Goal: Information Seeking & Learning: Learn about a topic

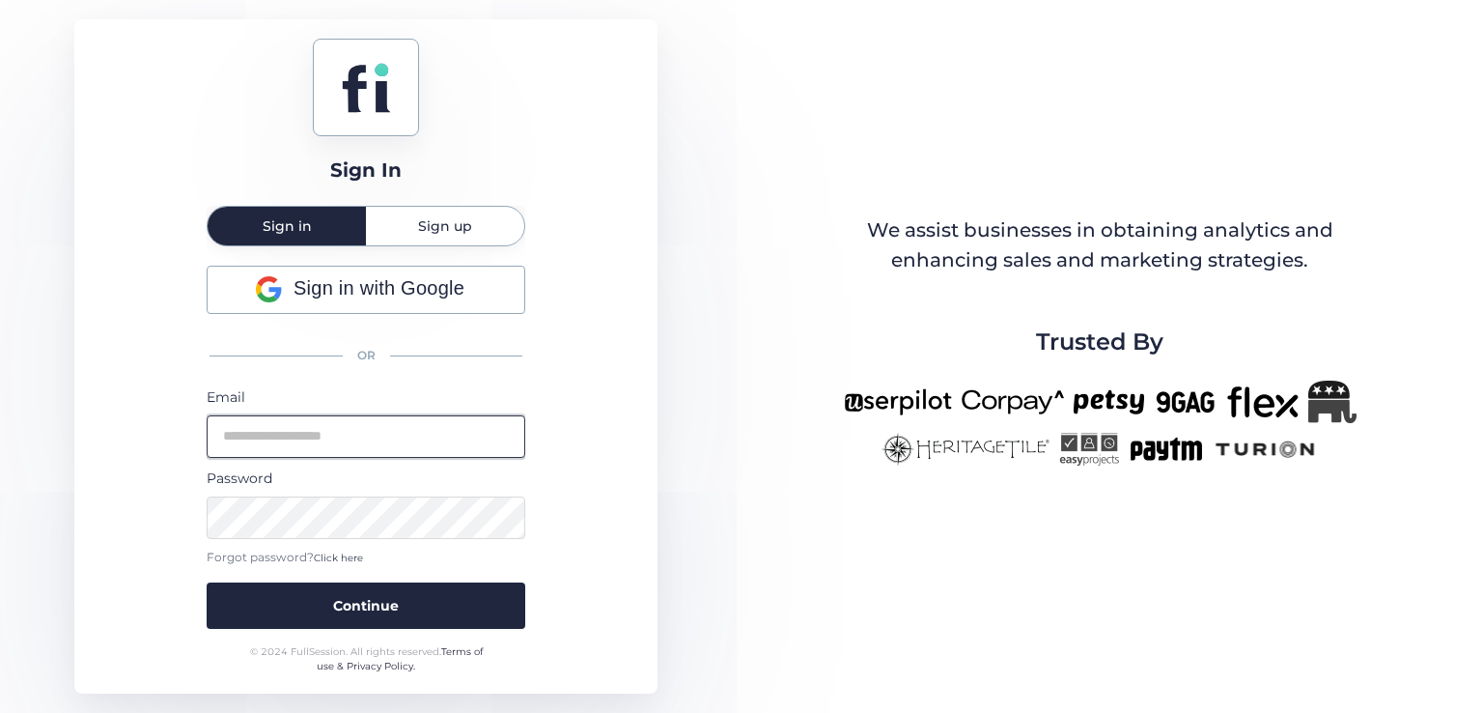
type input "**********"
click at [369, 422] on input "**********" at bounding box center [366, 436] width 319 height 42
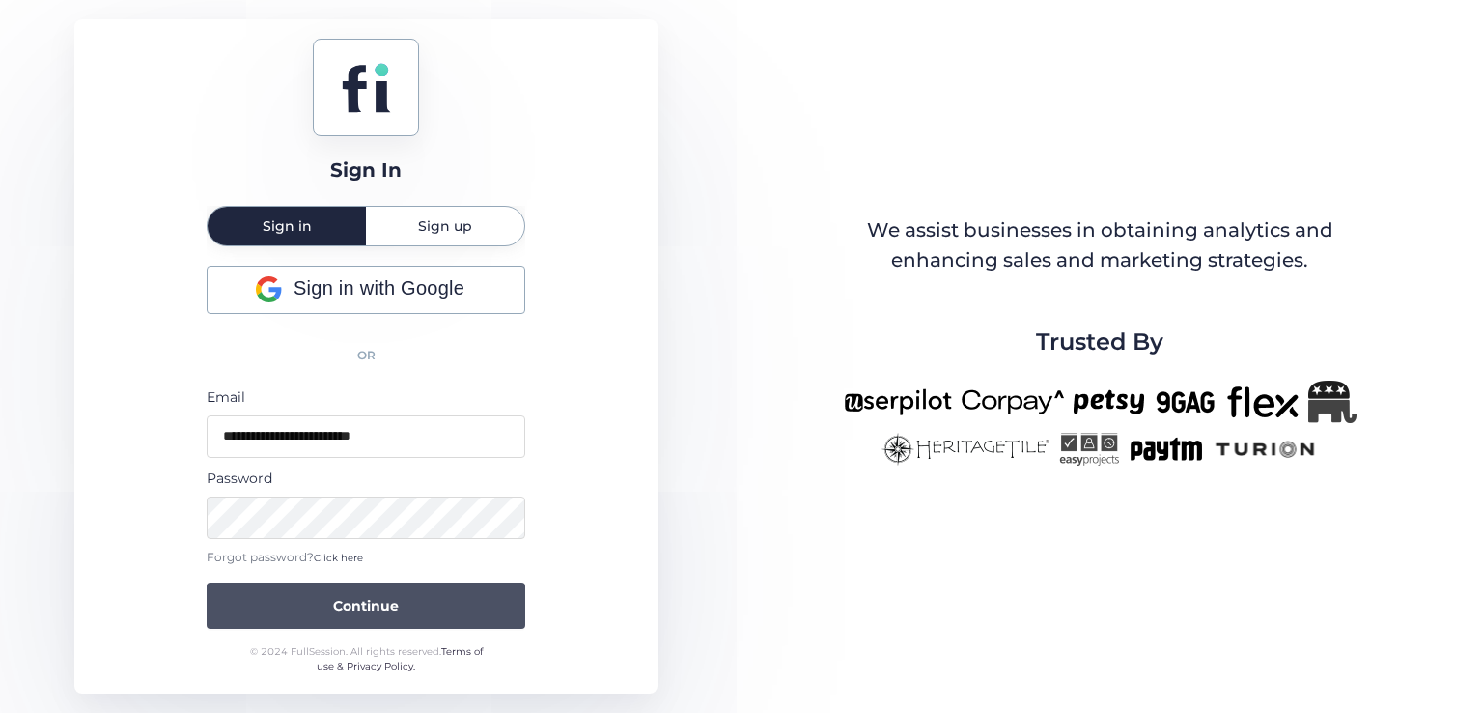
click at [409, 596] on button "Continue" at bounding box center [366, 605] width 319 height 46
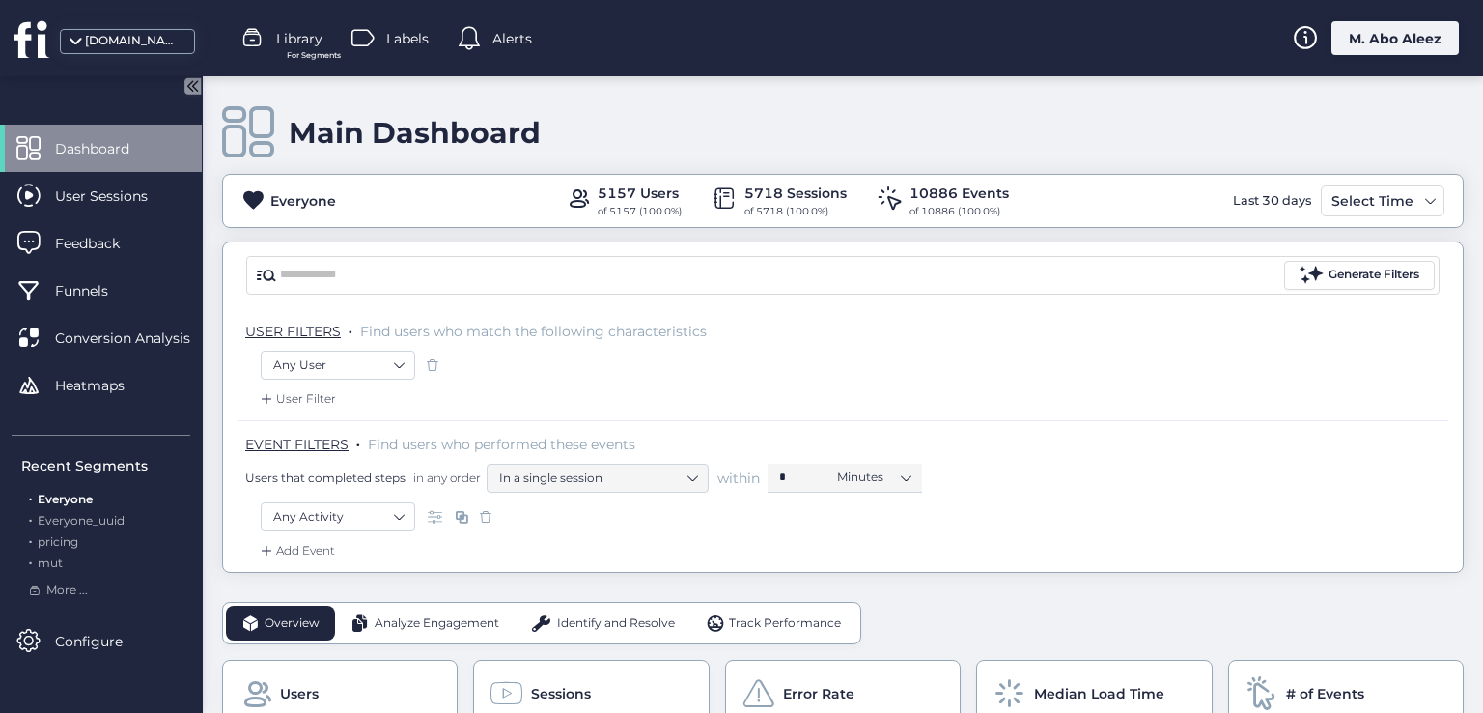
click at [385, 43] on div "Labels" at bounding box center [389, 38] width 77 height 29
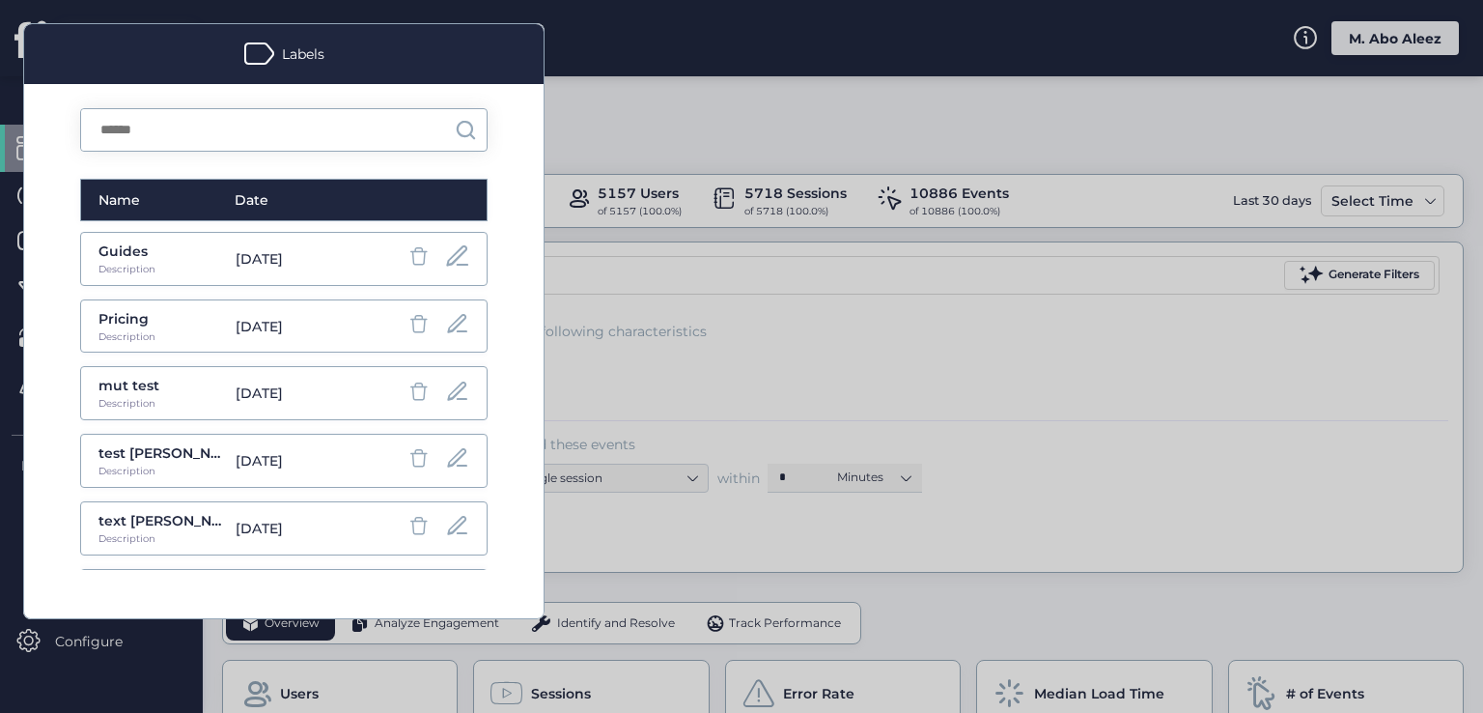
click at [444, 263] on span at bounding box center [457, 256] width 27 height 26
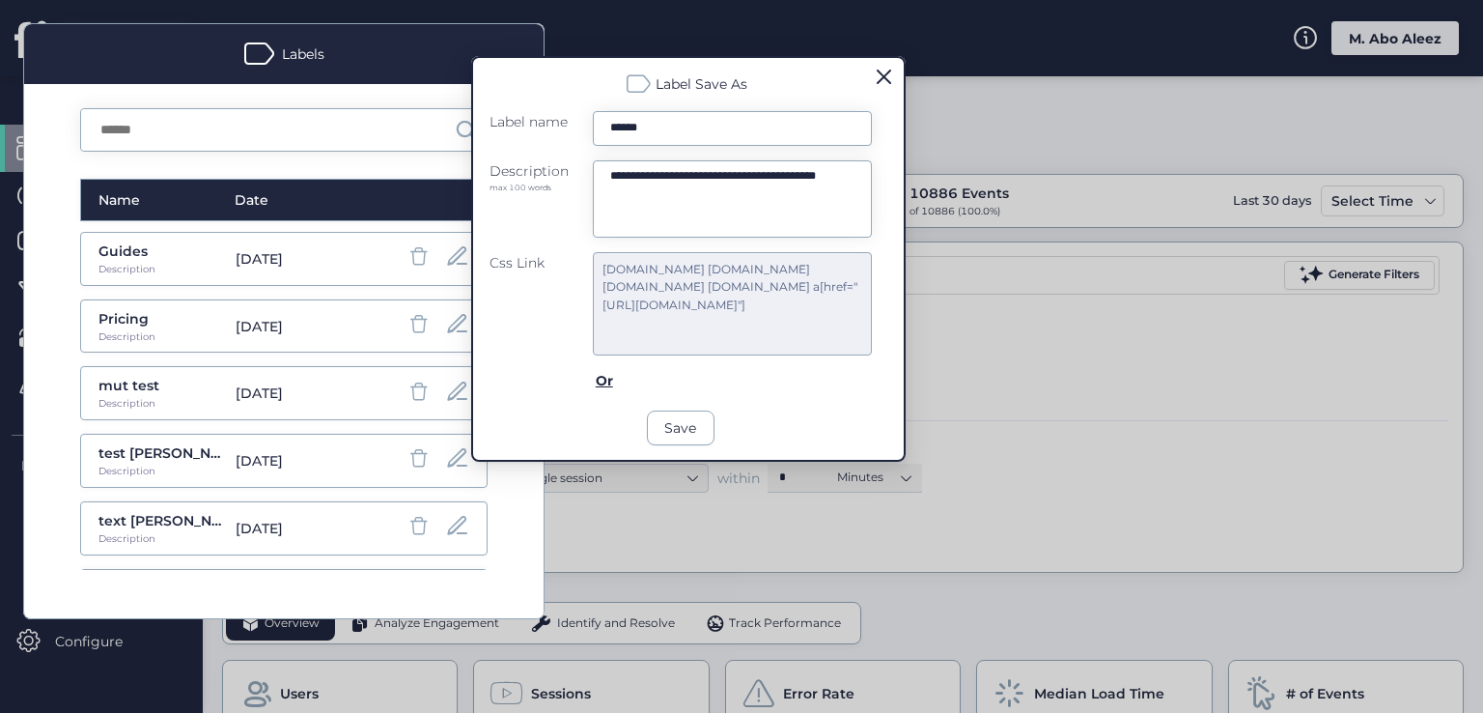
click at [888, 77] on span at bounding box center [884, 77] width 14 height 14
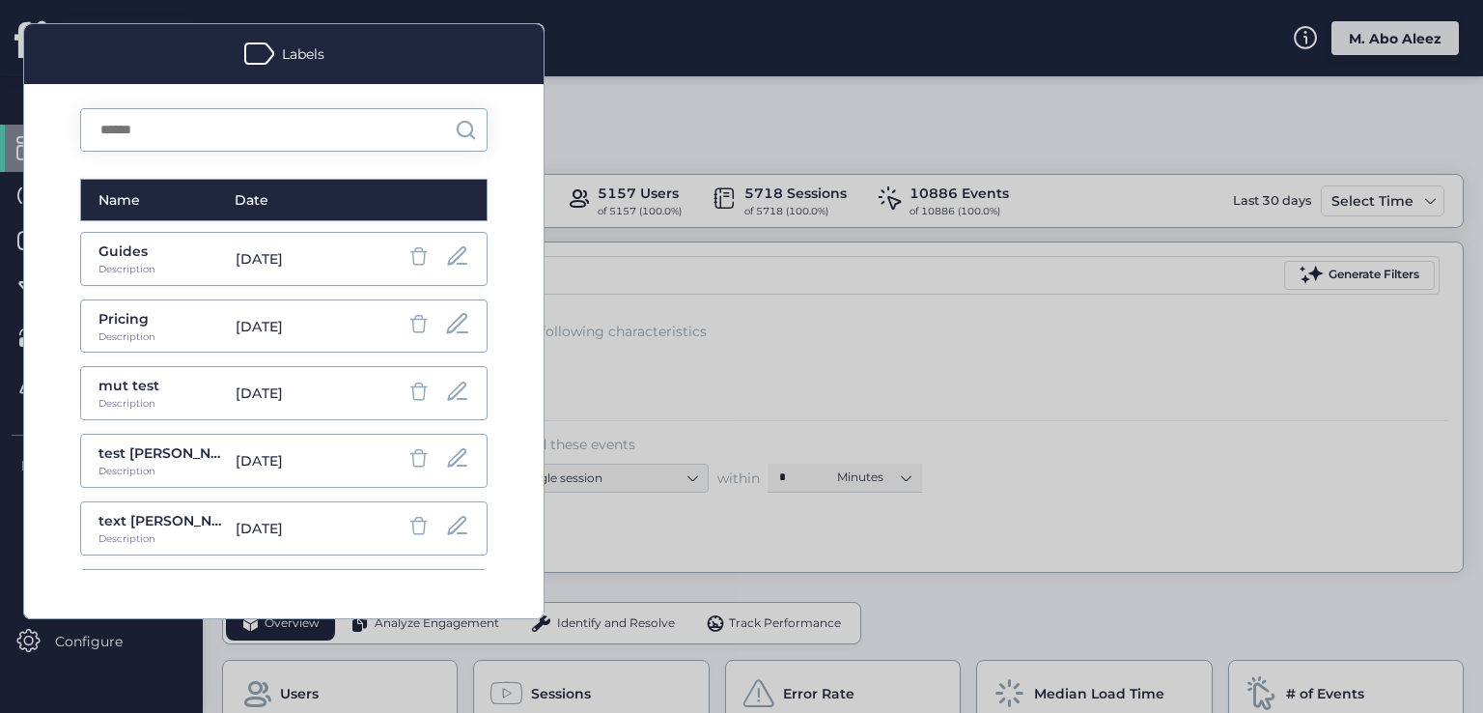
click at [449, 322] on span at bounding box center [457, 324] width 27 height 27
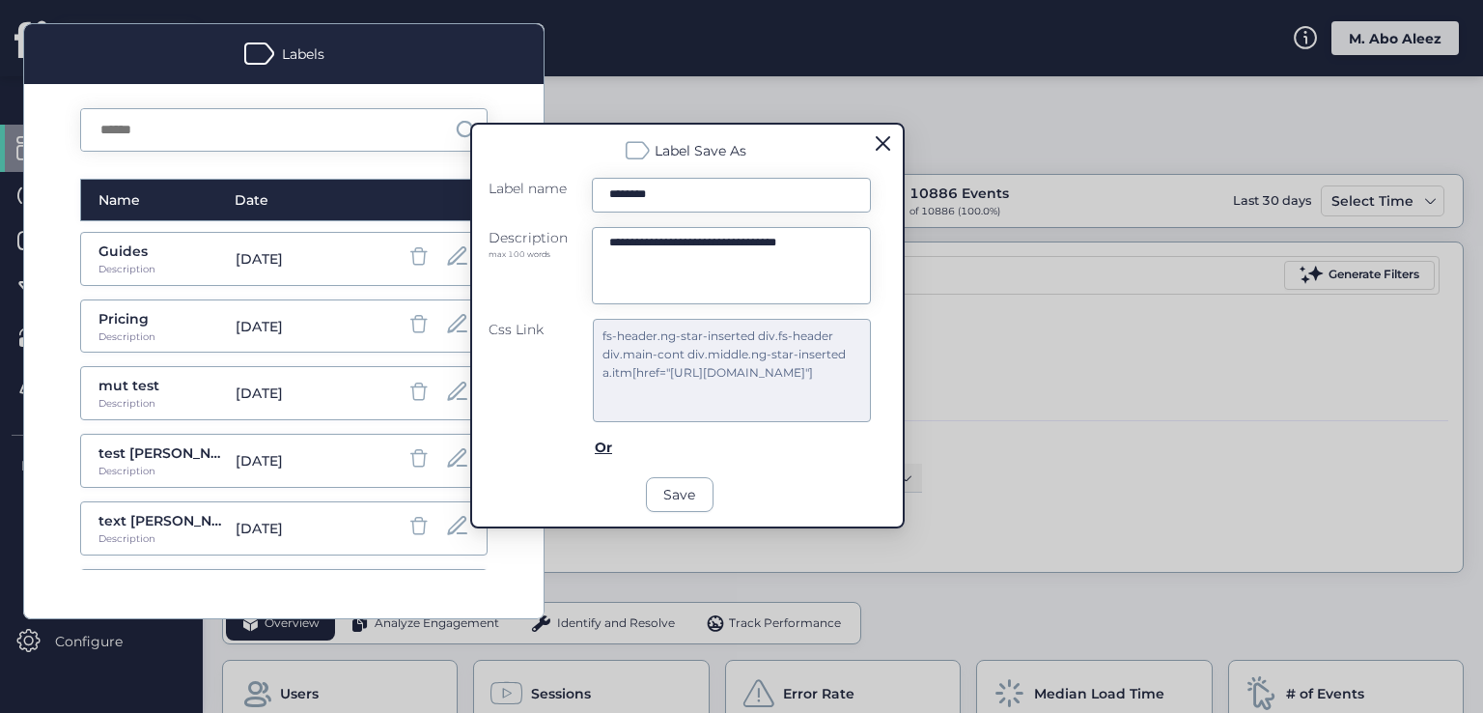
click at [878, 267] on div "**********" at bounding box center [687, 326] width 434 height 406
drag, startPoint x: 888, startPoint y: 346, endPoint x: 881, endPoint y: 367, distance: 22.6
click at [885, 355] on div "**********" at bounding box center [687, 326] width 434 height 406
drag, startPoint x: 858, startPoint y: 469, endPoint x: 896, endPoint y: 466, distance: 37.8
click at [872, 473] on div "**********" at bounding box center [687, 326] width 434 height 406
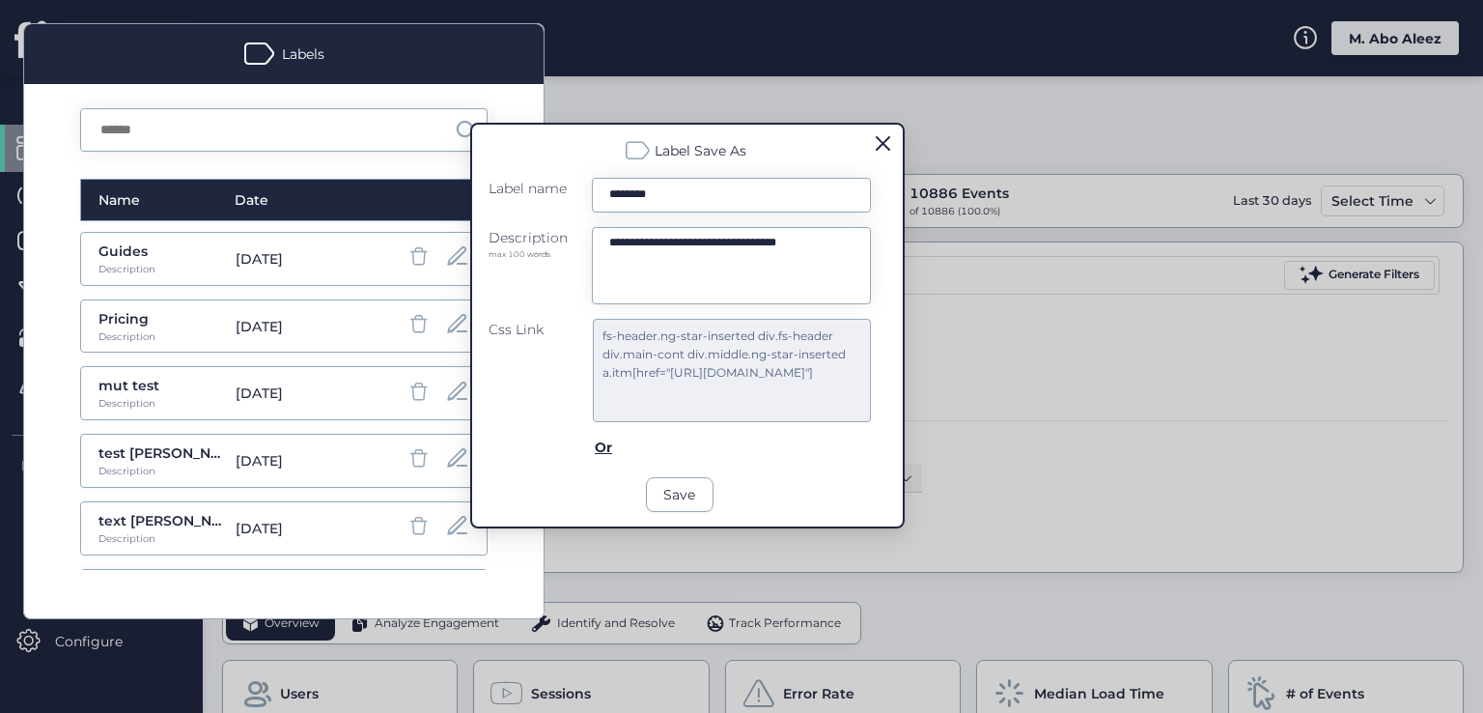
click at [676, 511] on form "**********" at bounding box center [680, 345] width 382 height 334
click at [674, 494] on button "Save" at bounding box center [680, 494] width 68 height 35
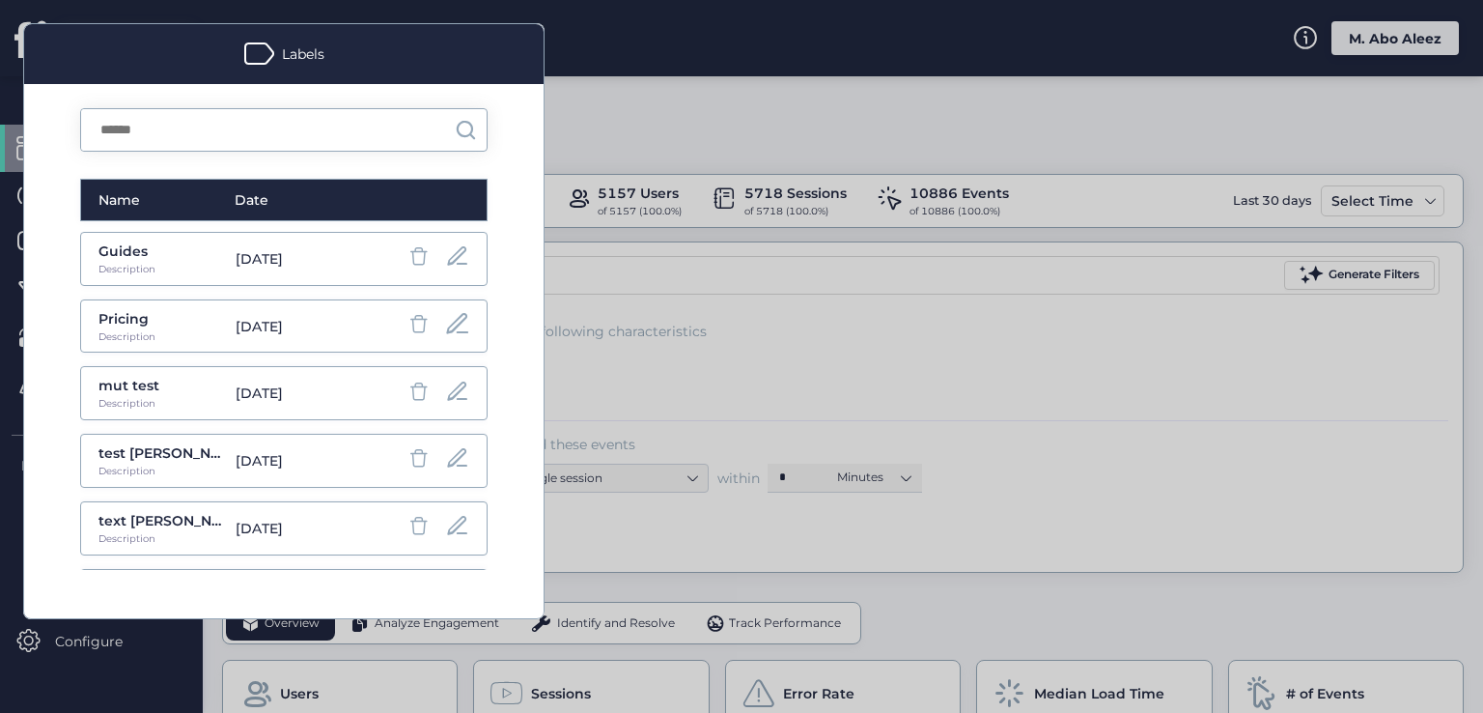
click at [452, 317] on span at bounding box center [457, 324] width 27 height 27
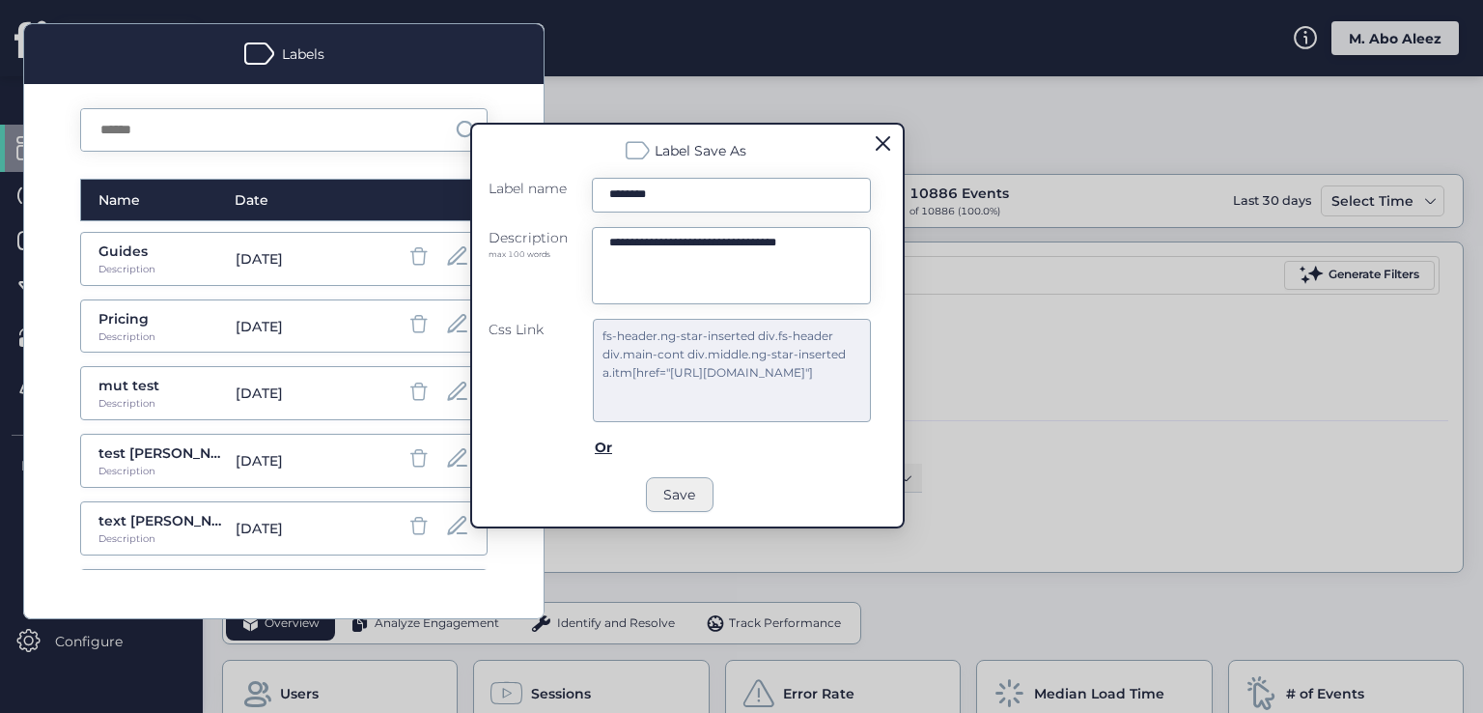
click at [684, 503] on button "Save" at bounding box center [680, 494] width 68 height 35
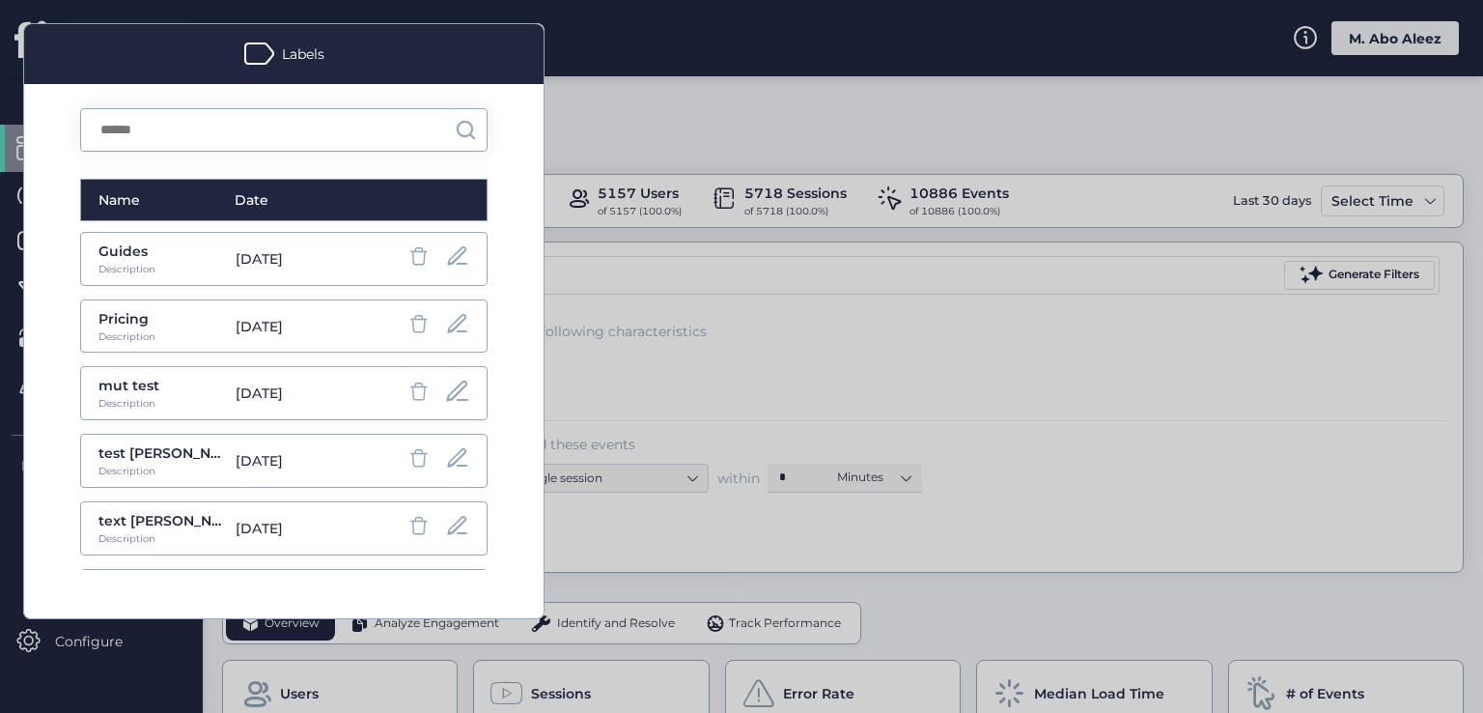
click at [444, 397] on span at bounding box center [457, 391] width 27 height 27
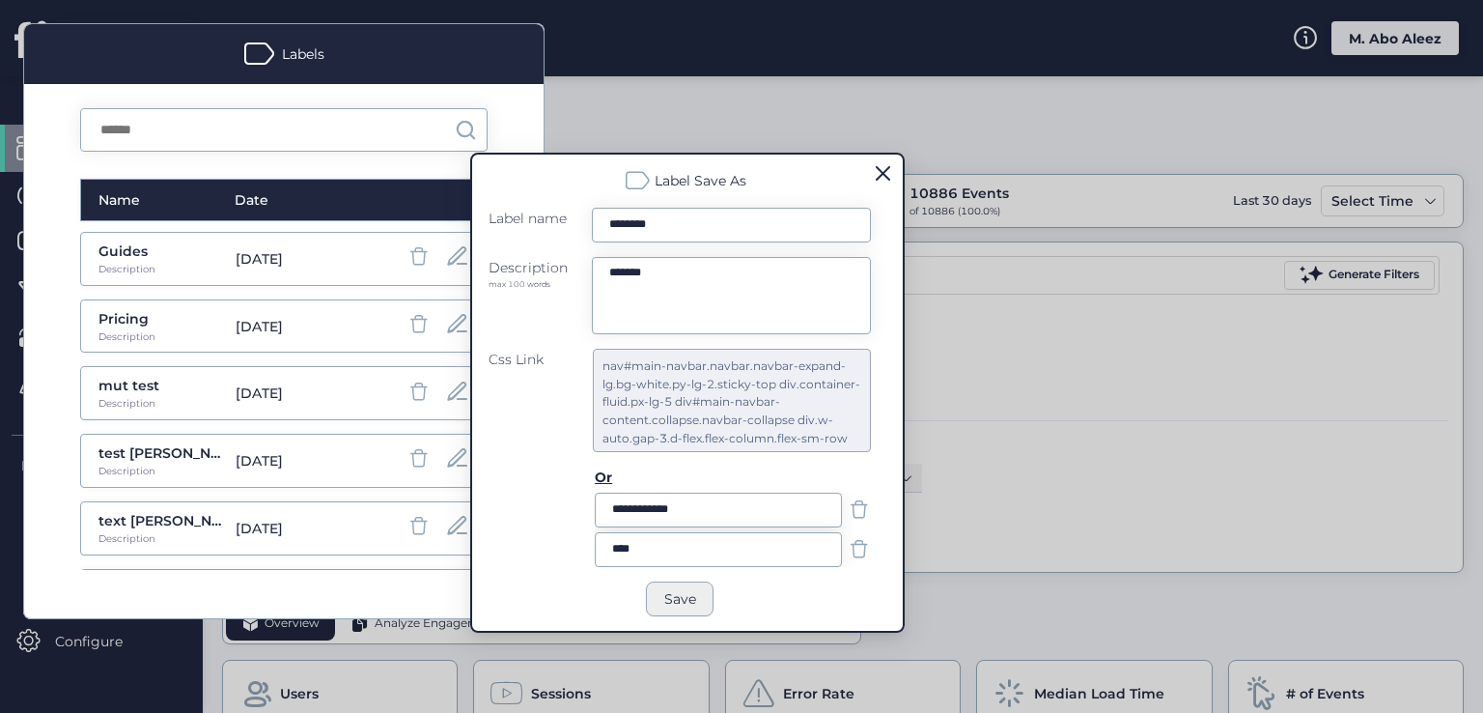
click at [660, 607] on button "Save" at bounding box center [680, 598] width 68 height 35
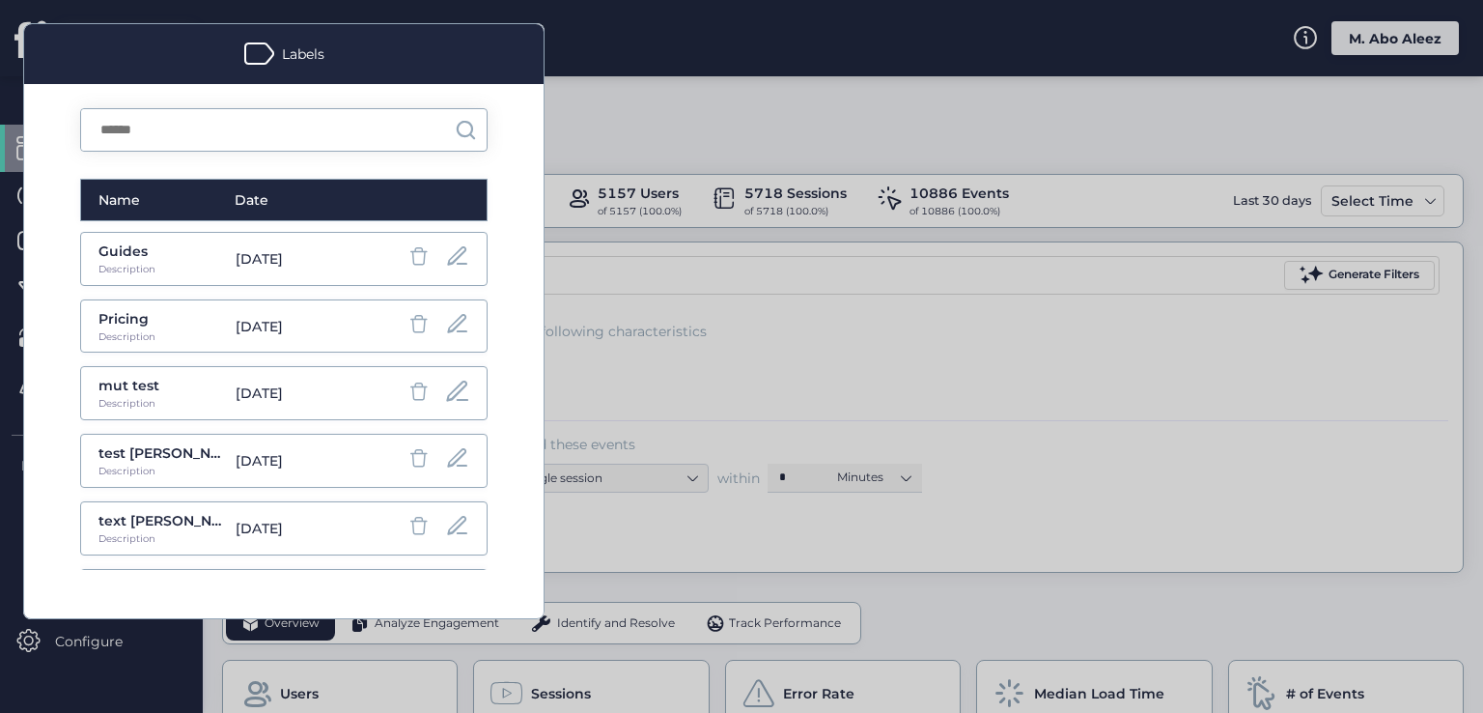
click at [444, 393] on span at bounding box center [457, 391] width 27 height 27
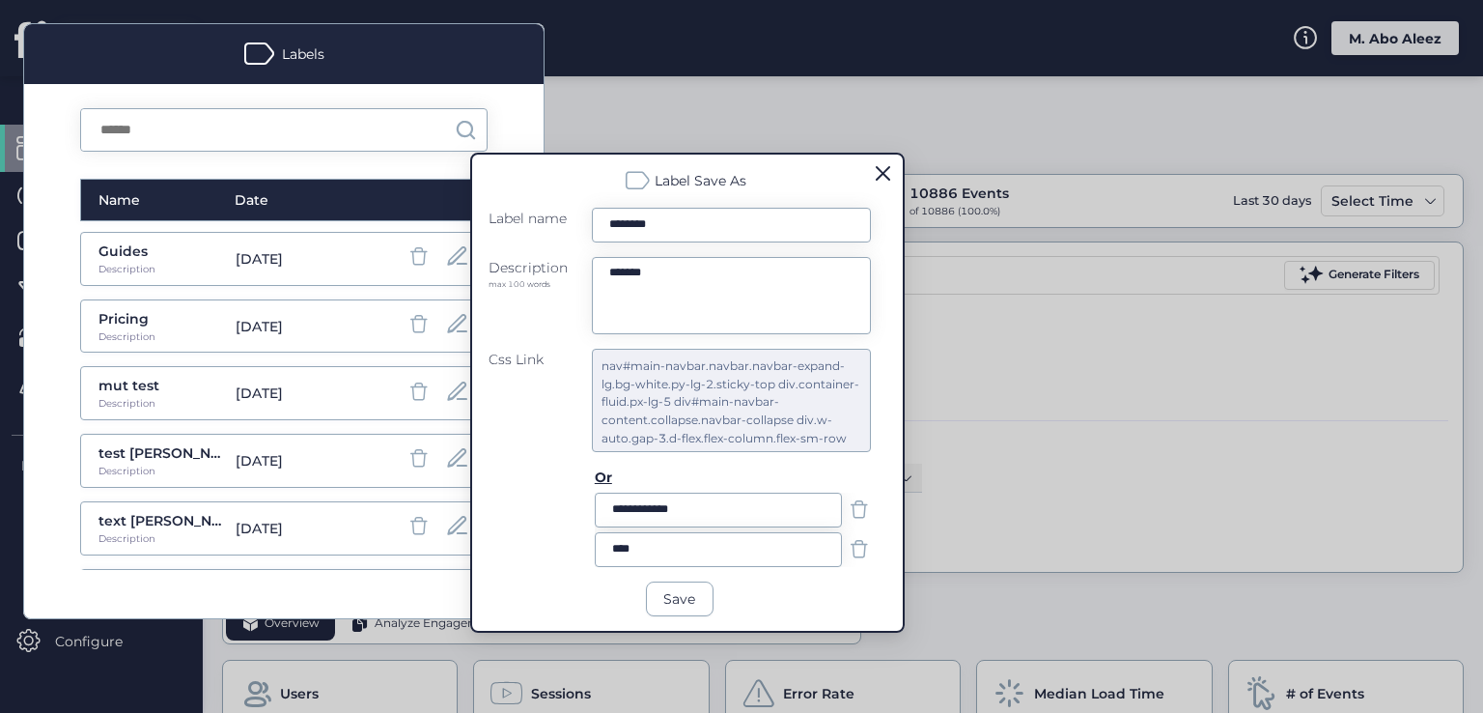
click at [888, 169] on span at bounding box center [883, 173] width 14 height 14
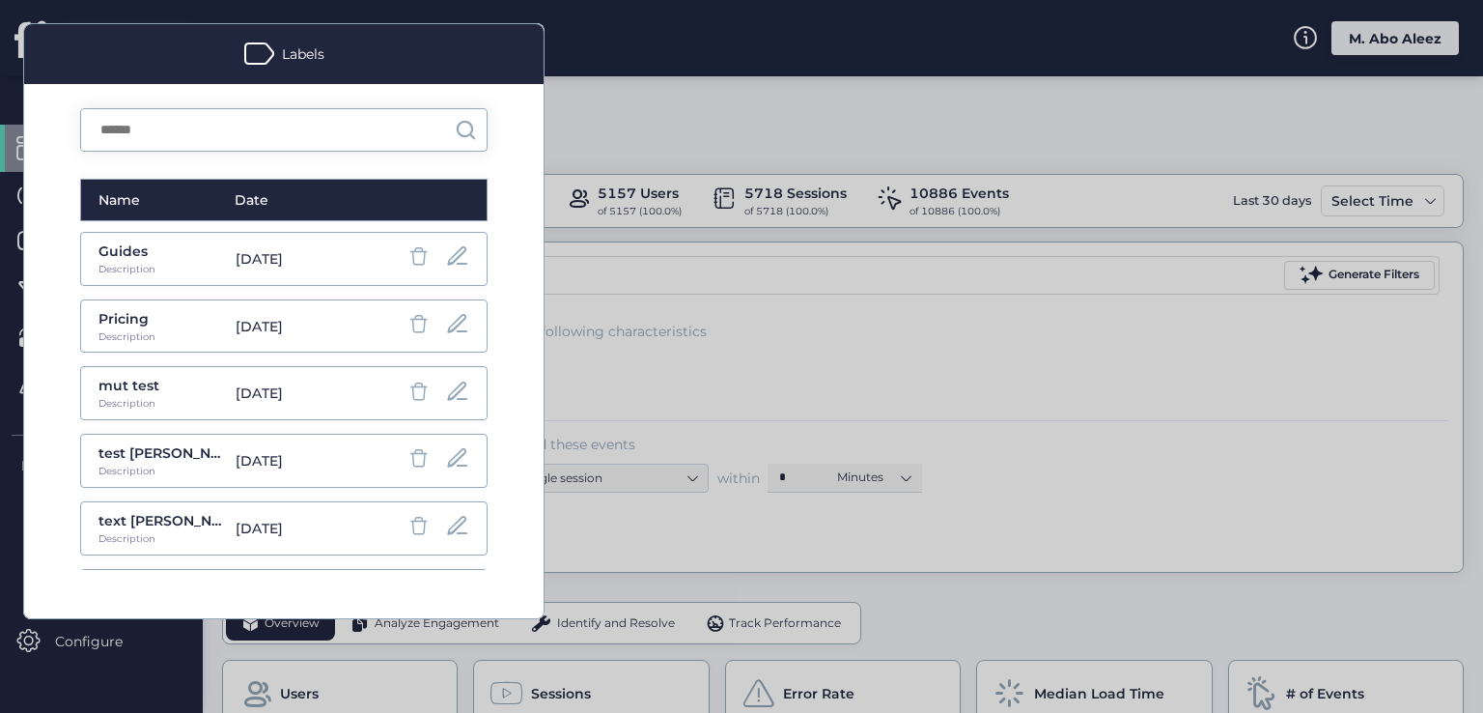
click at [406, 335] on div at bounding box center [418, 326] width 24 height 28
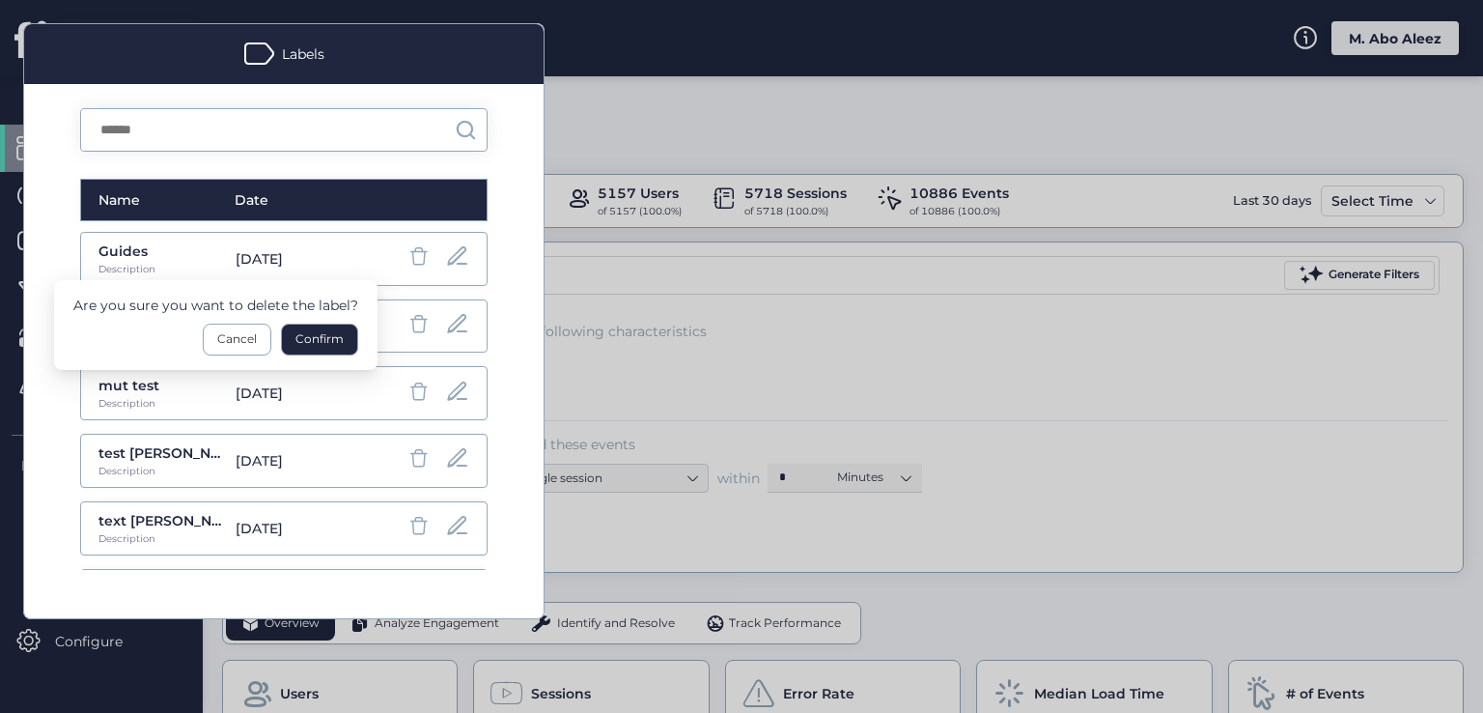
click at [487, 347] on div "Guides Description May 14, 2024 Pricing Description Oct 12, 2025 mut test Descr…" at bounding box center [283, 401] width 407 height 338
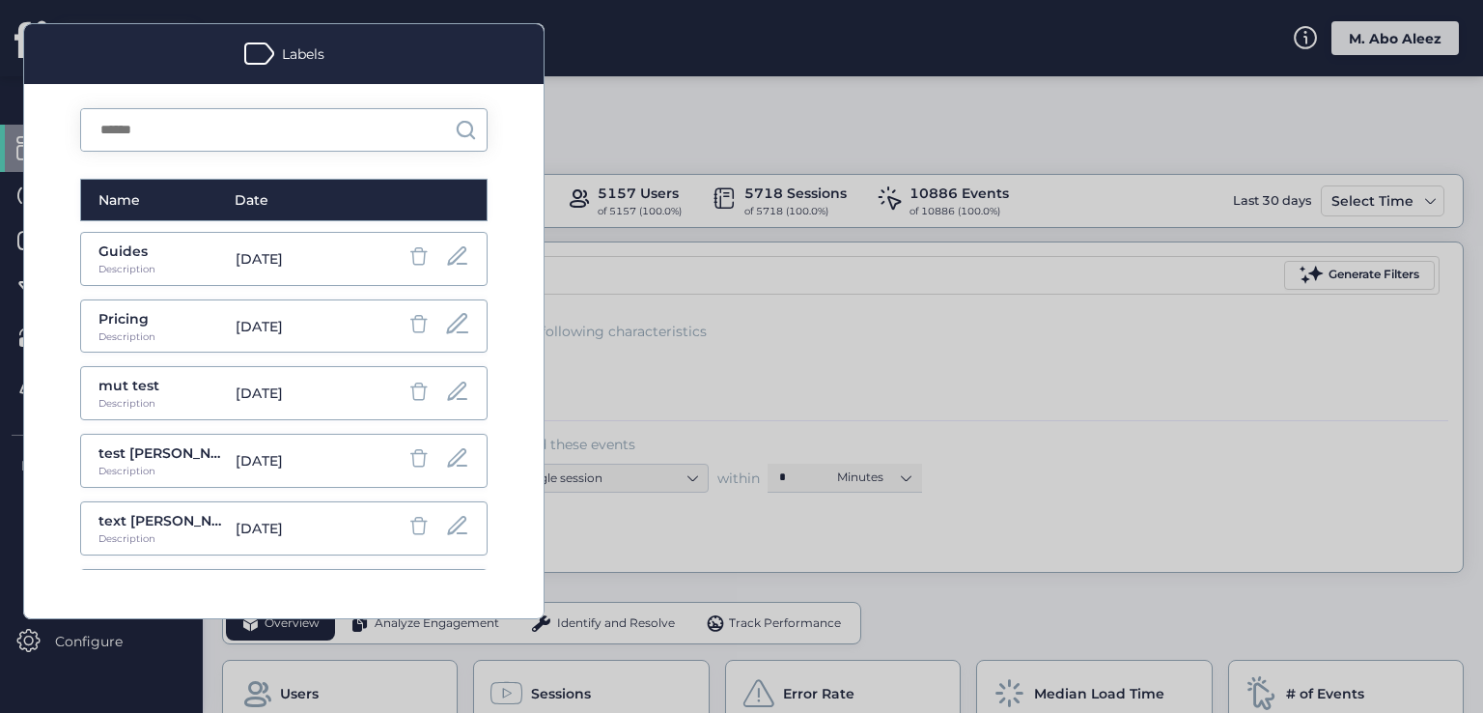
click at [444, 322] on span at bounding box center [457, 324] width 27 height 27
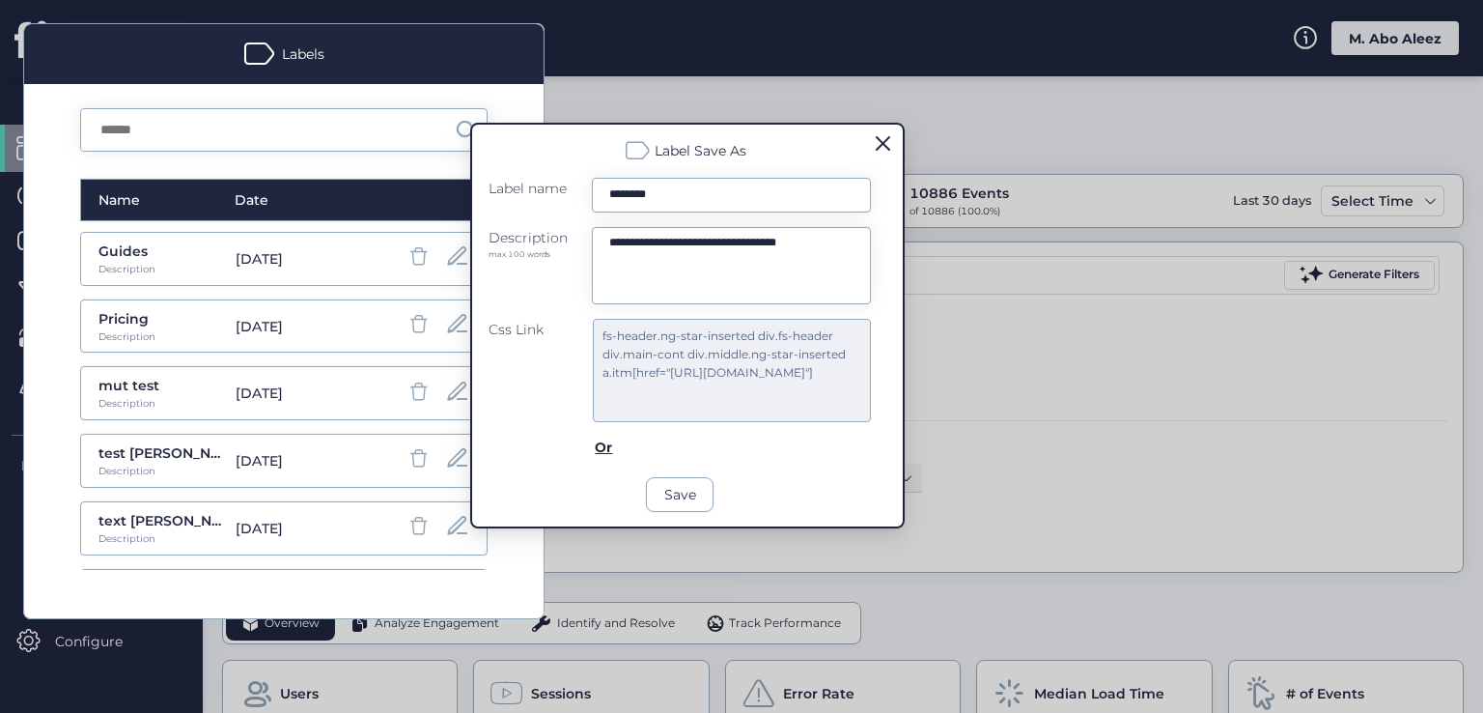
click at [371, 370] on div "mut test Description Oct 12, 2025" at bounding box center [283, 393] width 407 height 54
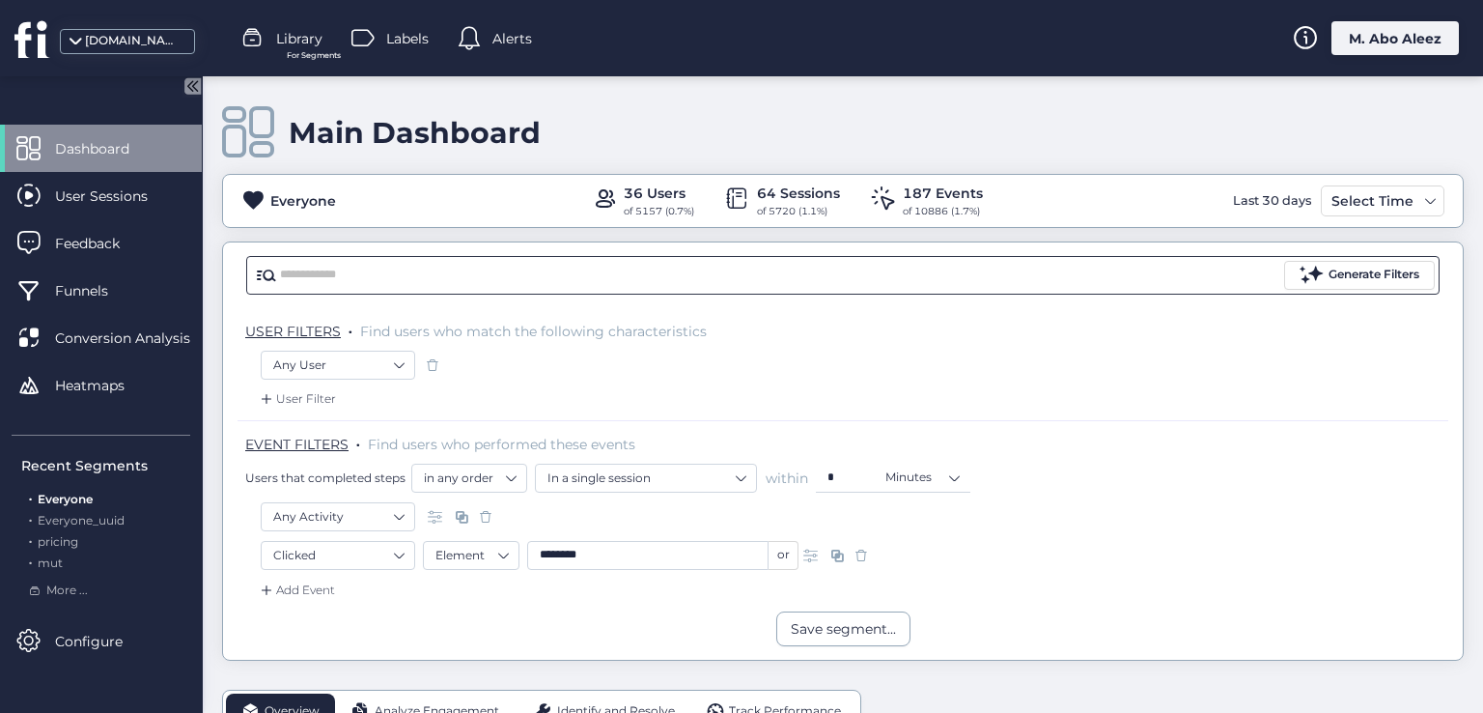
scroll to position [193, 0]
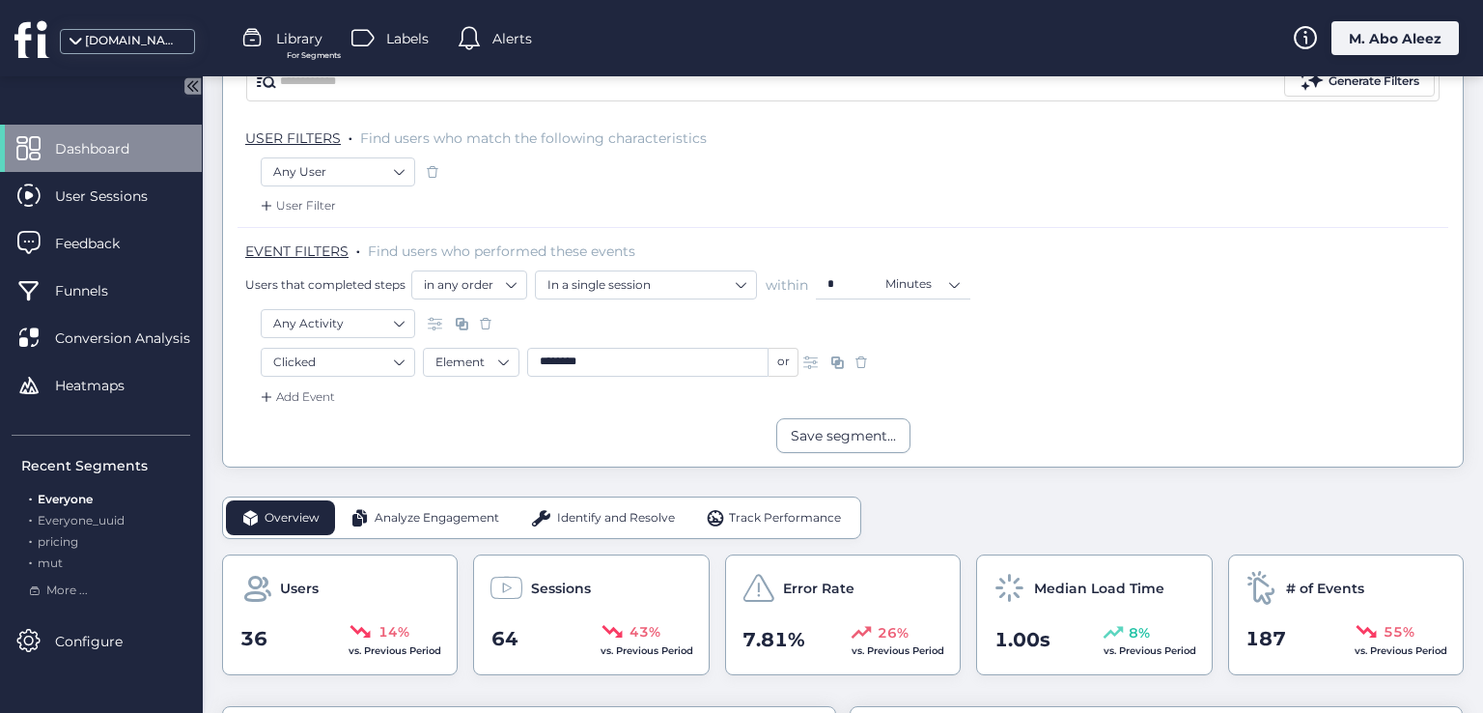
click at [858, 358] on span at bounding box center [861, 361] width 19 height 19
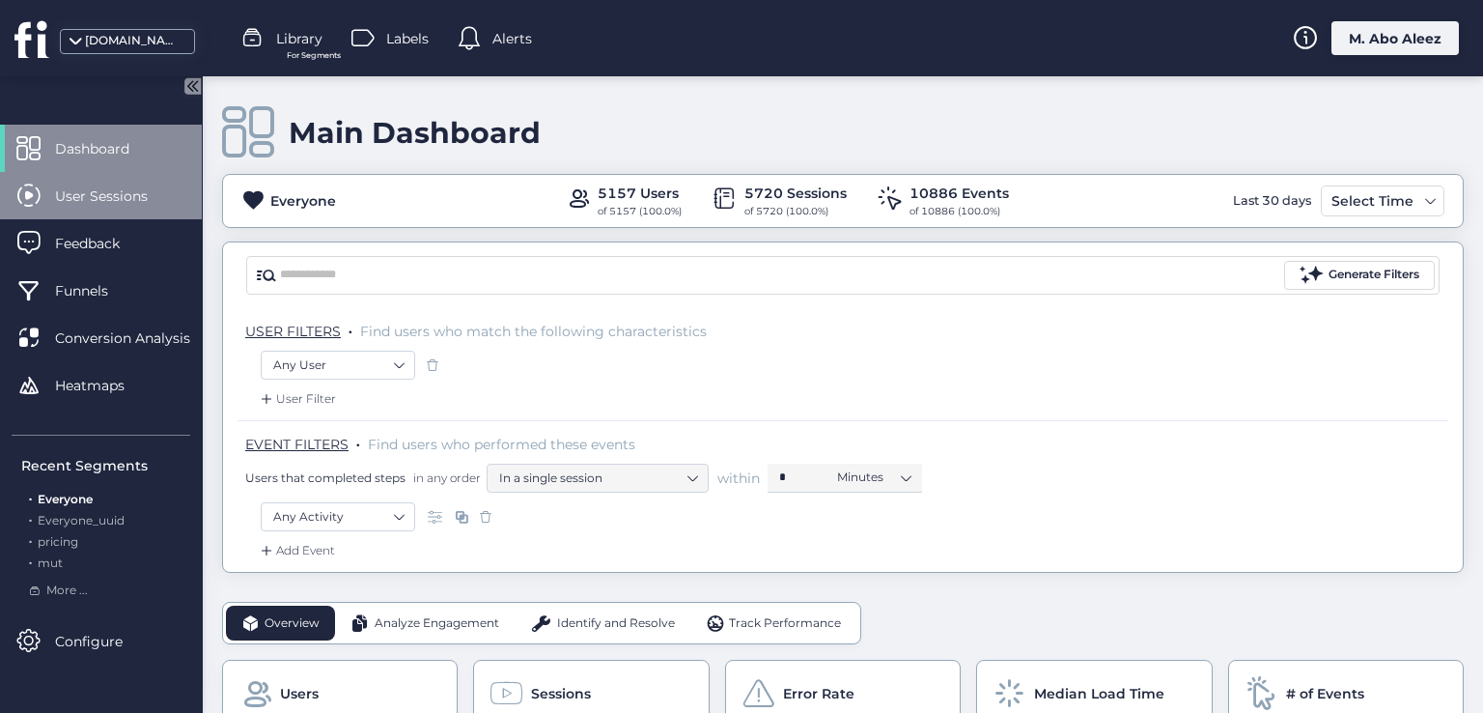
click at [131, 198] on span "User Sessions" at bounding box center [116, 195] width 122 height 21
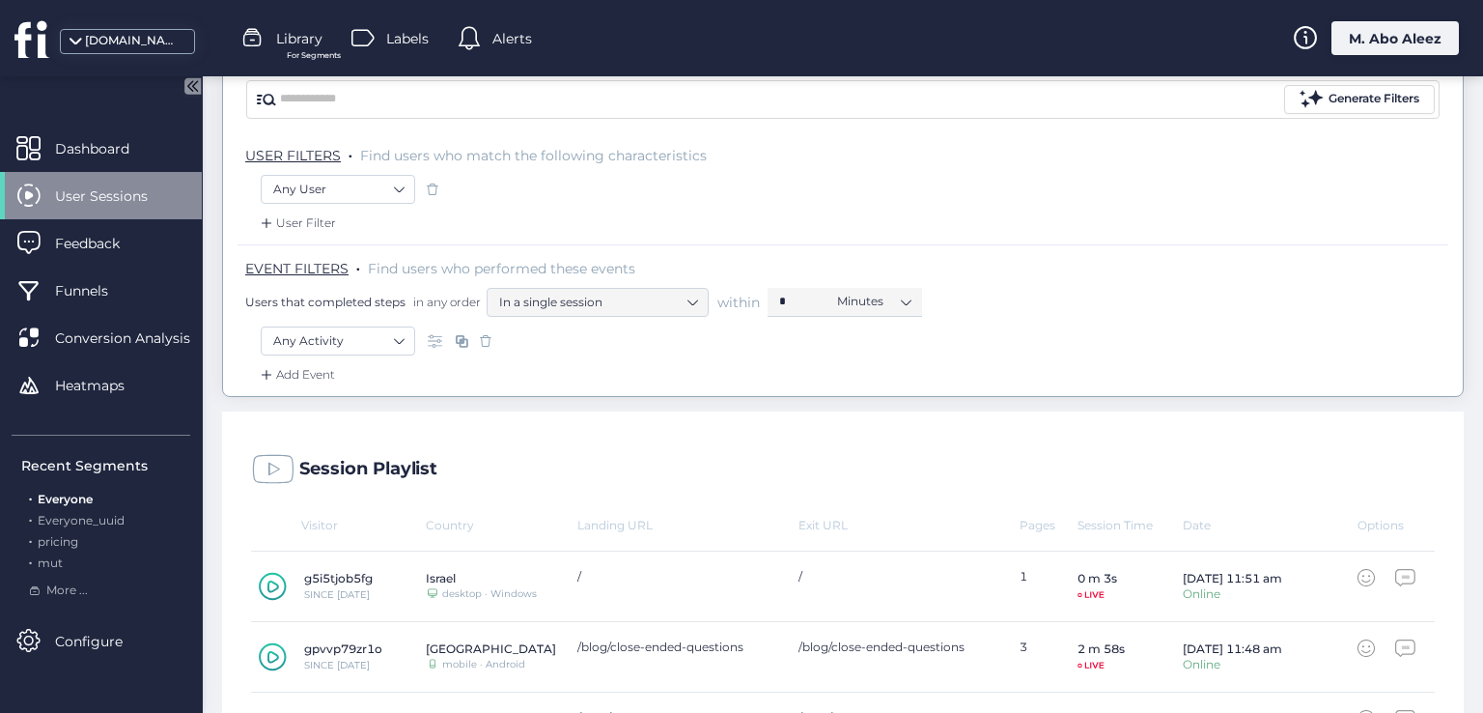
scroll to position [193, 0]
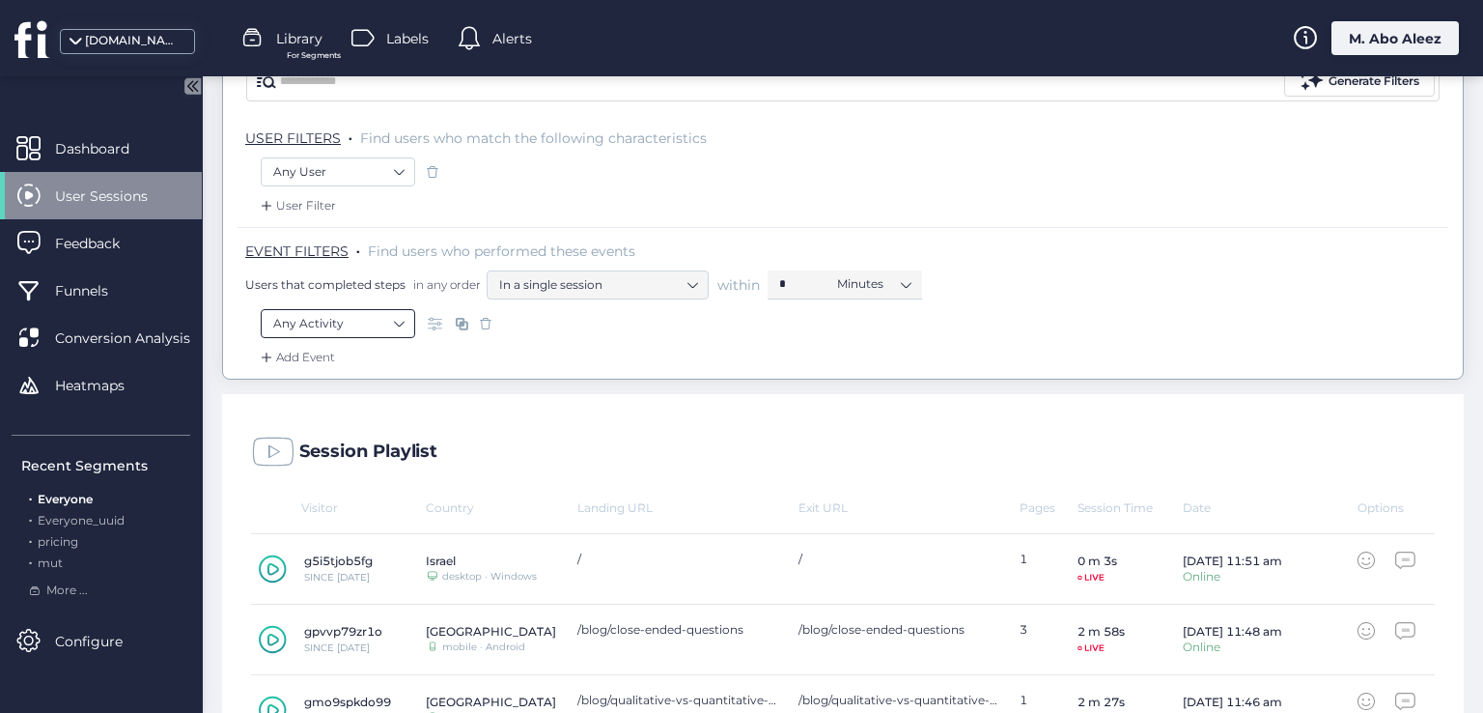
click at [349, 310] on nz-select-item "Any Activity" at bounding box center [337, 323] width 129 height 29
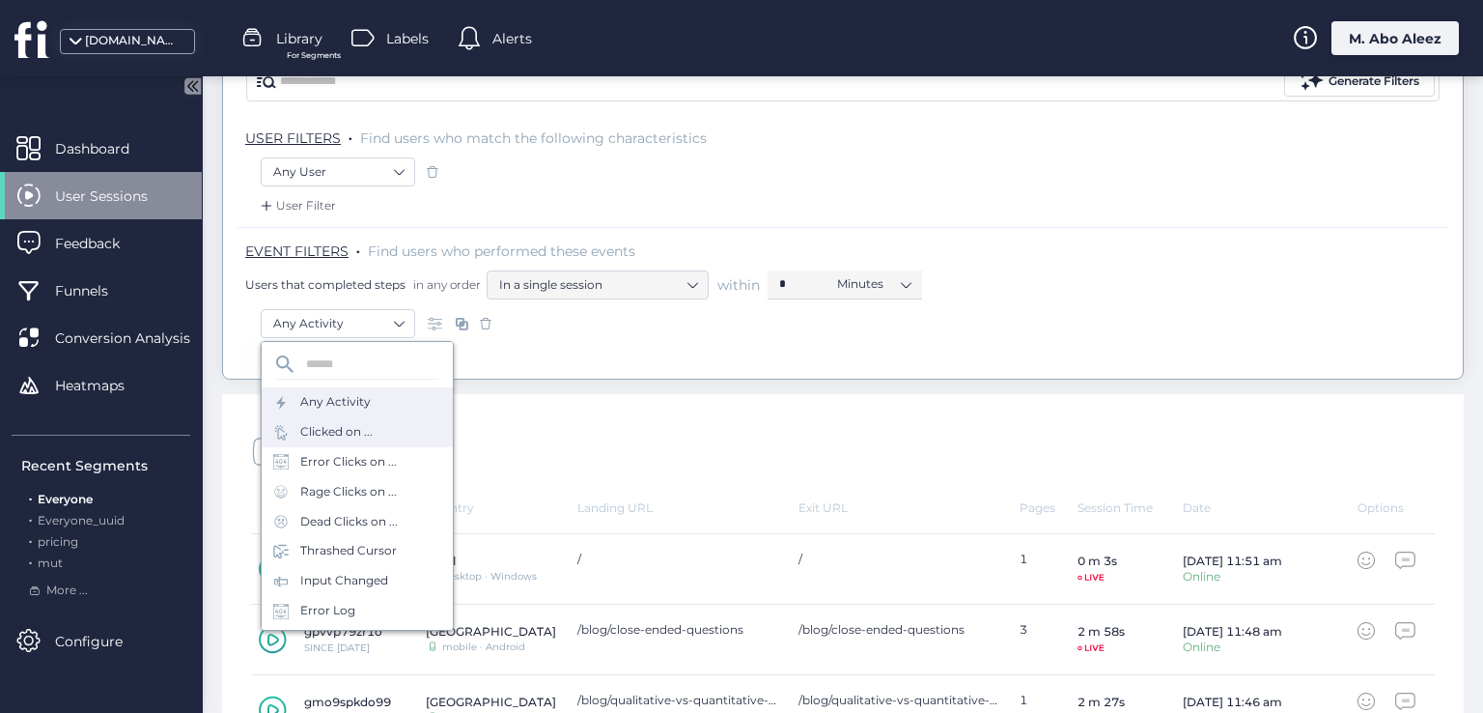
click at [378, 430] on div "Clicked on ..." at bounding box center [357, 432] width 191 height 30
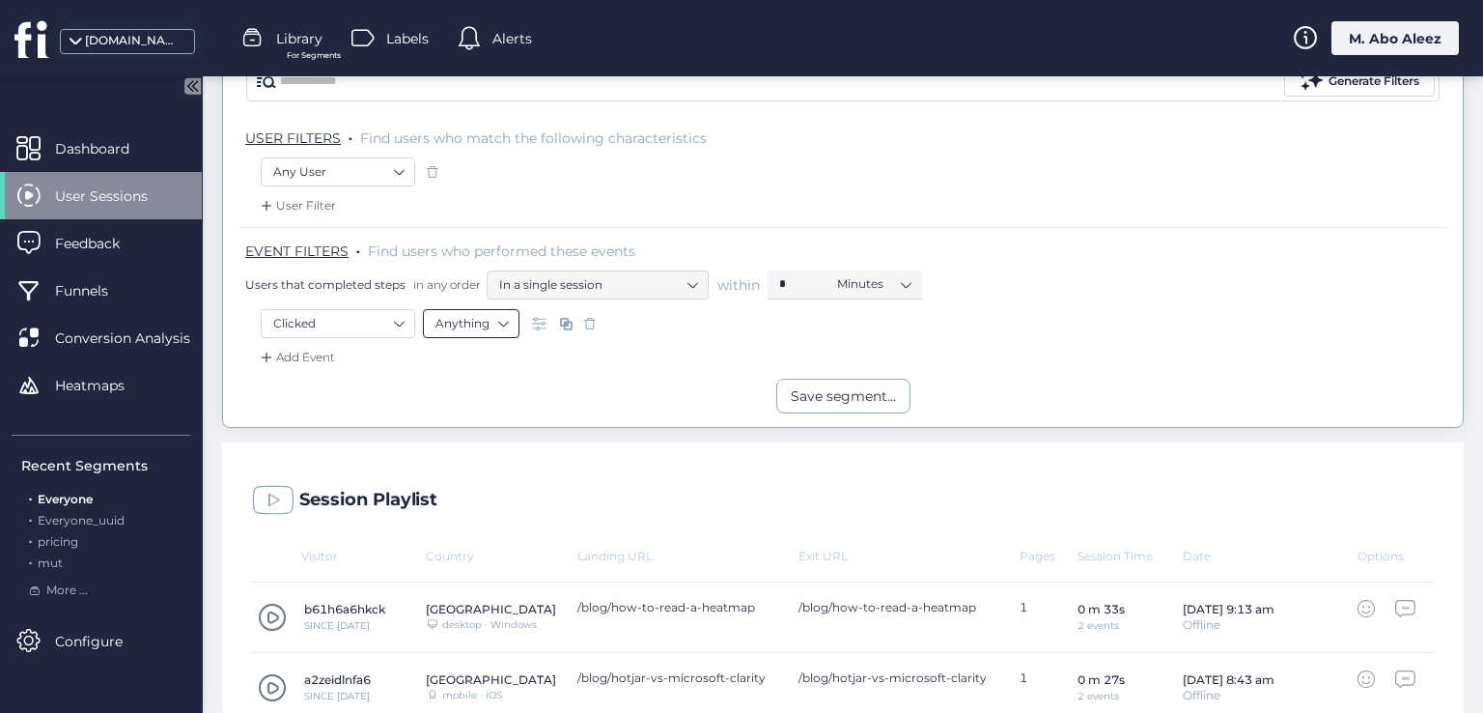
click at [472, 328] on nz-select-item "Anything" at bounding box center [470, 323] width 71 height 29
click at [460, 376] on div "Selector" at bounding box center [470, 381] width 71 height 14
click at [662, 330] on input "text" at bounding box center [751, 323] width 241 height 29
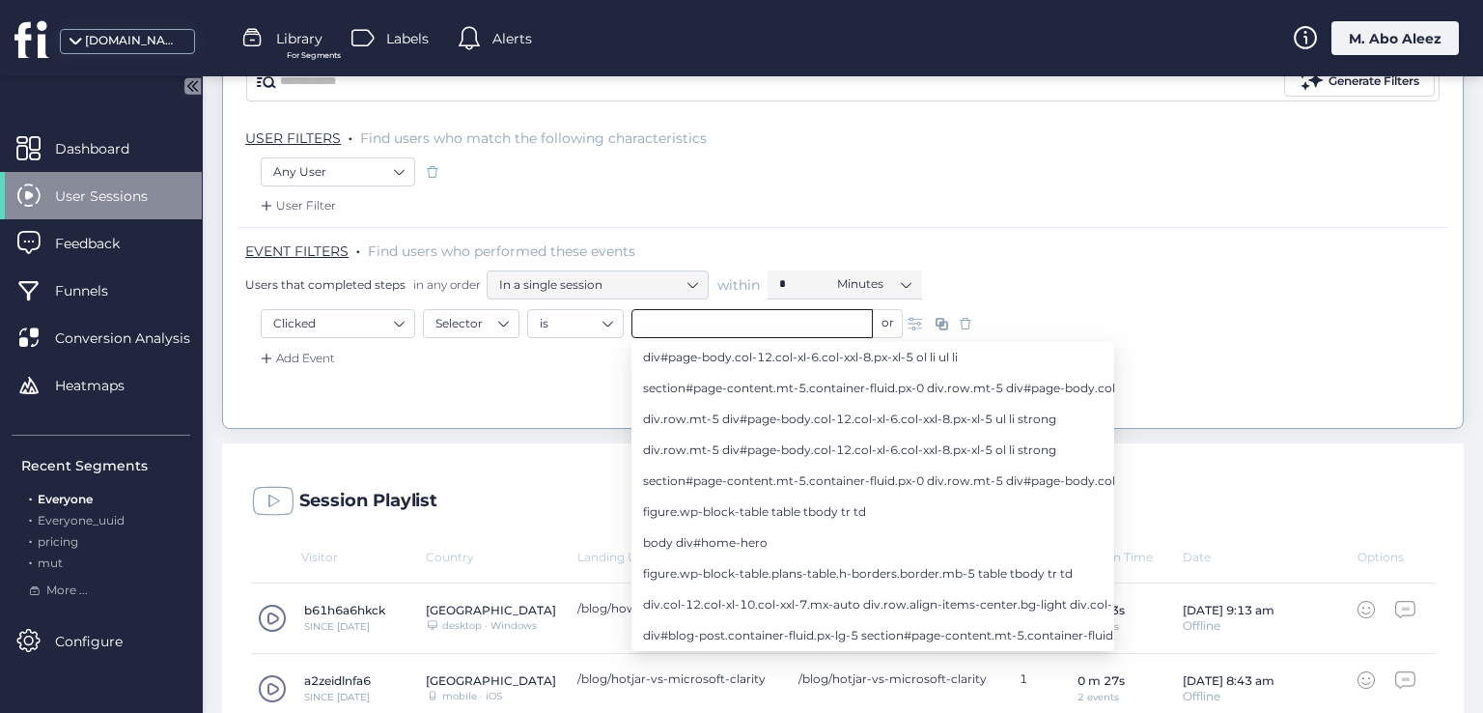
click at [672, 383] on span "section#page-content.mt-5.container-fluid.px-0 div.row.mt-5 div#page-body.col-1…" at bounding box center [971, 388] width 656 height 21
type input "**********"
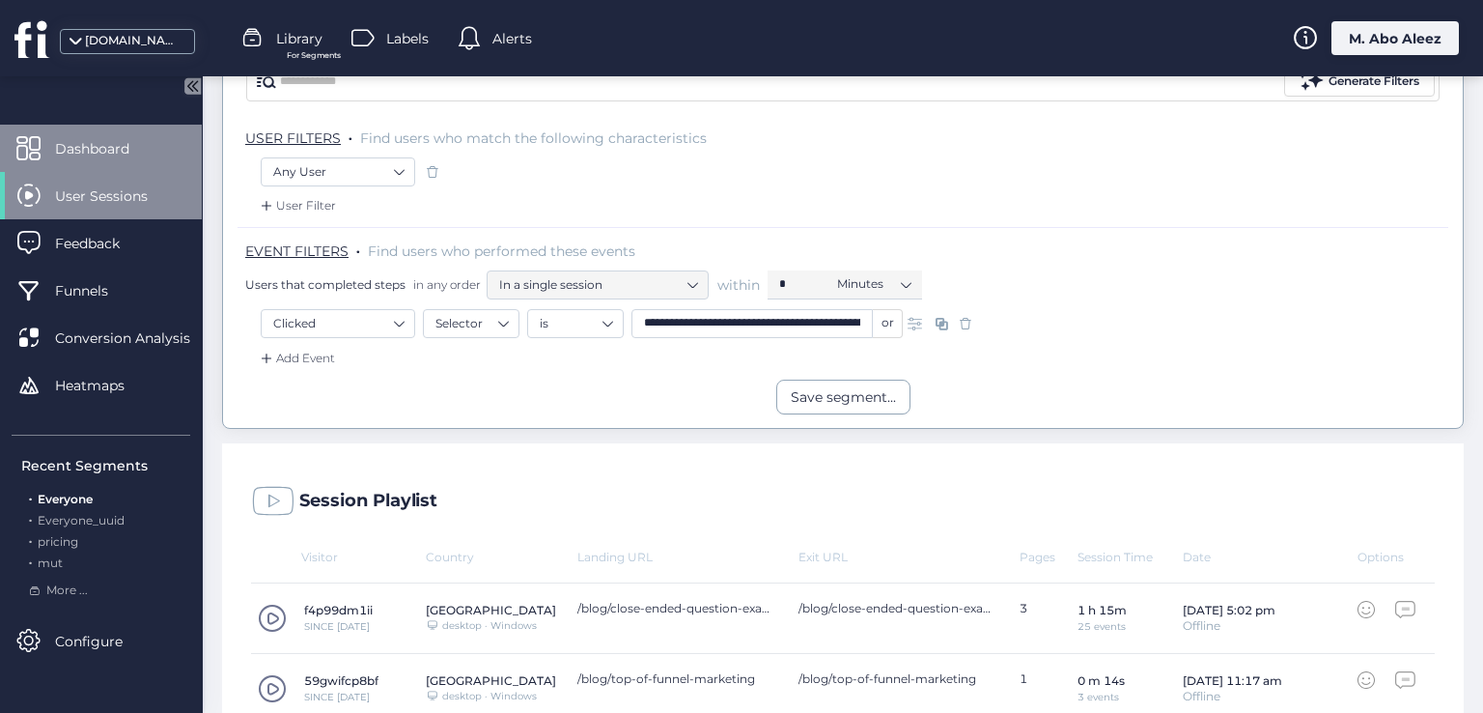
click at [109, 157] on span "Dashboard" at bounding box center [106, 148] width 103 height 21
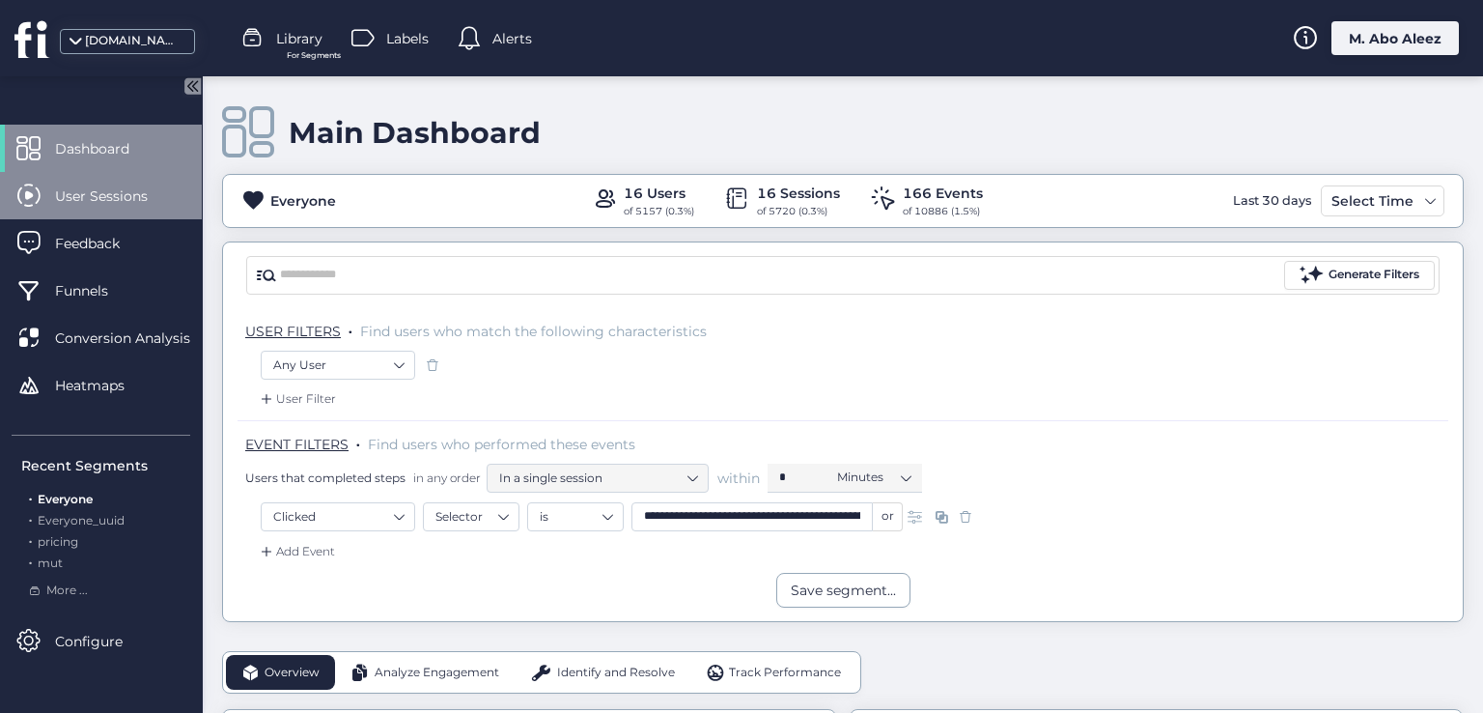
click at [154, 212] on div "User Sessions" at bounding box center [101, 195] width 202 height 47
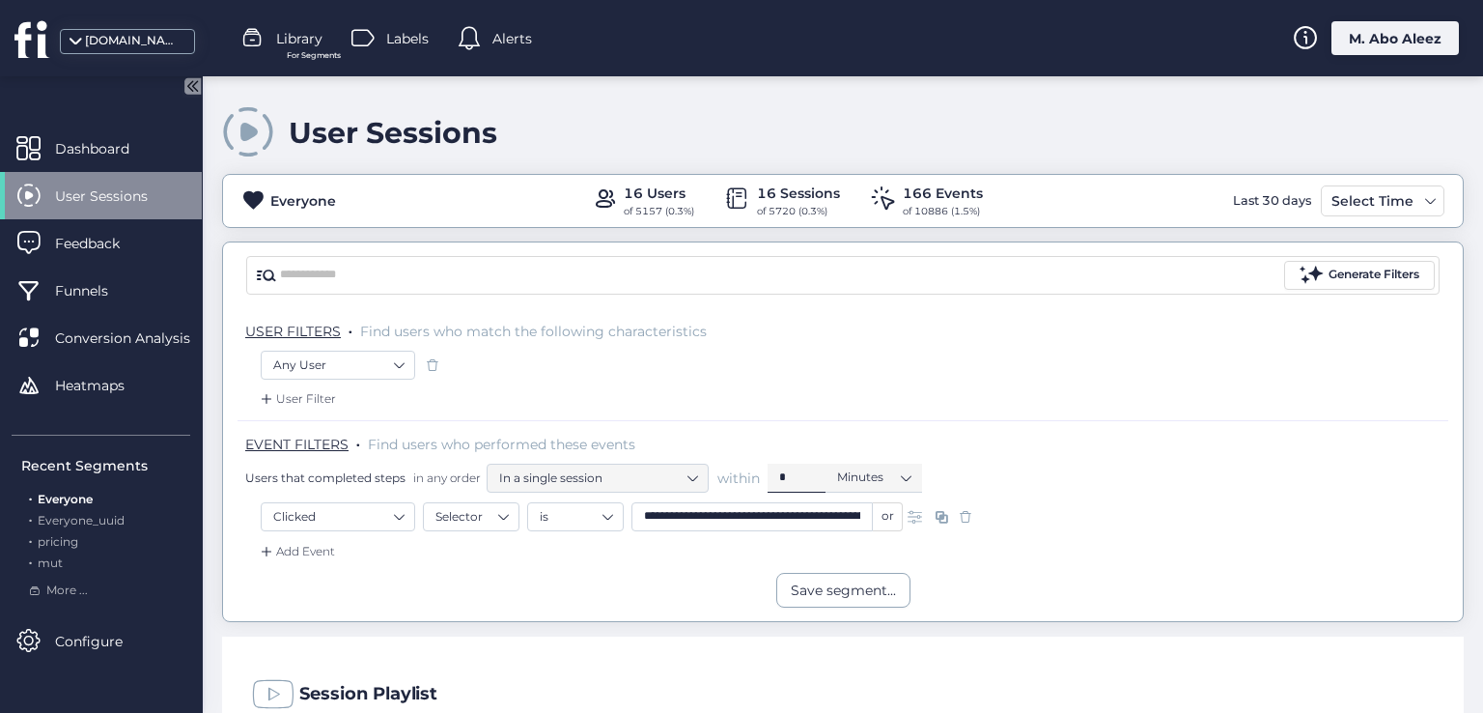
scroll to position [97, 0]
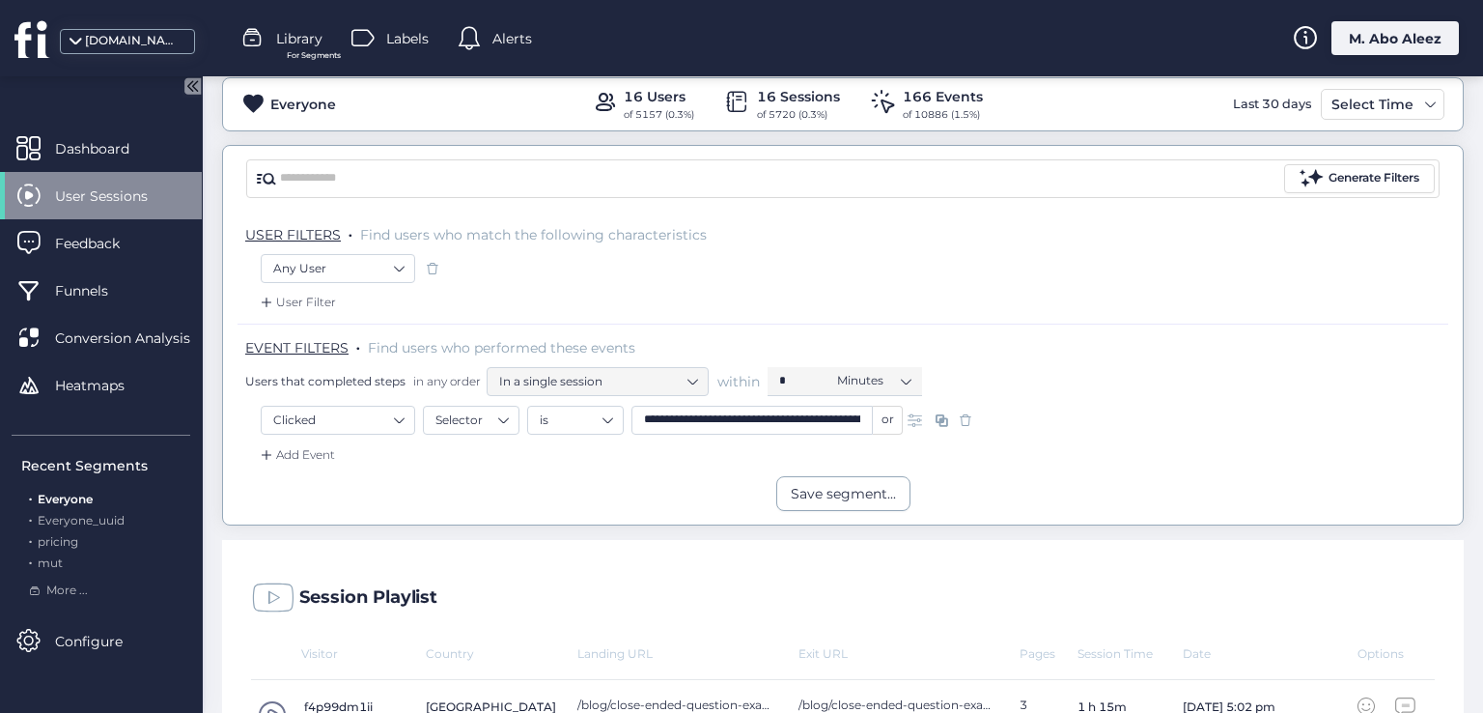
click at [958, 424] on span at bounding box center [965, 419] width 19 height 19
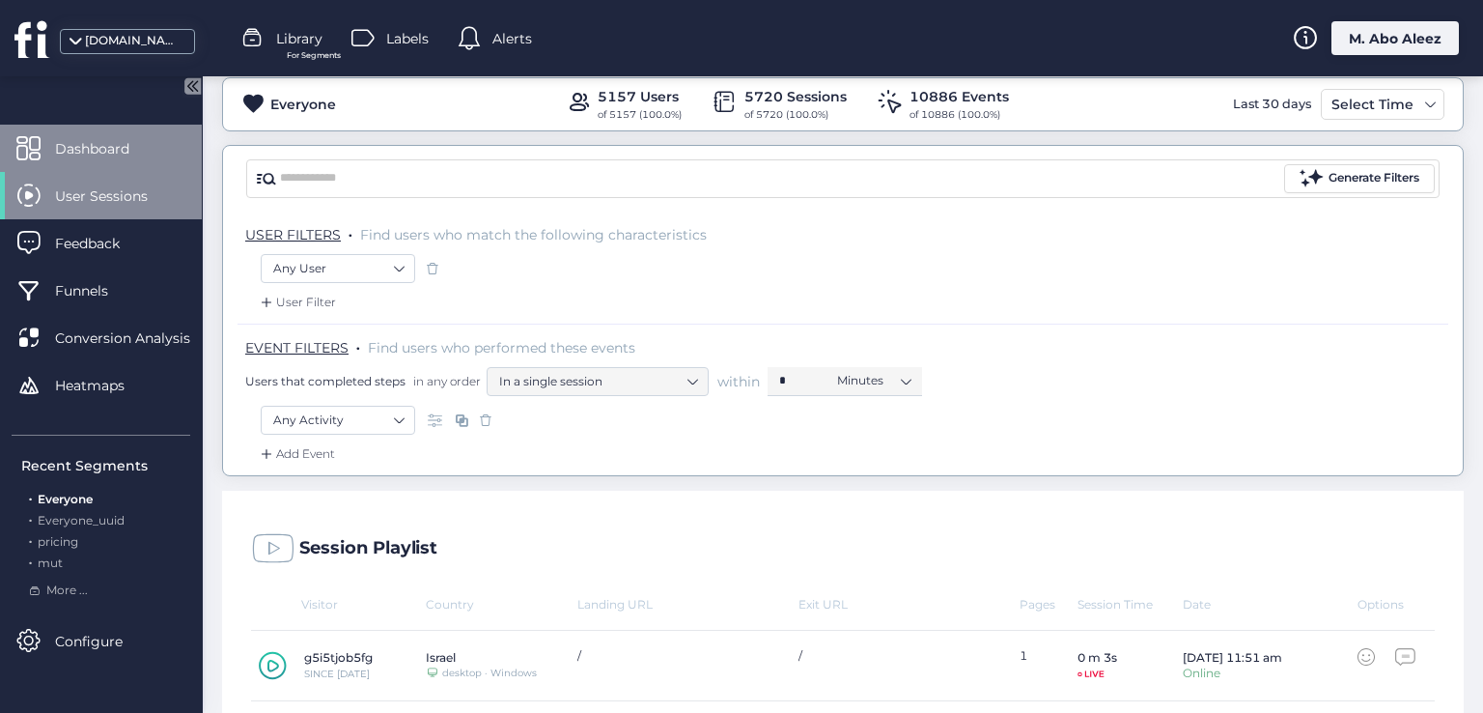
click at [133, 134] on div "Dashboard" at bounding box center [101, 148] width 202 height 47
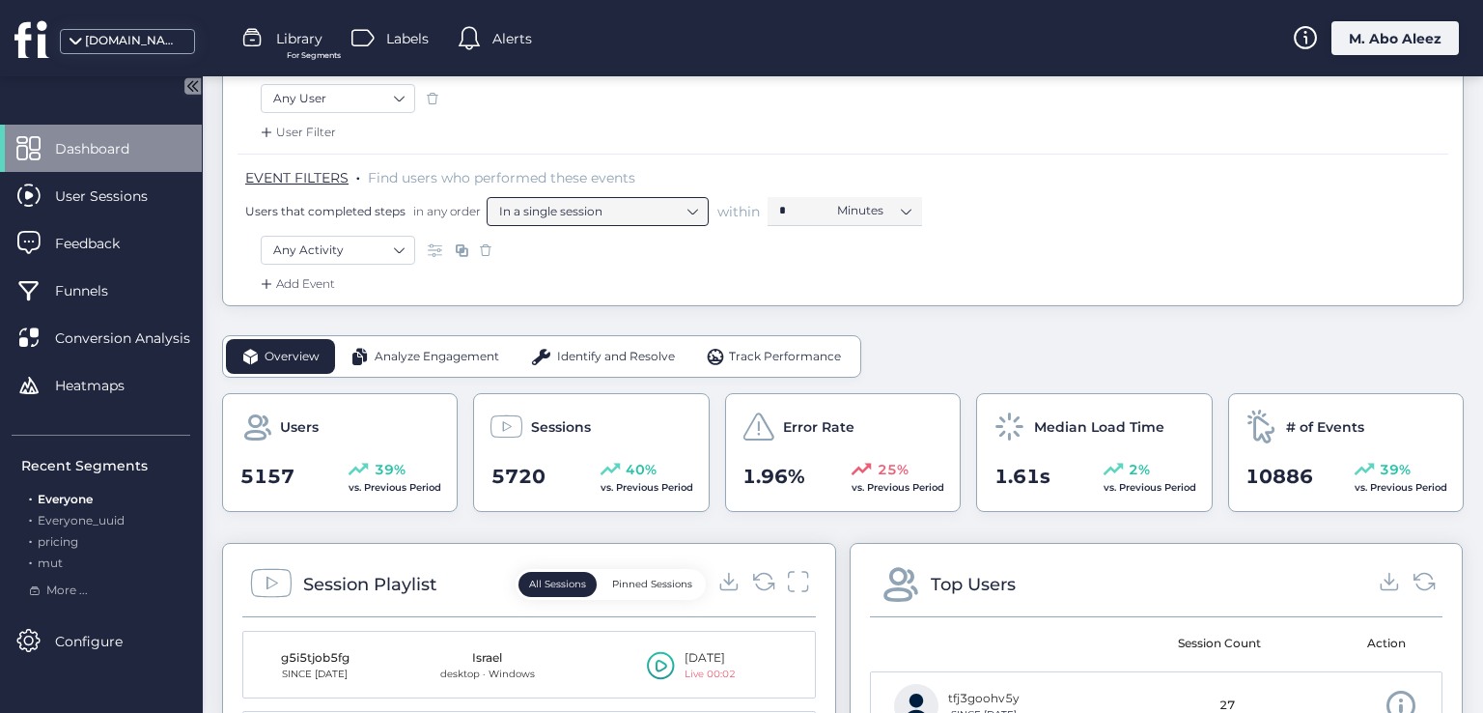
scroll to position [290, 0]
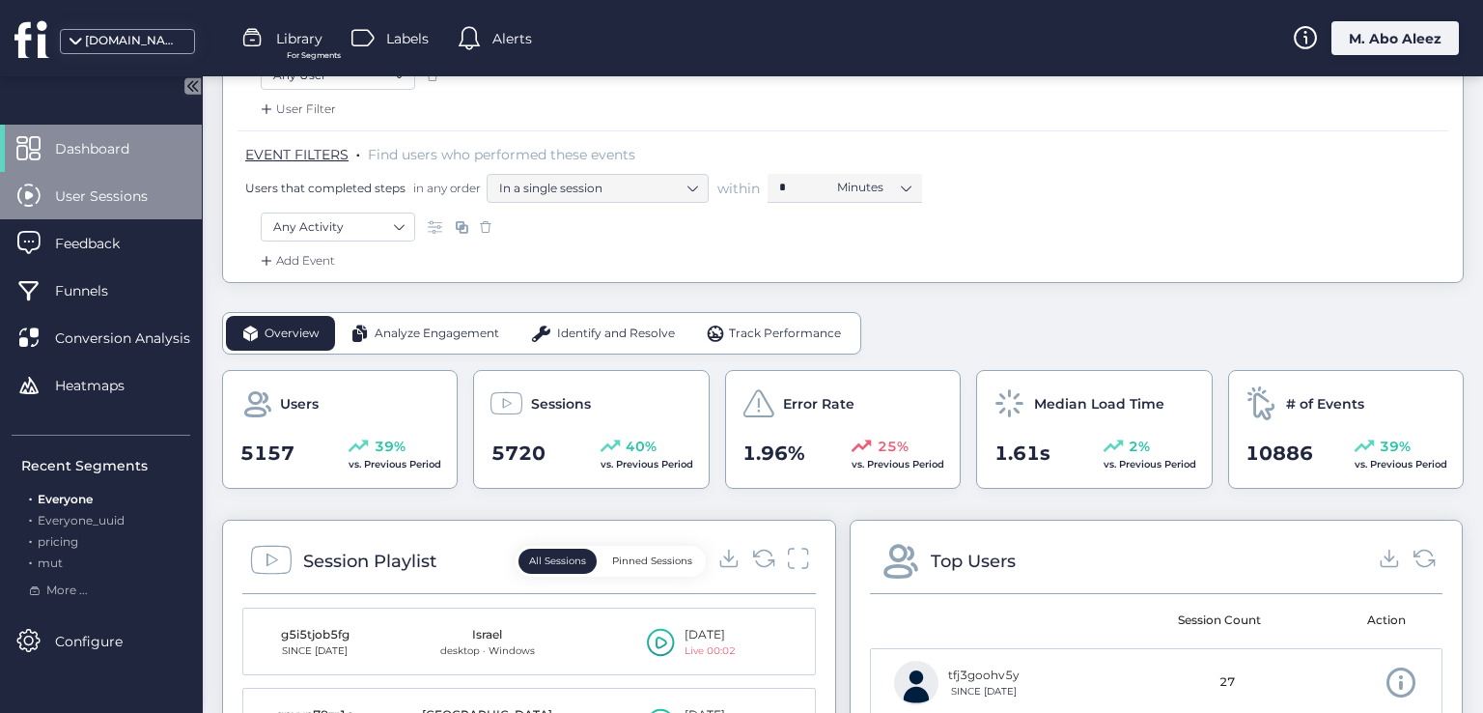
click at [125, 207] on div "User Sessions" at bounding box center [101, 195] width 202 height 47
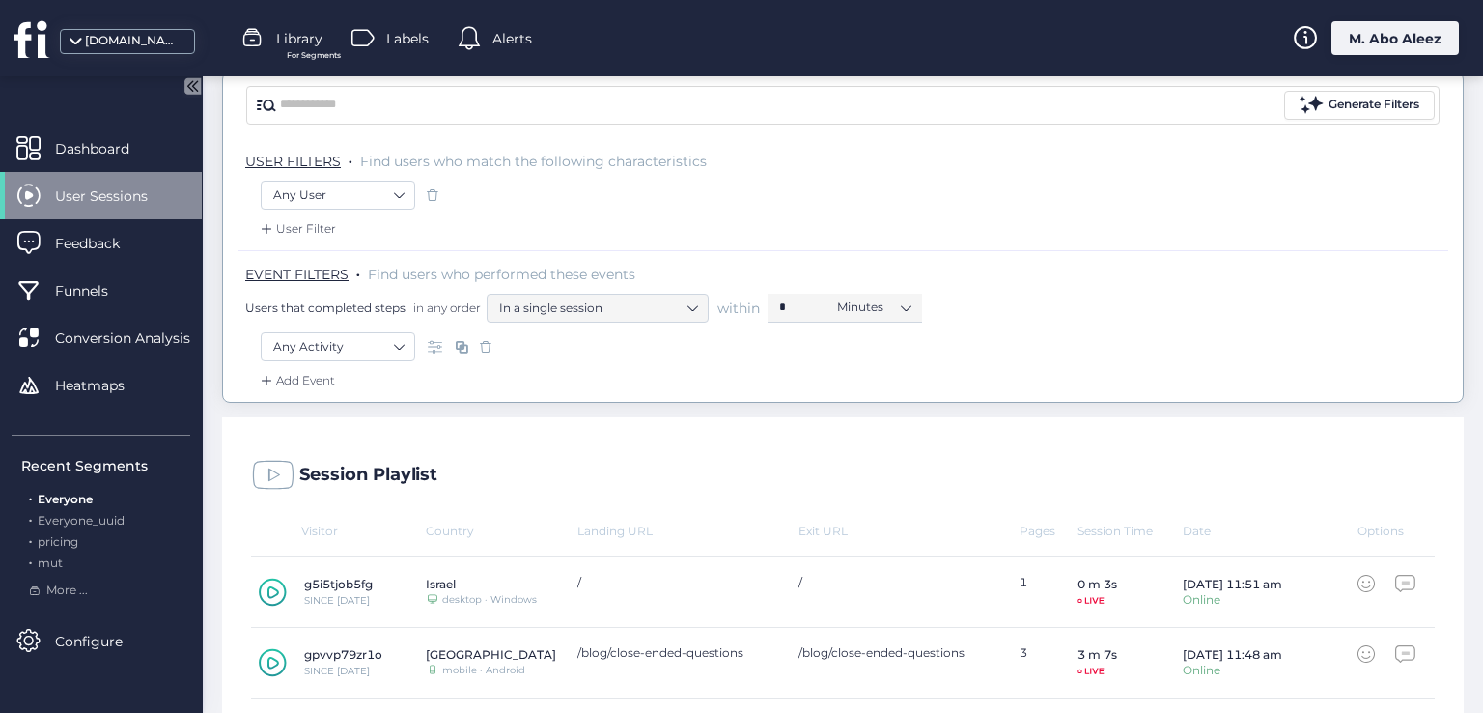
scroll to position [97, 0]
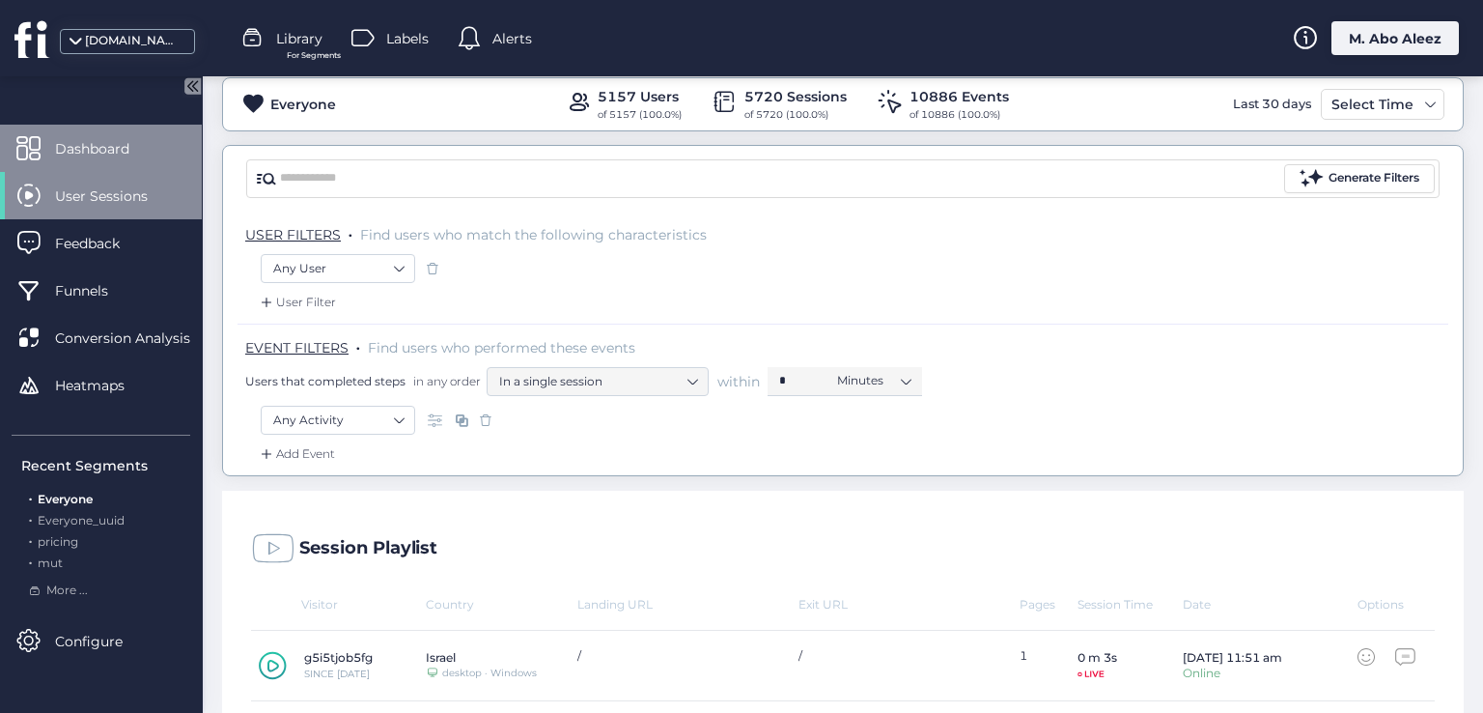
click at [162, 156] on div "Dashboard" at bounding box center [101, 148] width 202 height 47
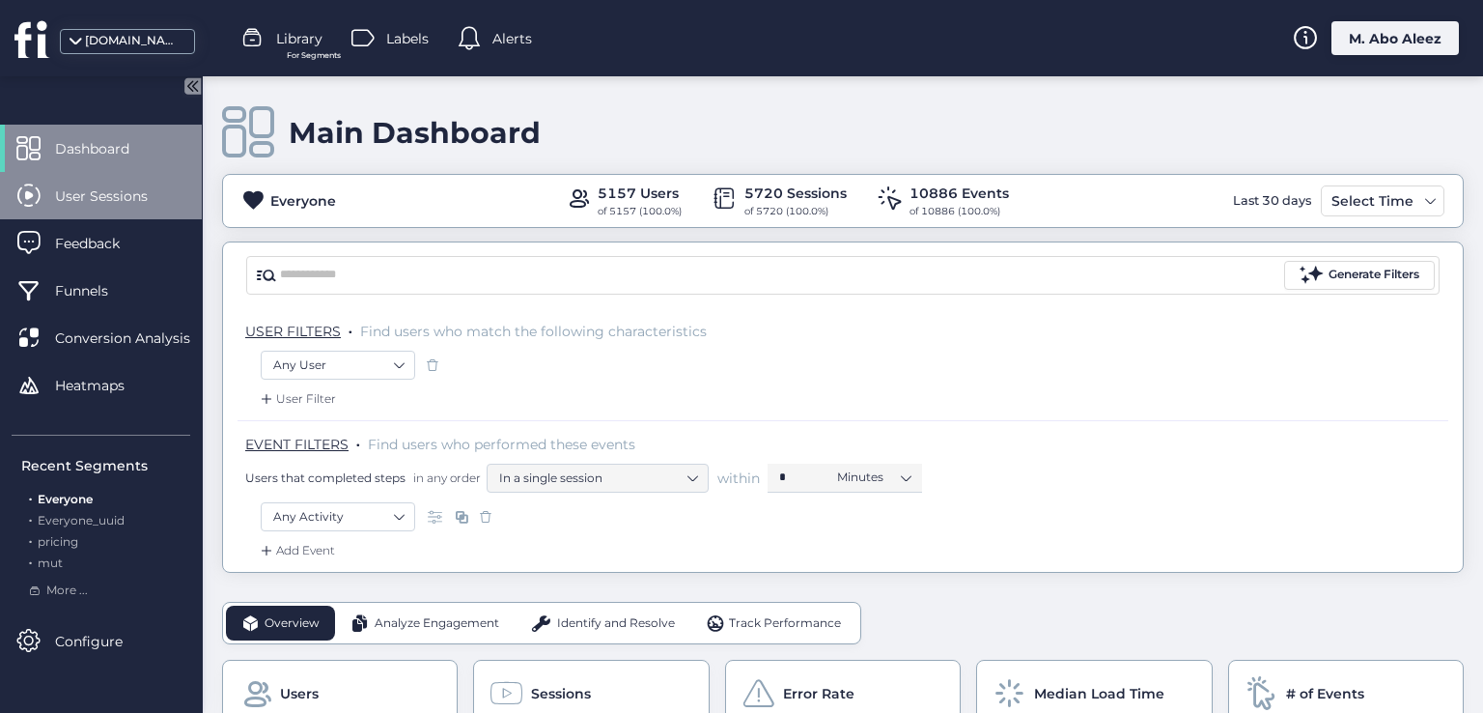
click at [115, 204] on span "User Sessions" at bounding box center [116, 195] width 122 height 21
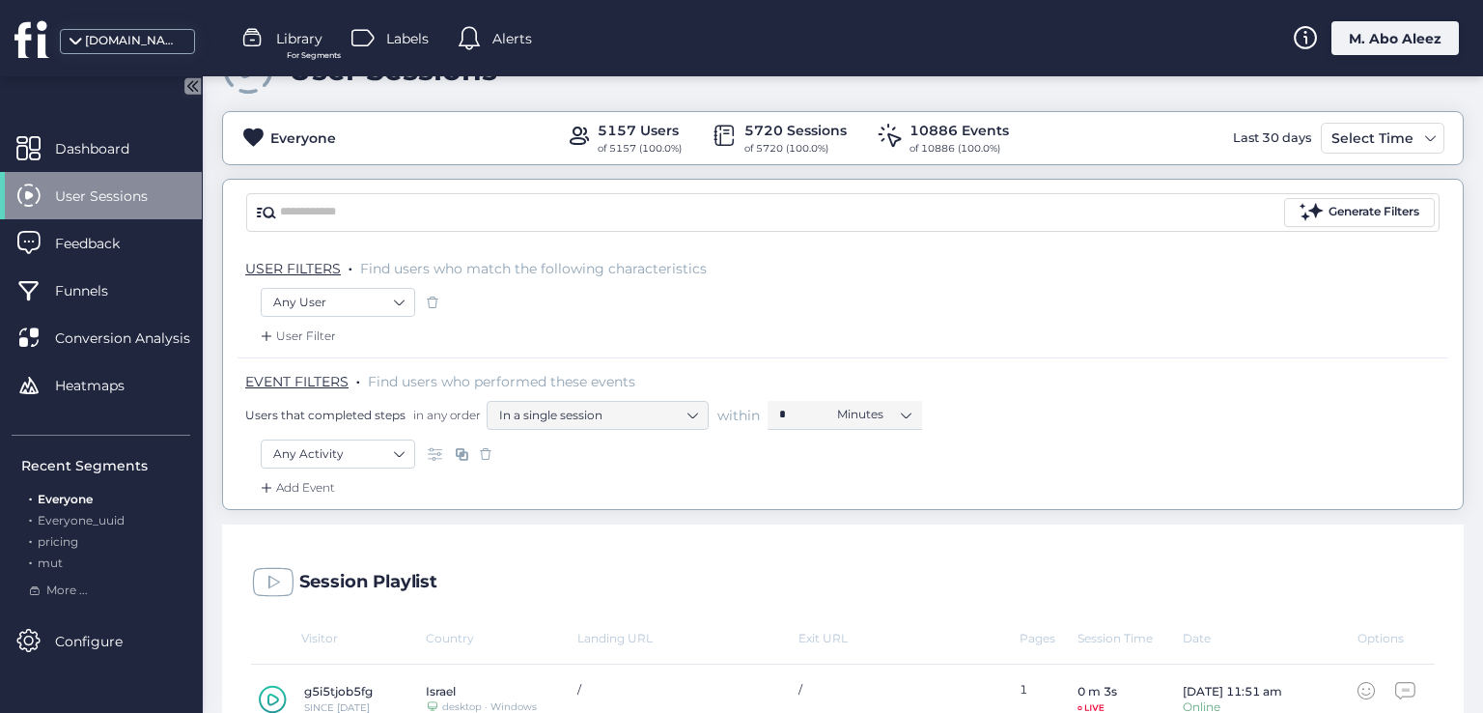
scroll to position [97, 0]
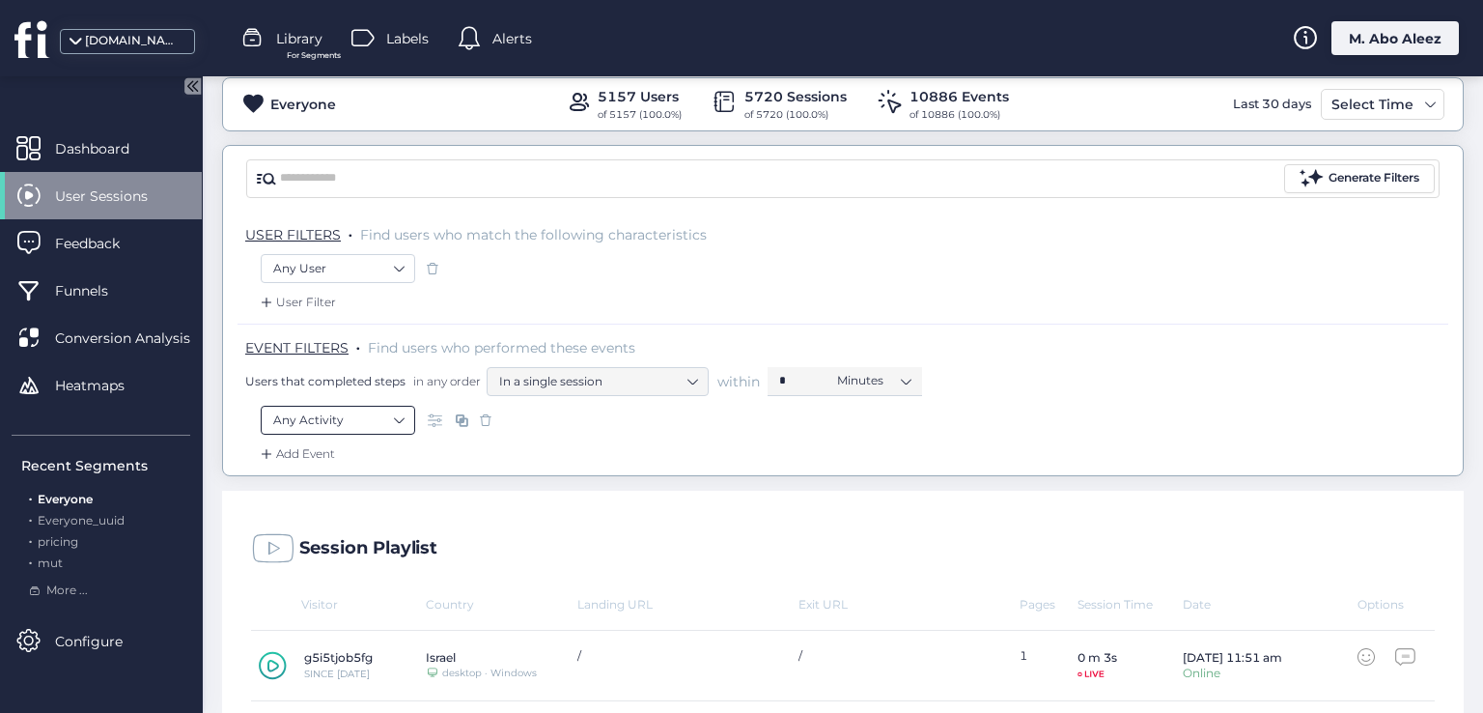
click at [384, 410] on nz-select-item "Any Activity" at bounding box center [337, 420] width 129 height 29
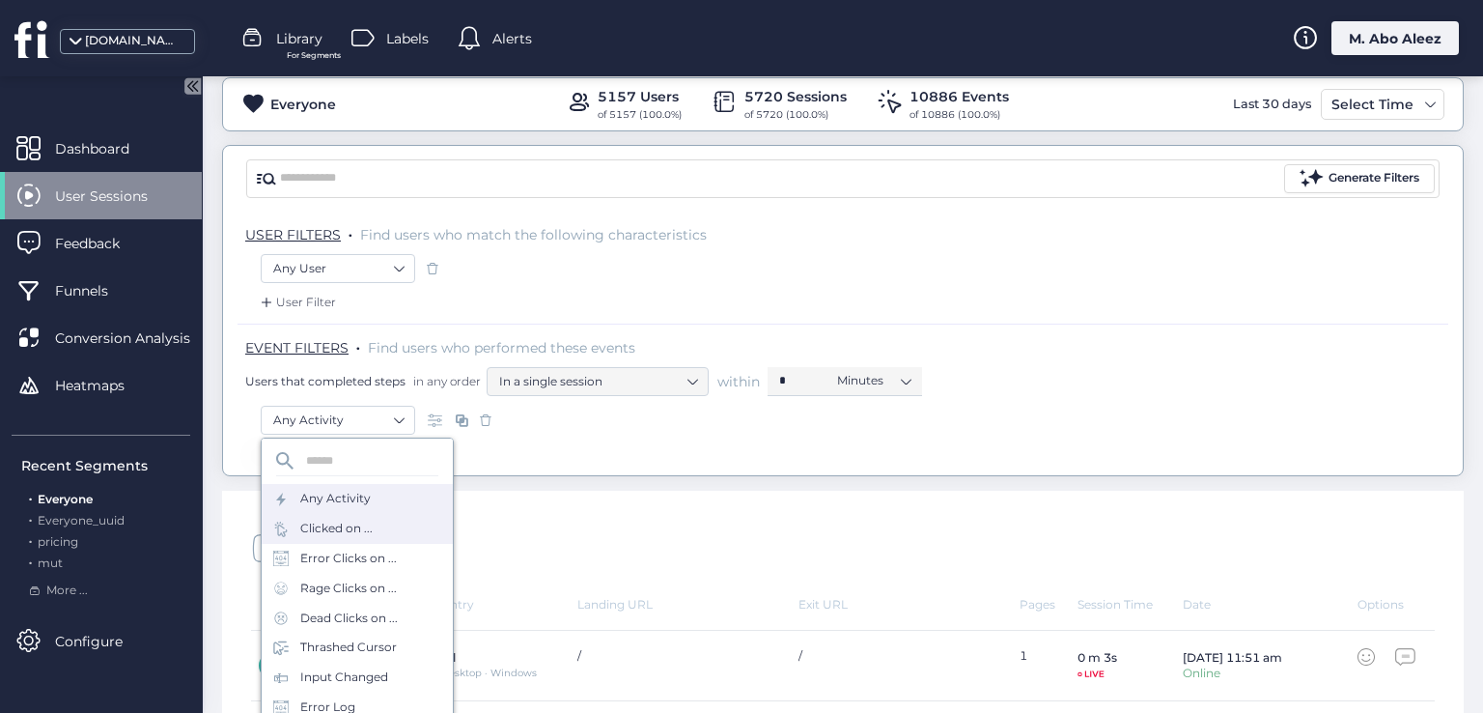
click at [354, 529] on div "Clicked on ..." at bounding box center [336, 528] width 72 height 18
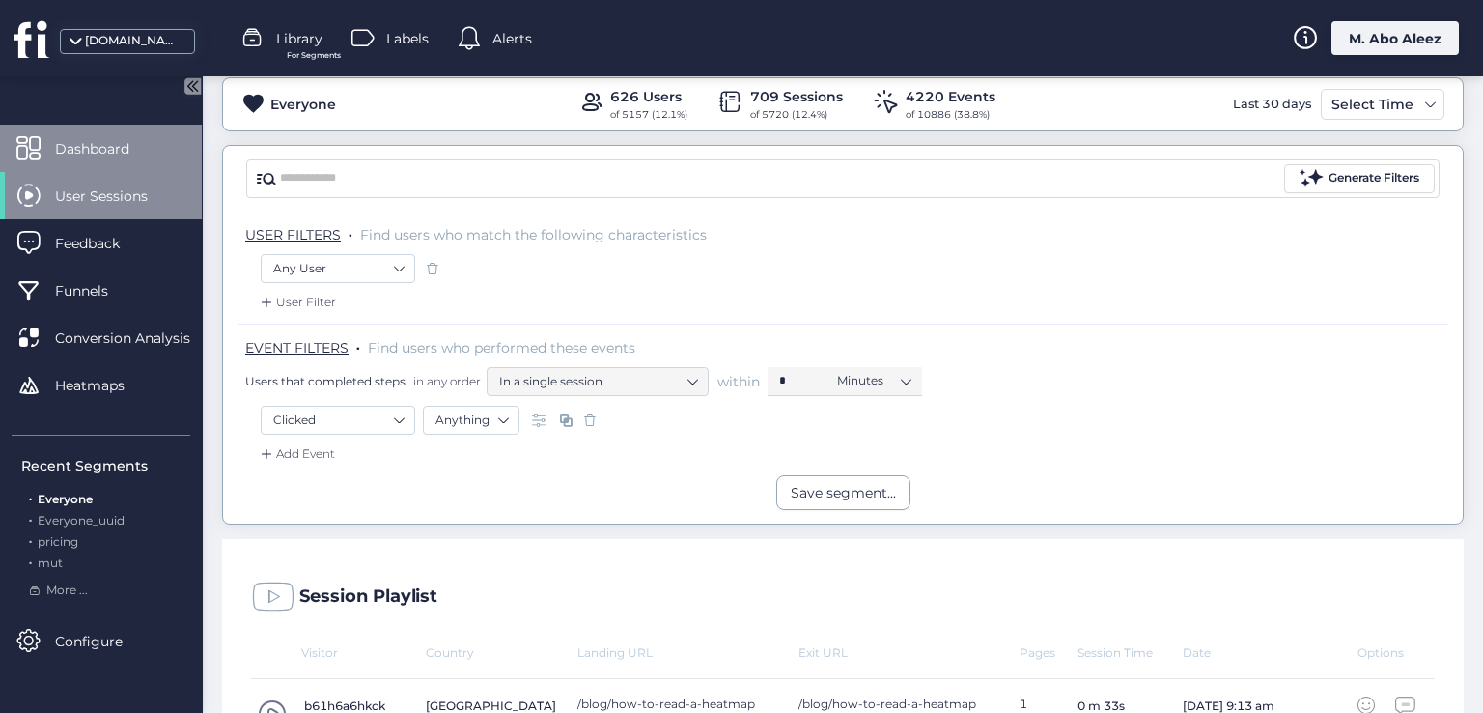
click at [123, 144] on span "Dashboard" at bounding box center [106, 148] width 103 height 21
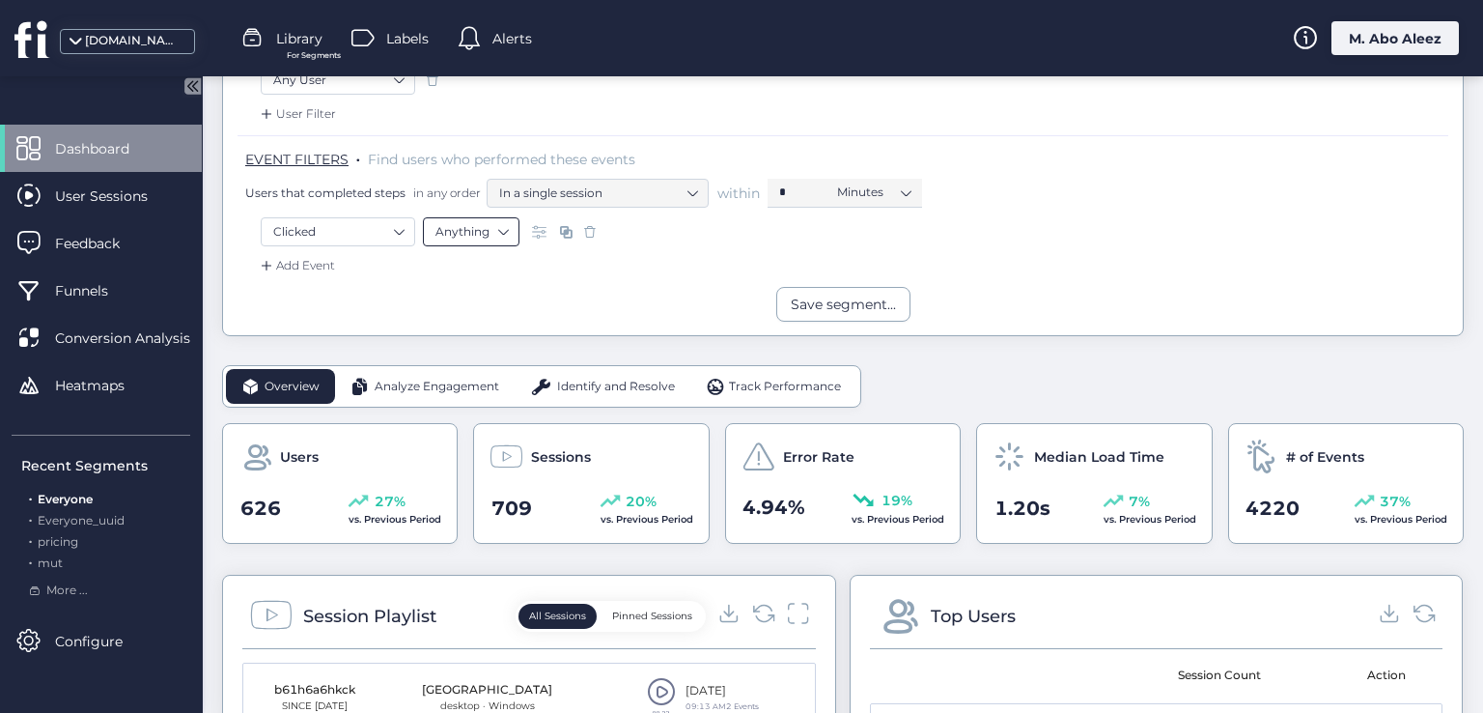
scroll to position [290, 0]
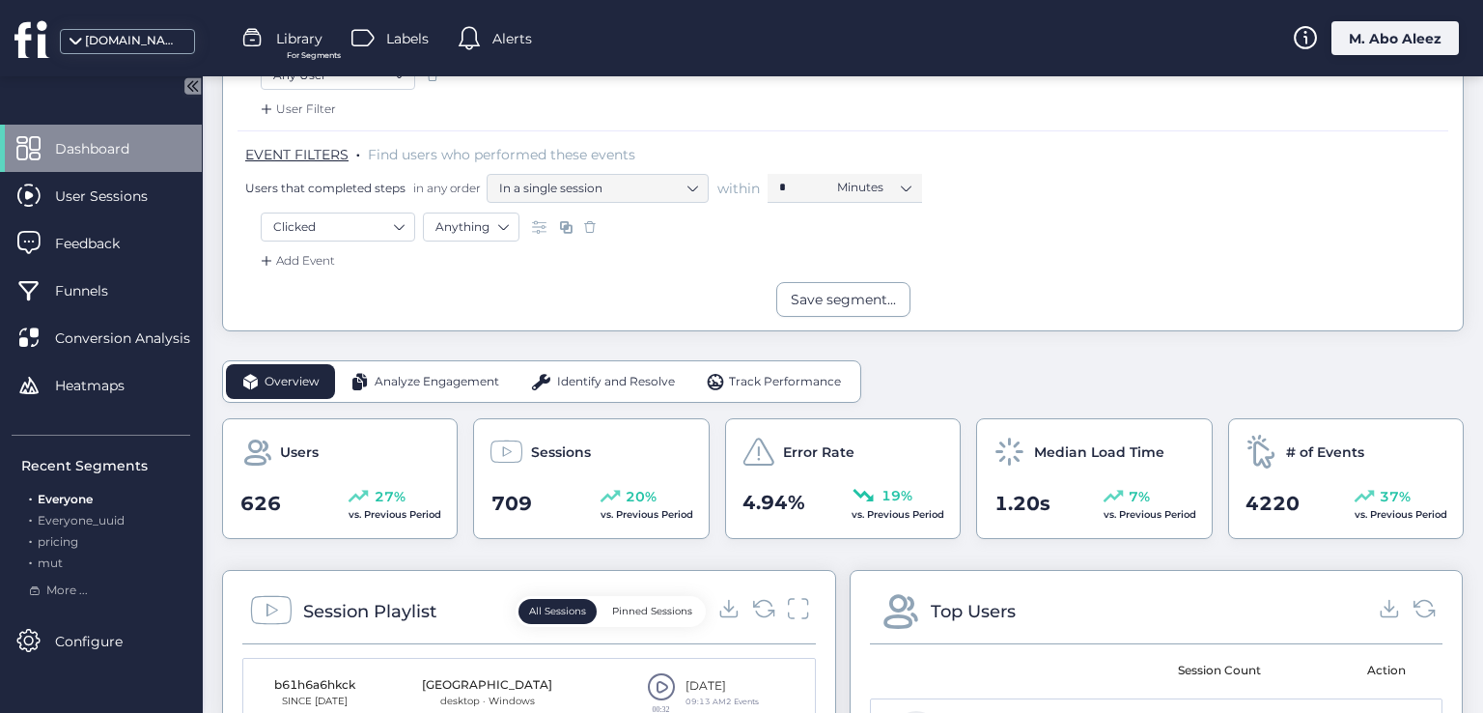
click at [458, 396] on div "Overview Analyze Engagement Identify and Resolve Track Performance" at bounding box center [541, 381] width 639 height 42
click at [464, 373] on span "Analyze Engagement" at bounding box center [437, 382] width 125 height 18
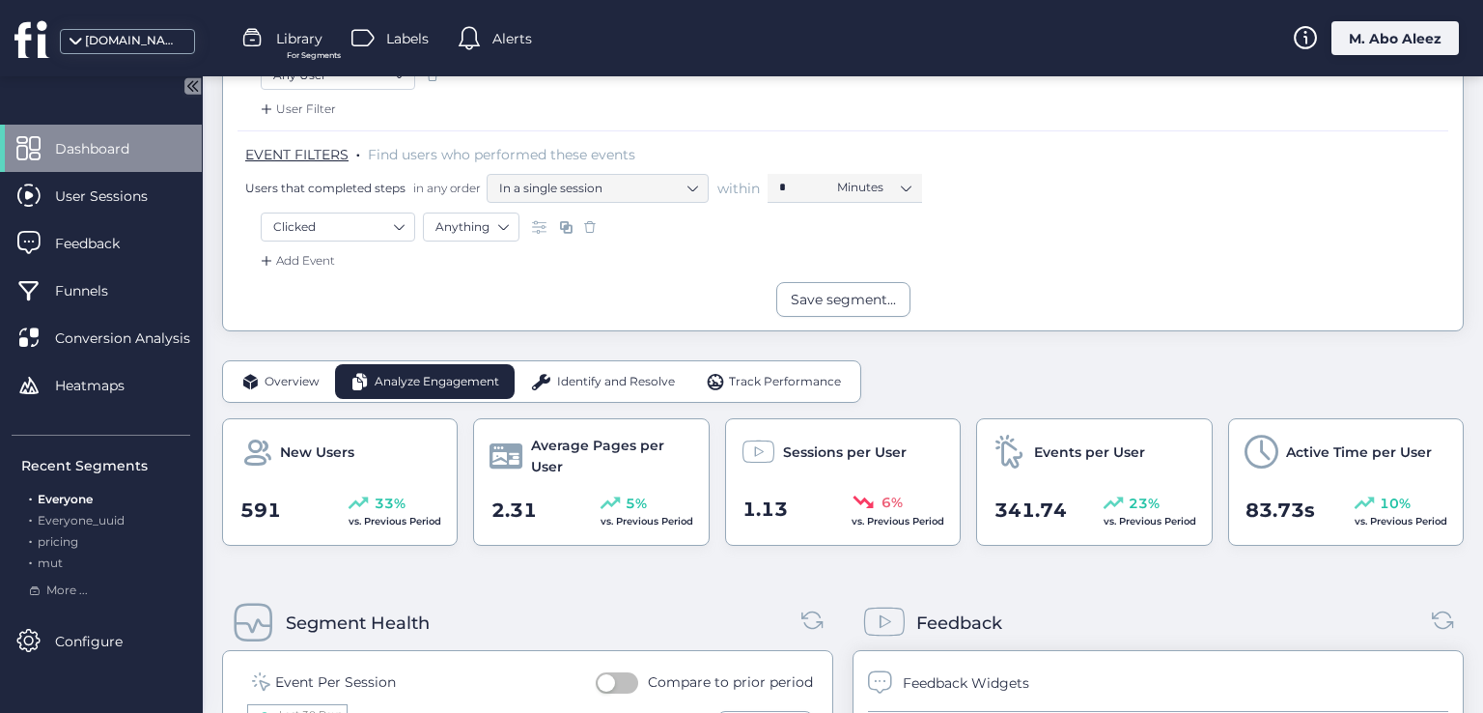
click at [579, 379] on span "Identify and Resolve" at bounding box center [616, 382] width 118 height 18
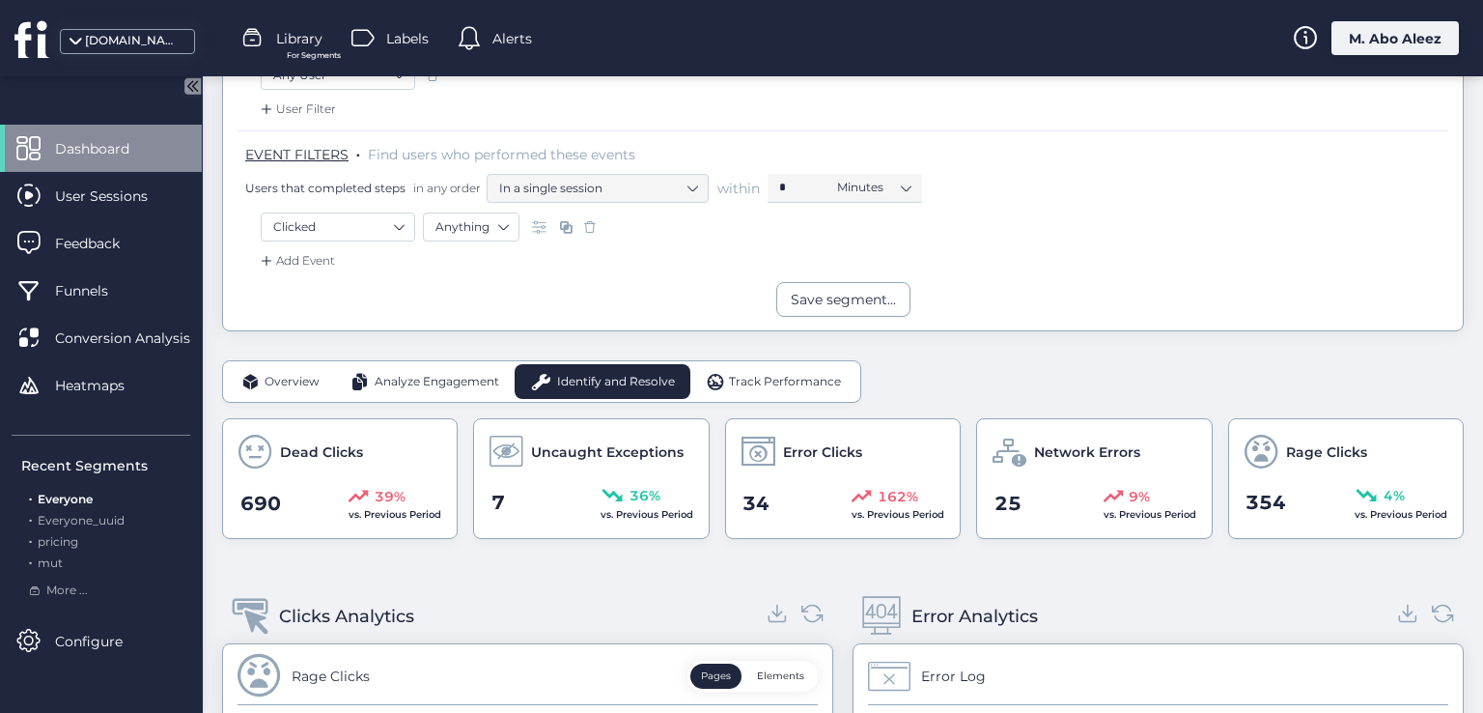
click at [765, 374] on span "Track Performance" at bounding box center [785, 382] width 112 height 18
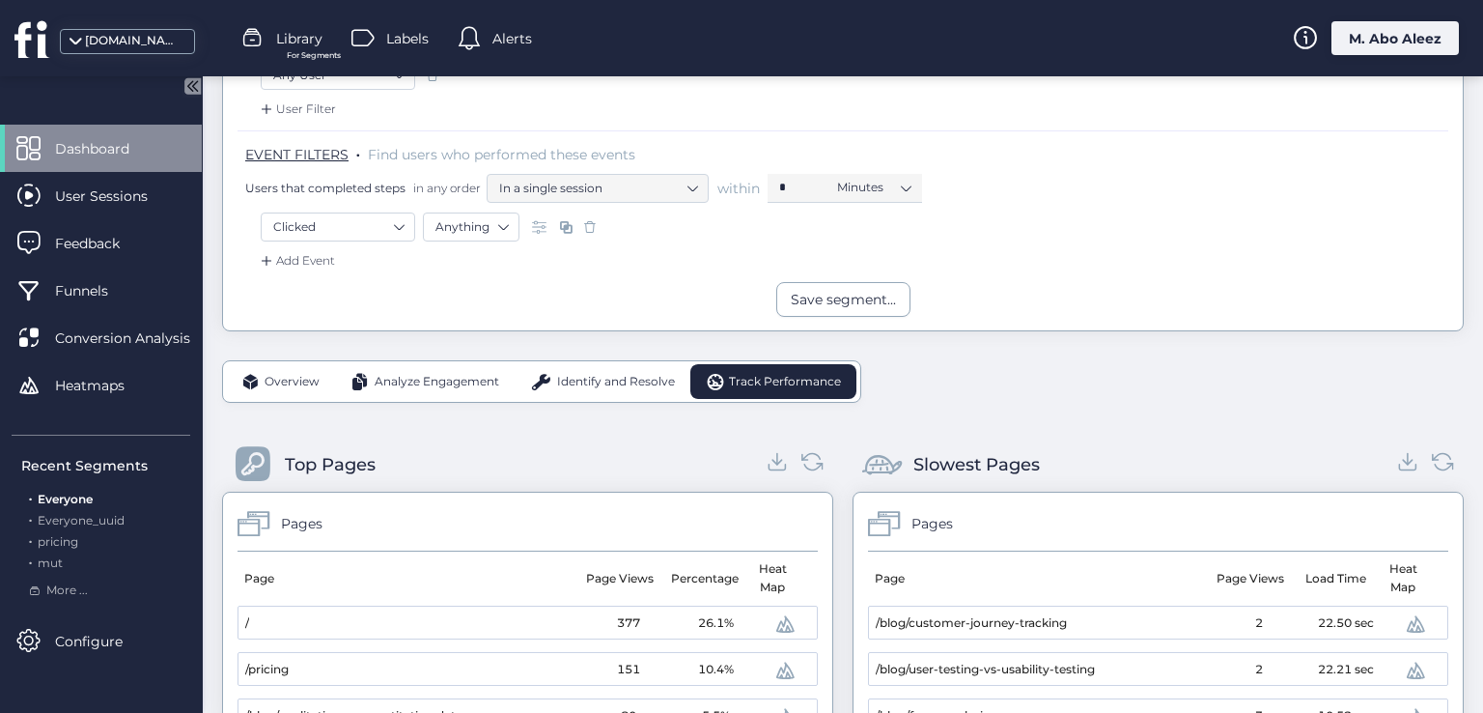
click at [297, 385] on span "Overview" at bounding box center [292, 382] width 55 height 18
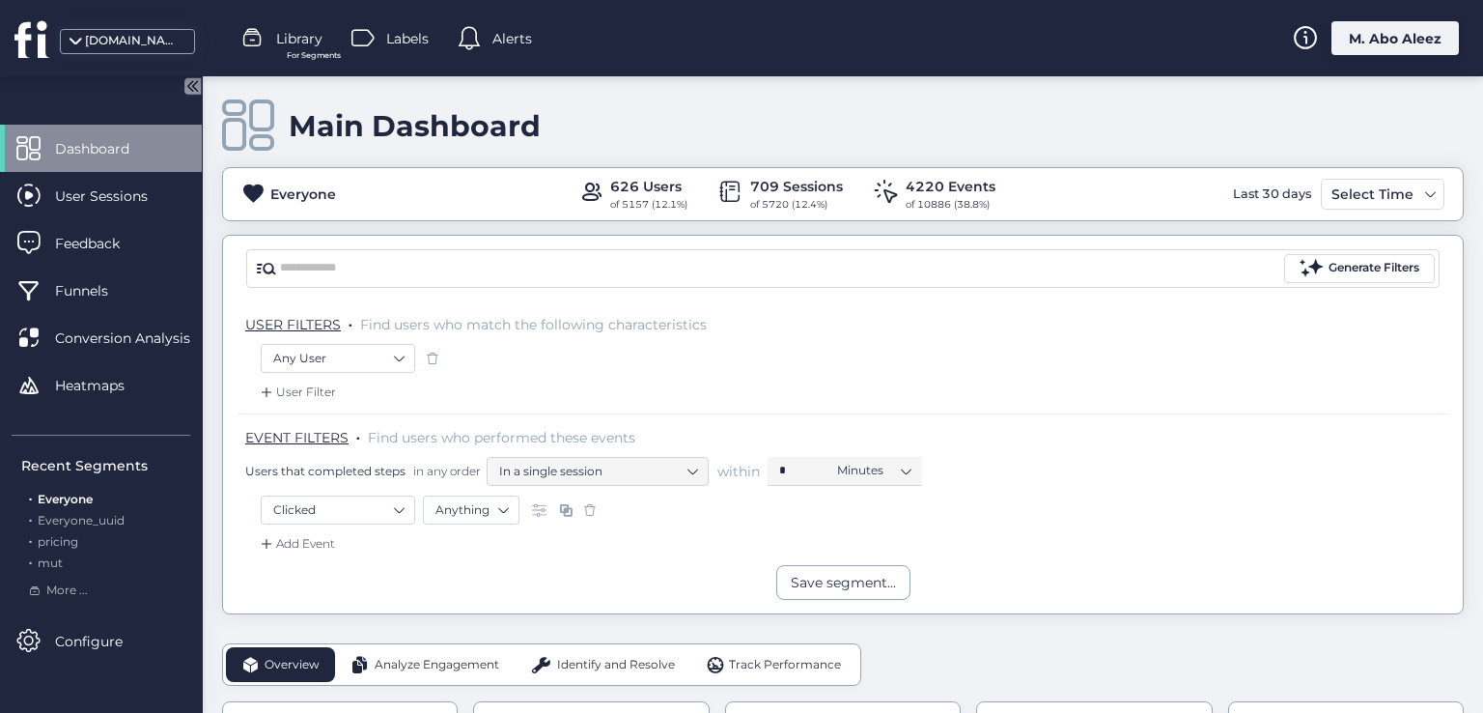
scroll to position [0, 0]
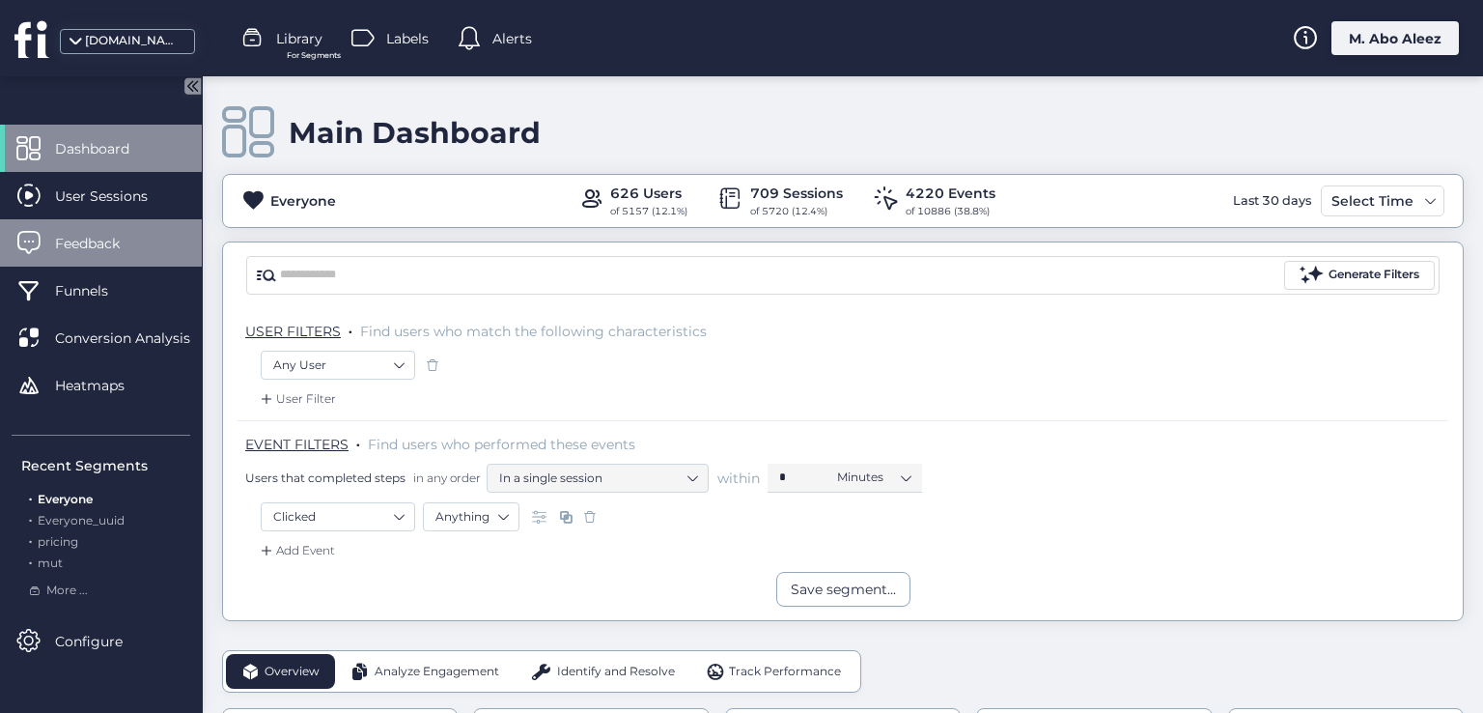
scroll to position [290, 0]
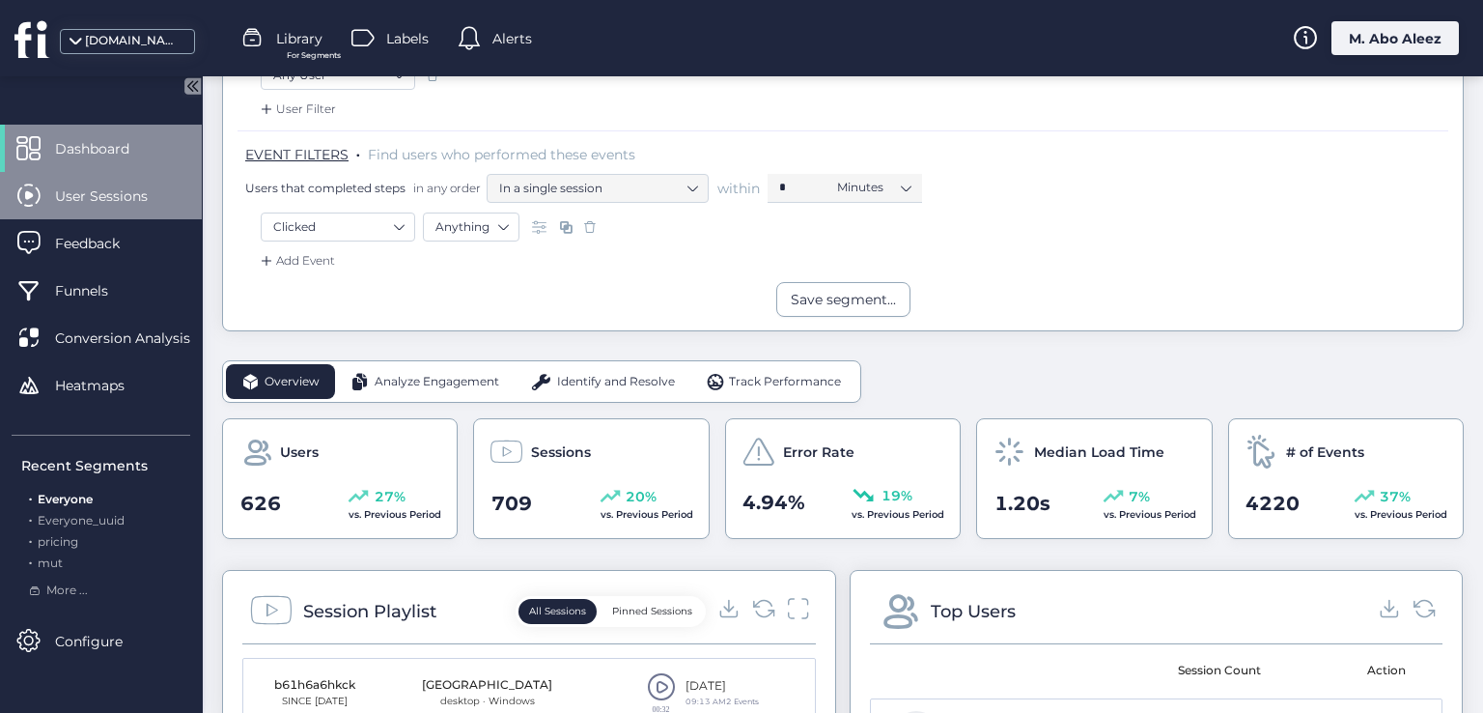
click at [132, 202] on span "User Sessions" at bounding box center [116, 195] width 122 height 21
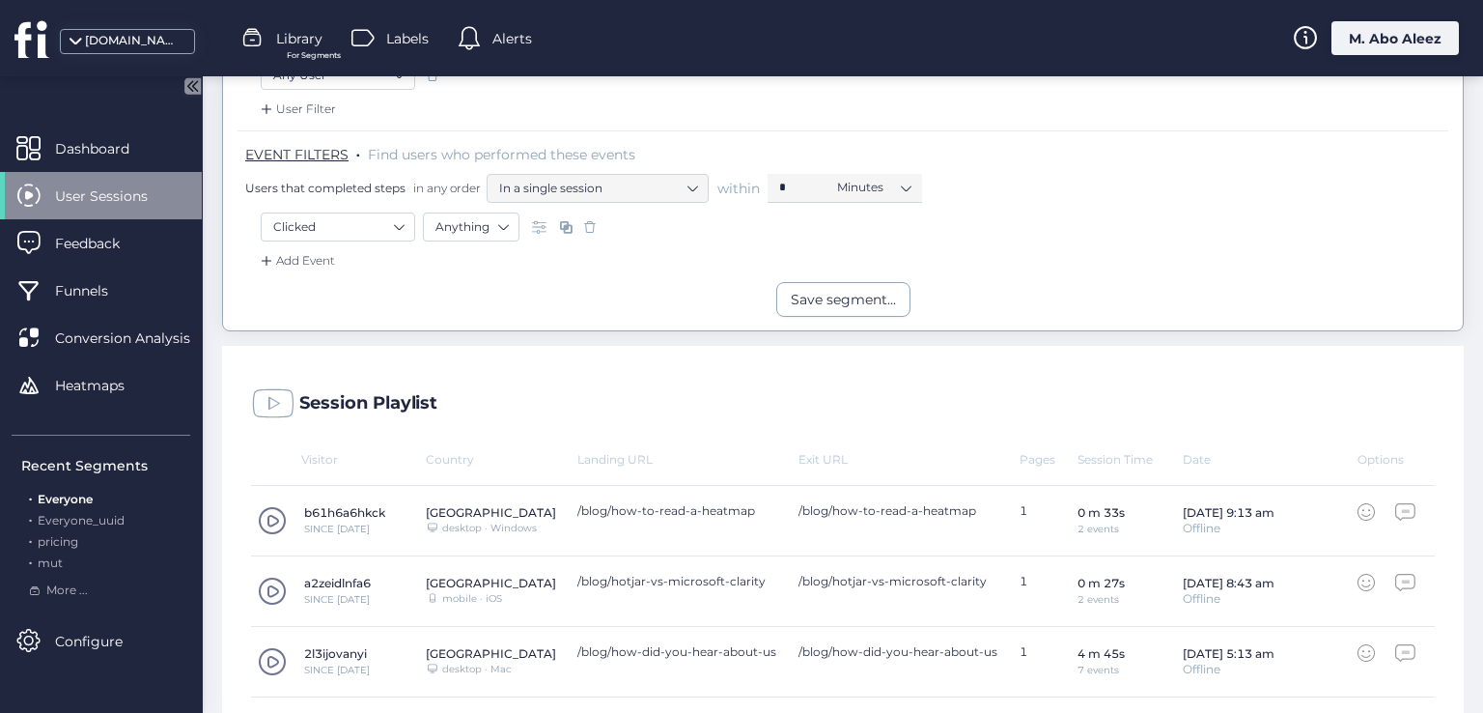
click at [340, 260] on div "Add Event" at bounding box center [843, 266] width 1211 height 31
click at [321, 260] on div "Add Event" at bounding box center [296, 260] width 78 height 19
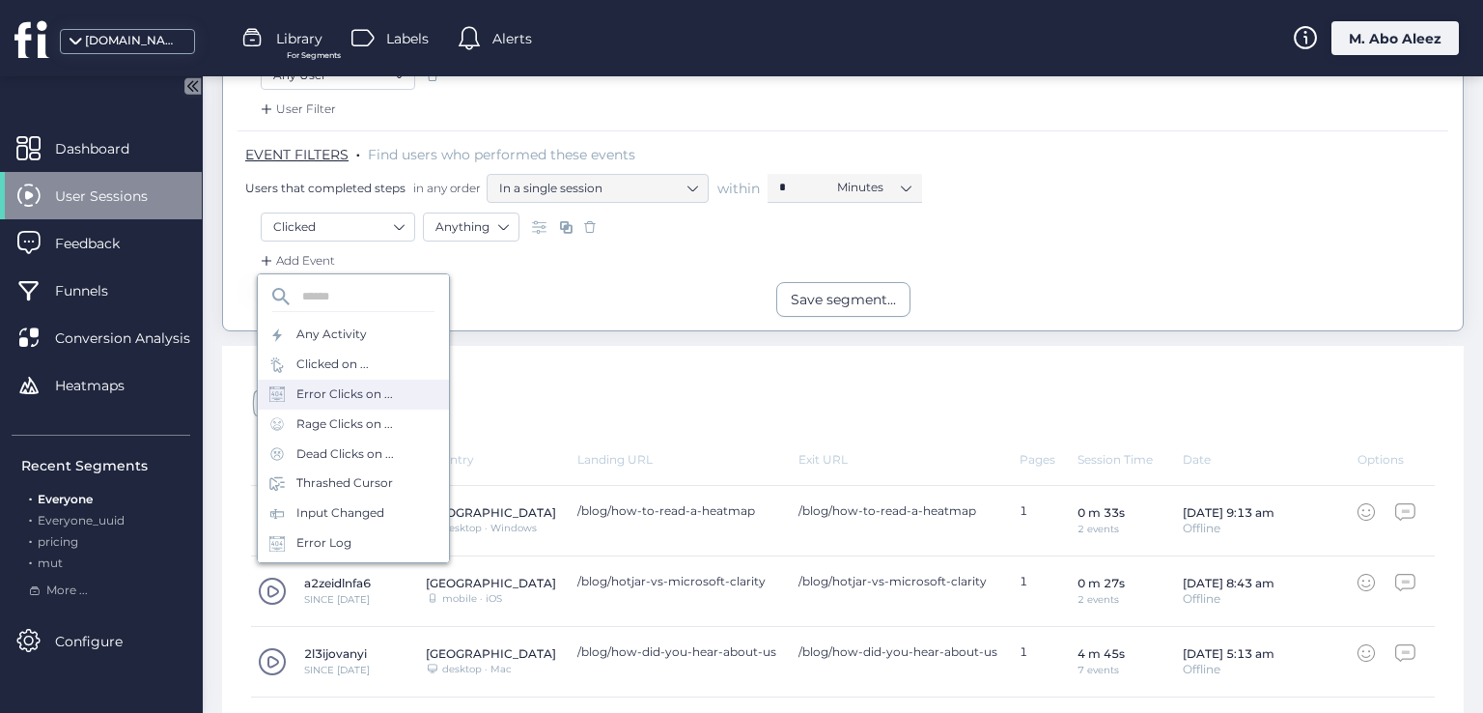
click at [328, 395] on div "Error Clicks on ..." at bounding box center [344, 394] width 97 height 18
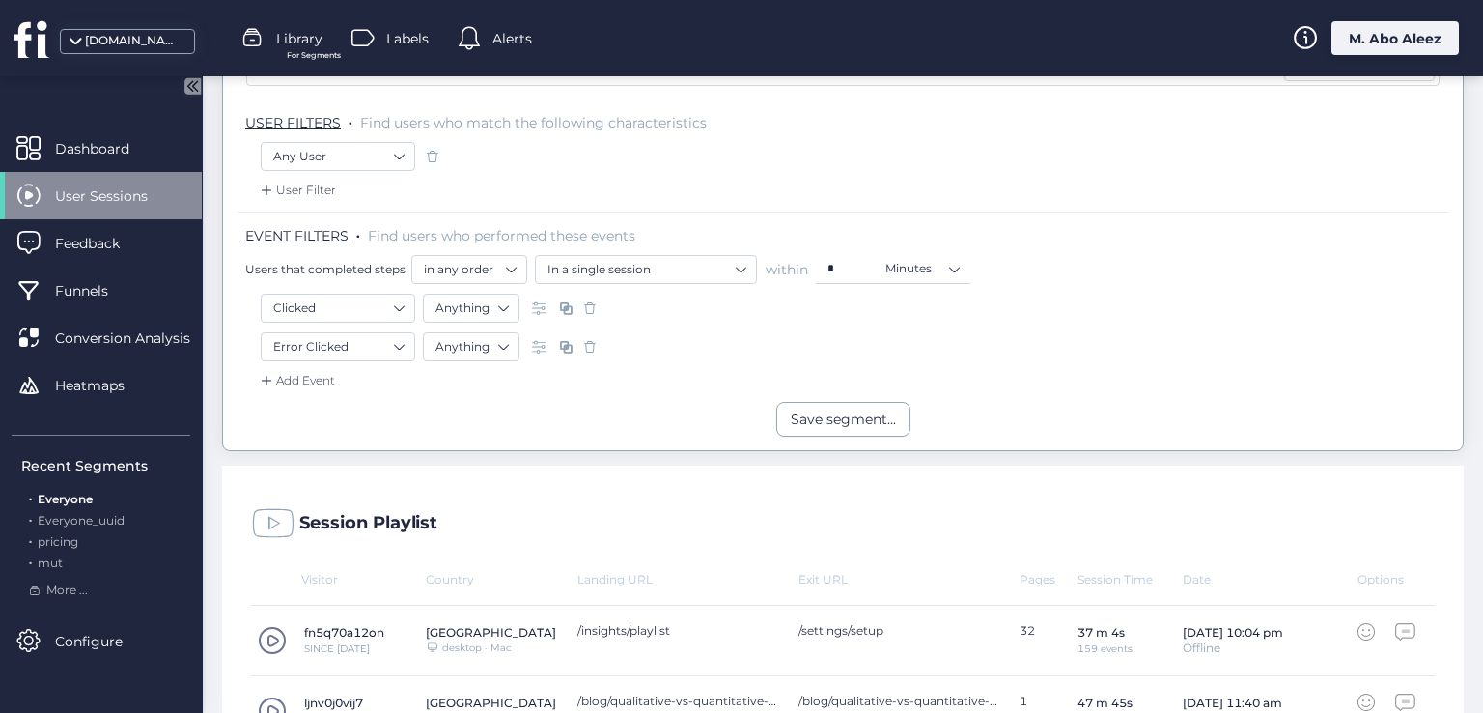
scroll to position [97, 0]
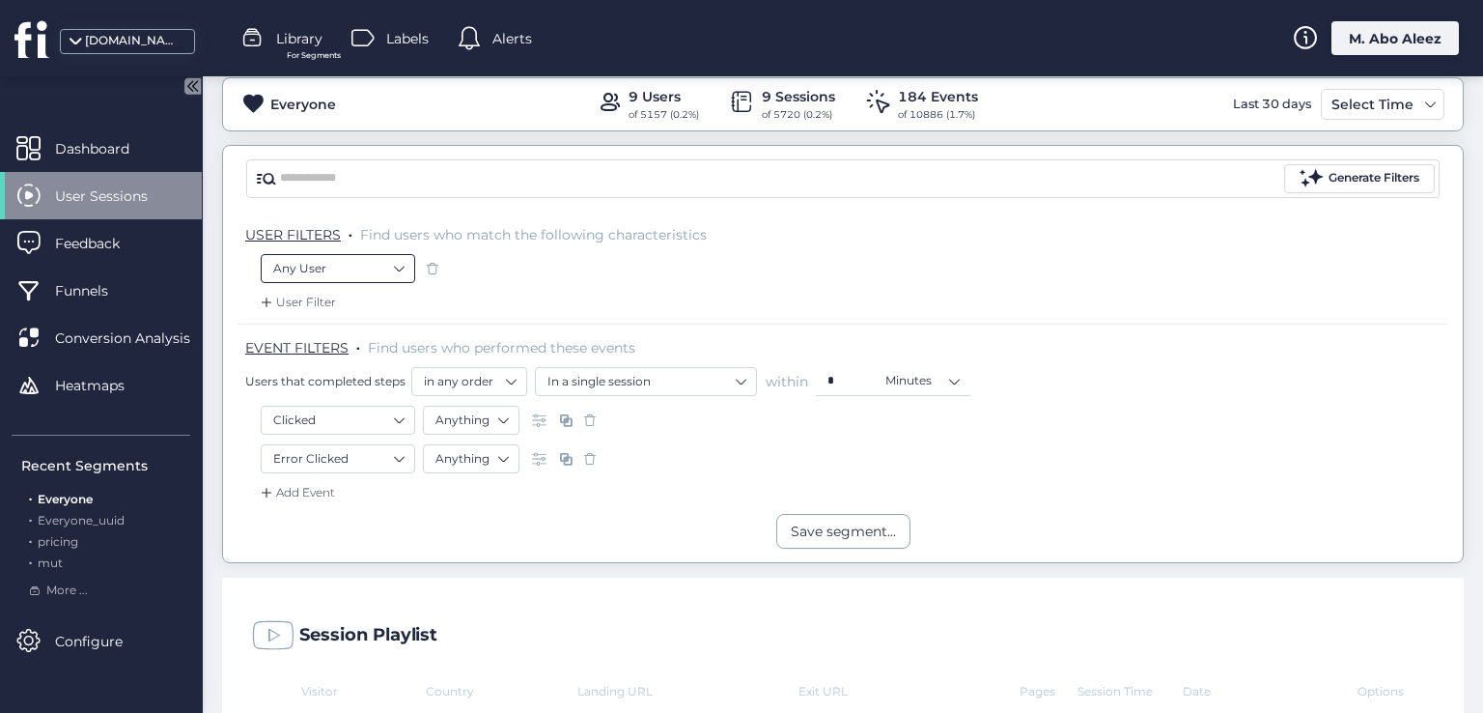
click at [331, 276] on nz-select-item "Any User" at bounding box center [337, 268] width 129 height 29
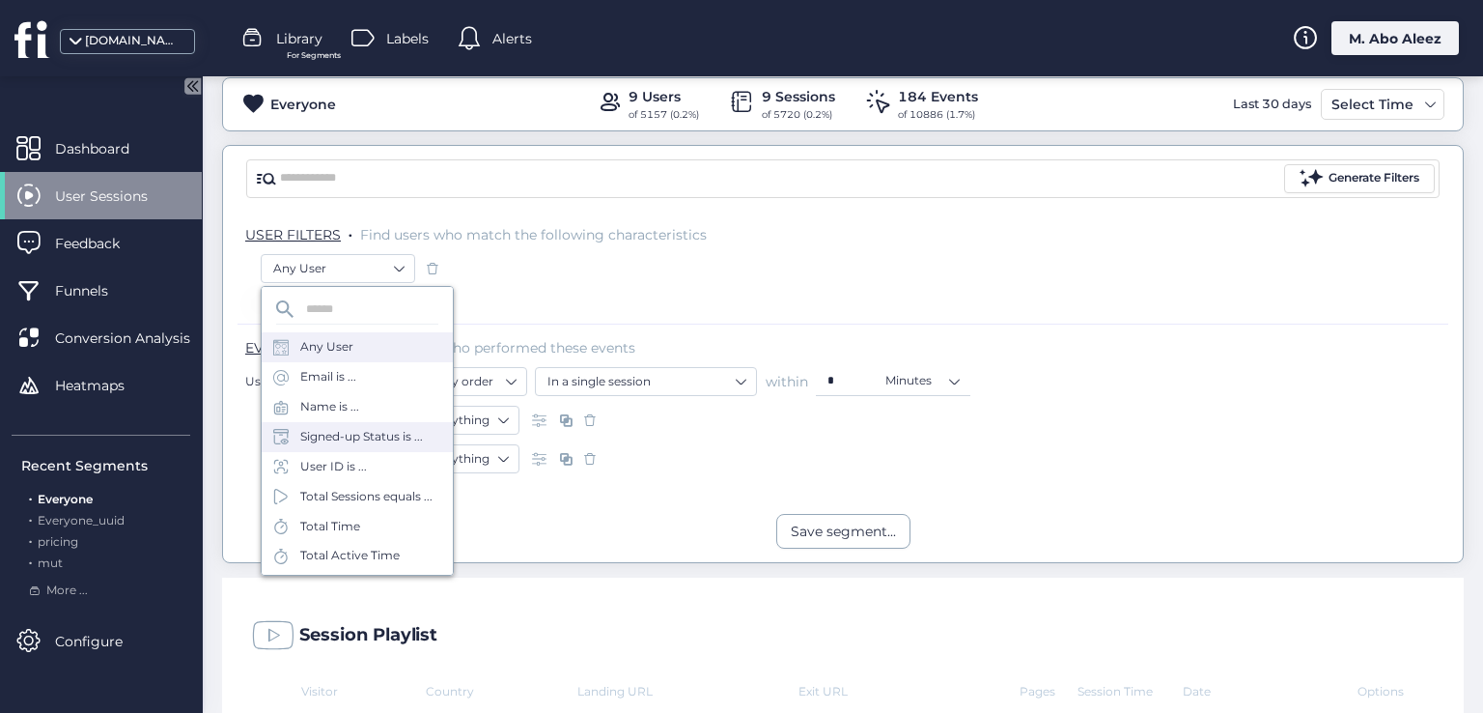
click at [336, 425] on div "Signed-up Status is ..." at bounding box center [357, 437] width 191 height 30
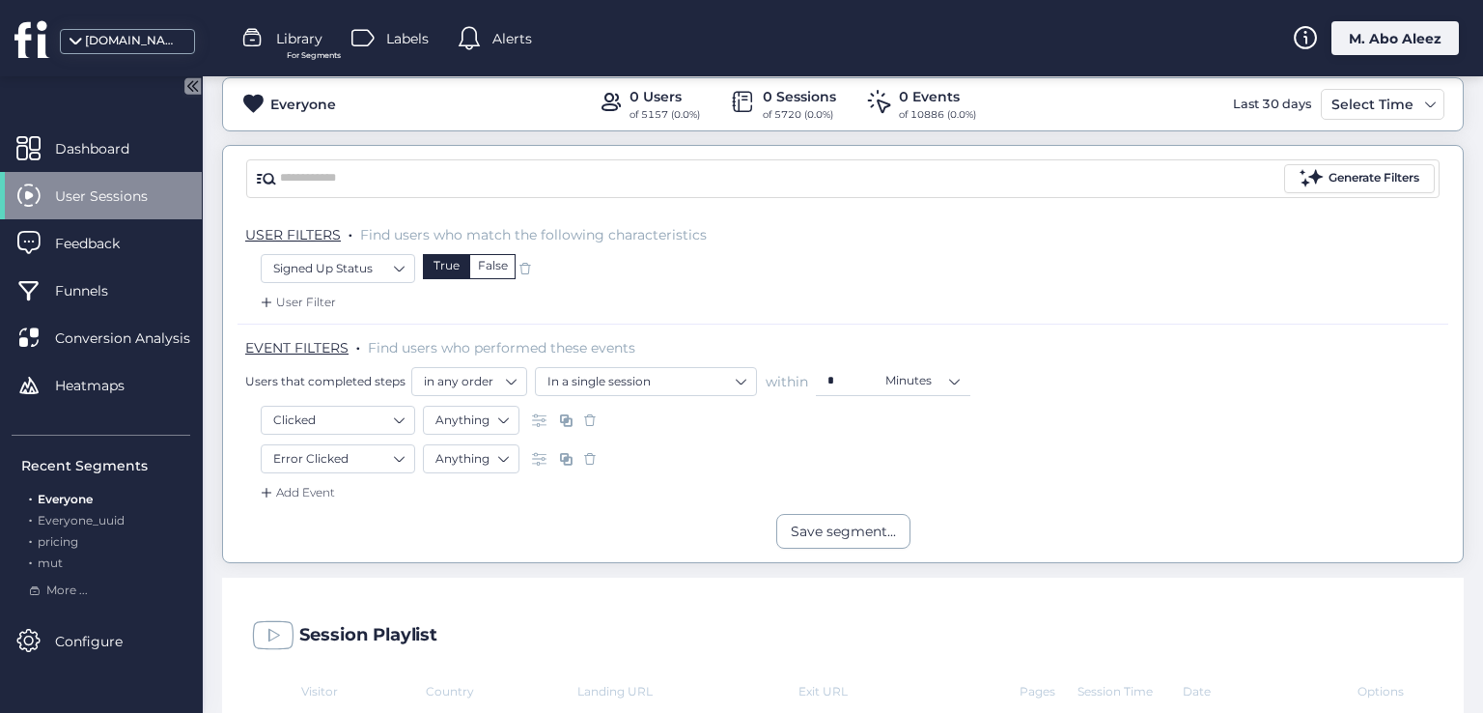
click at [498, 258] on div "False" at bounding box center [492, 266] width 46 height 25
click at [587, 460] on span at bounding box center [589, 458] width 19 height 19
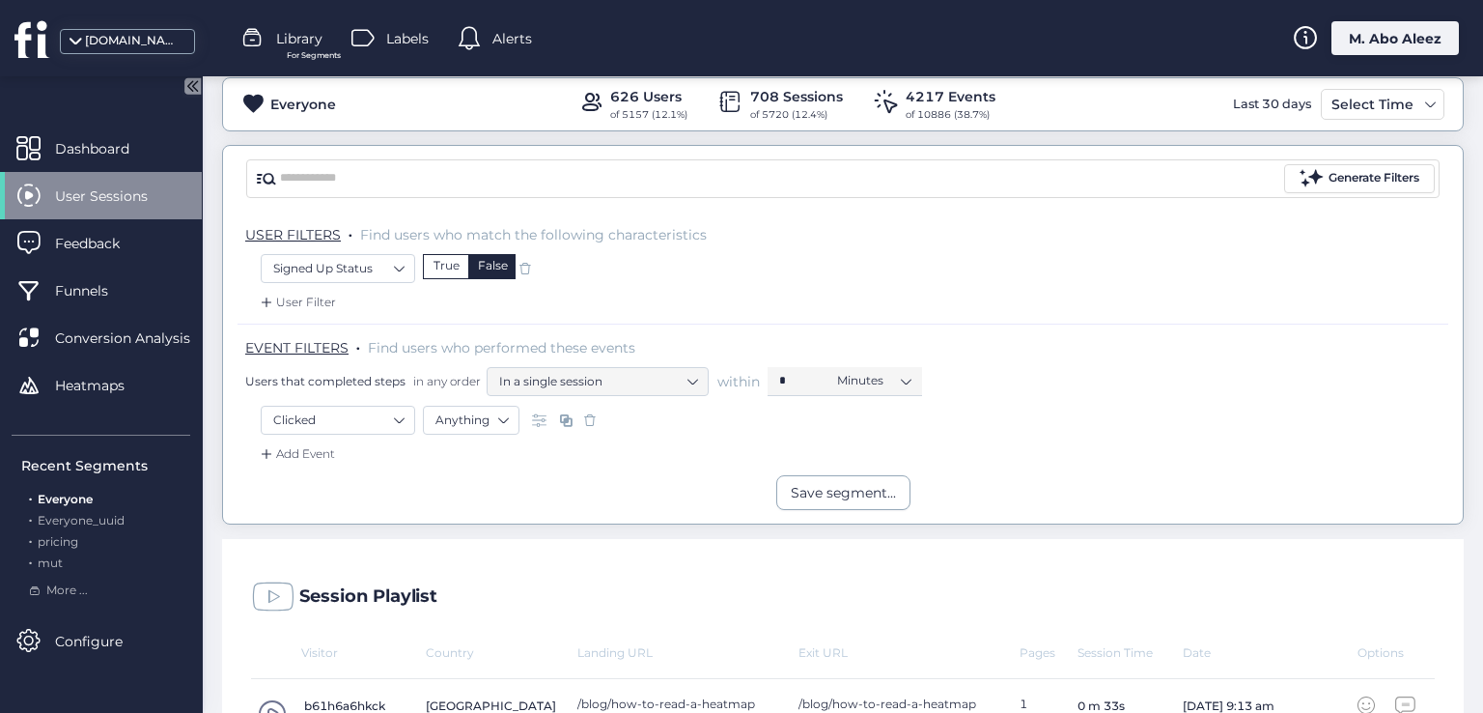
scroll to position [386, 0]
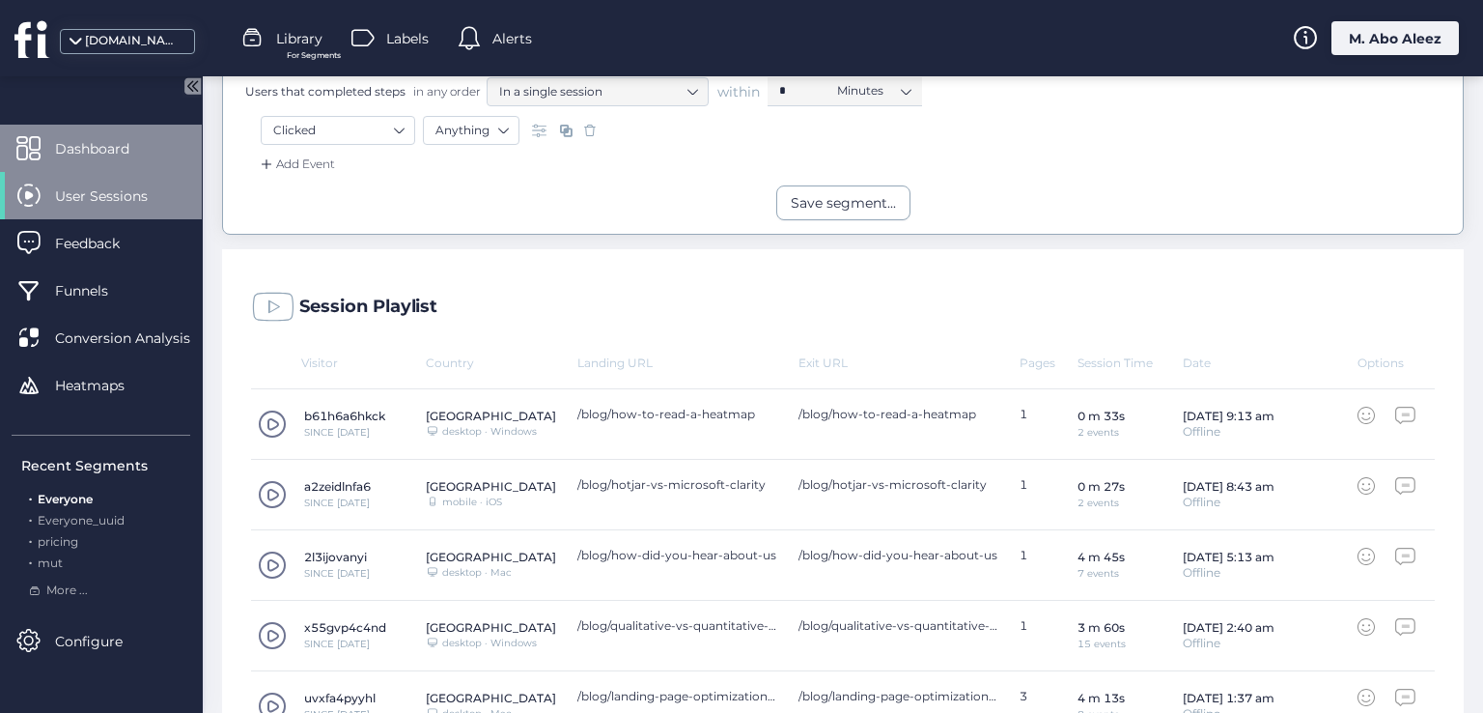
click at [134, 130] on div "Dashboard" at bounding box center [101, 148] width 202 height 47
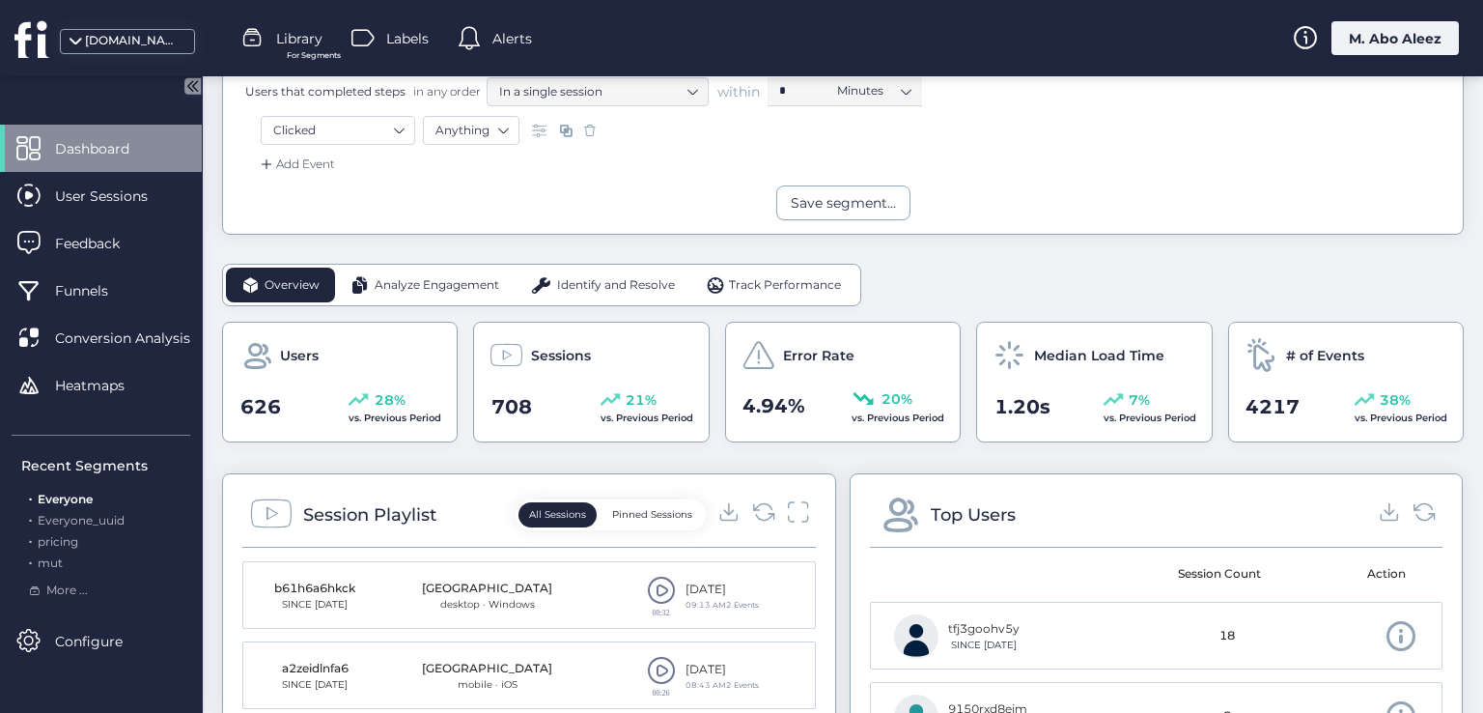
click at [562, 283] on span "Identify and Resolve" at bounding box center [616, 285] width 118 height 18
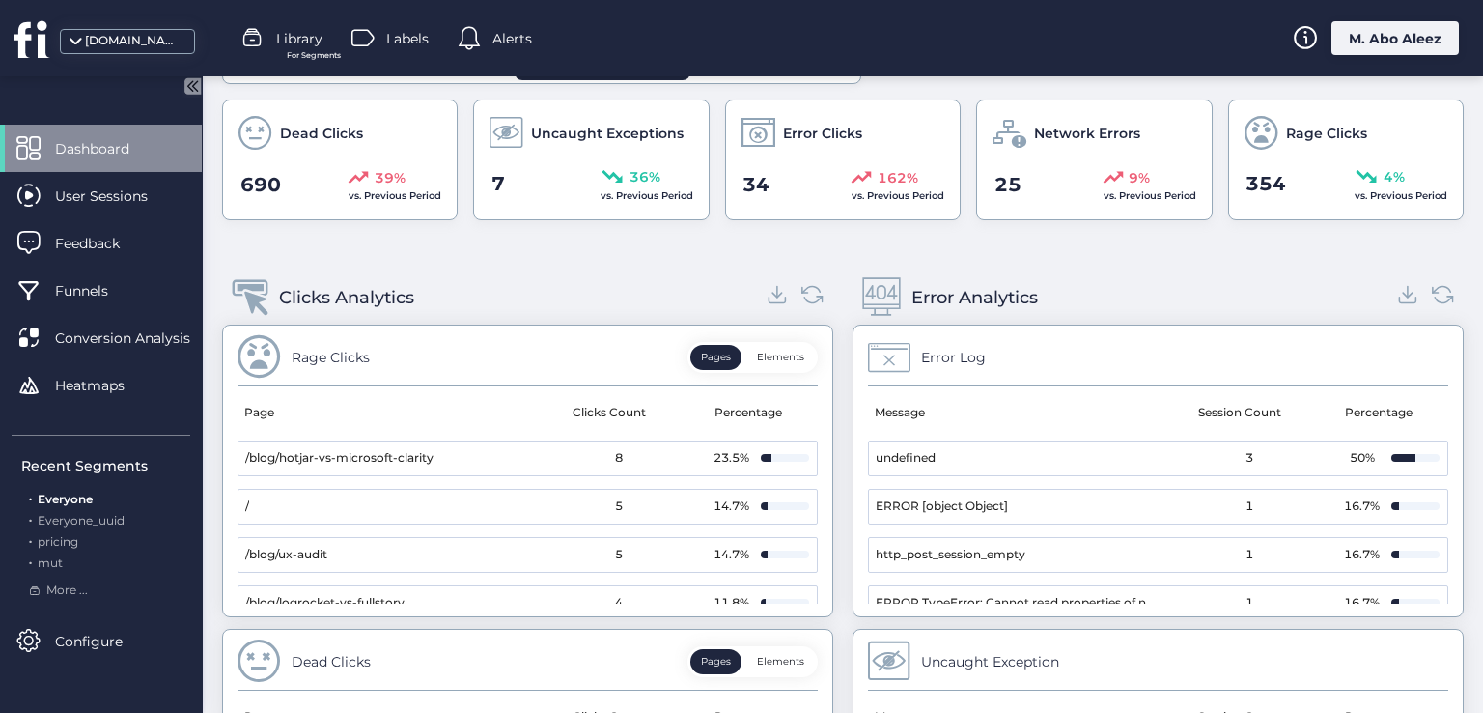
scroll to position [510, 0]
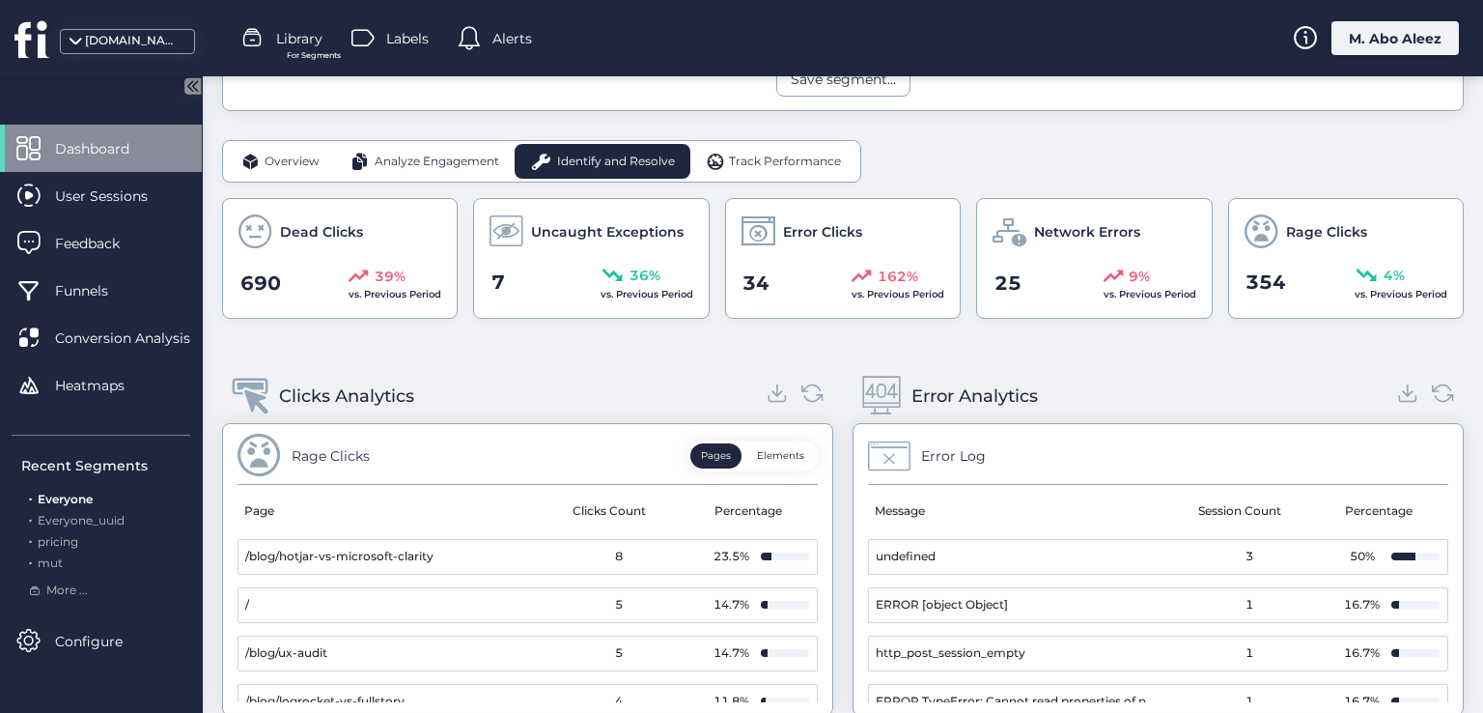
click at [402, 165] on span "Analyze Engagement" at bounding box center [437, 162] width 125 height 18
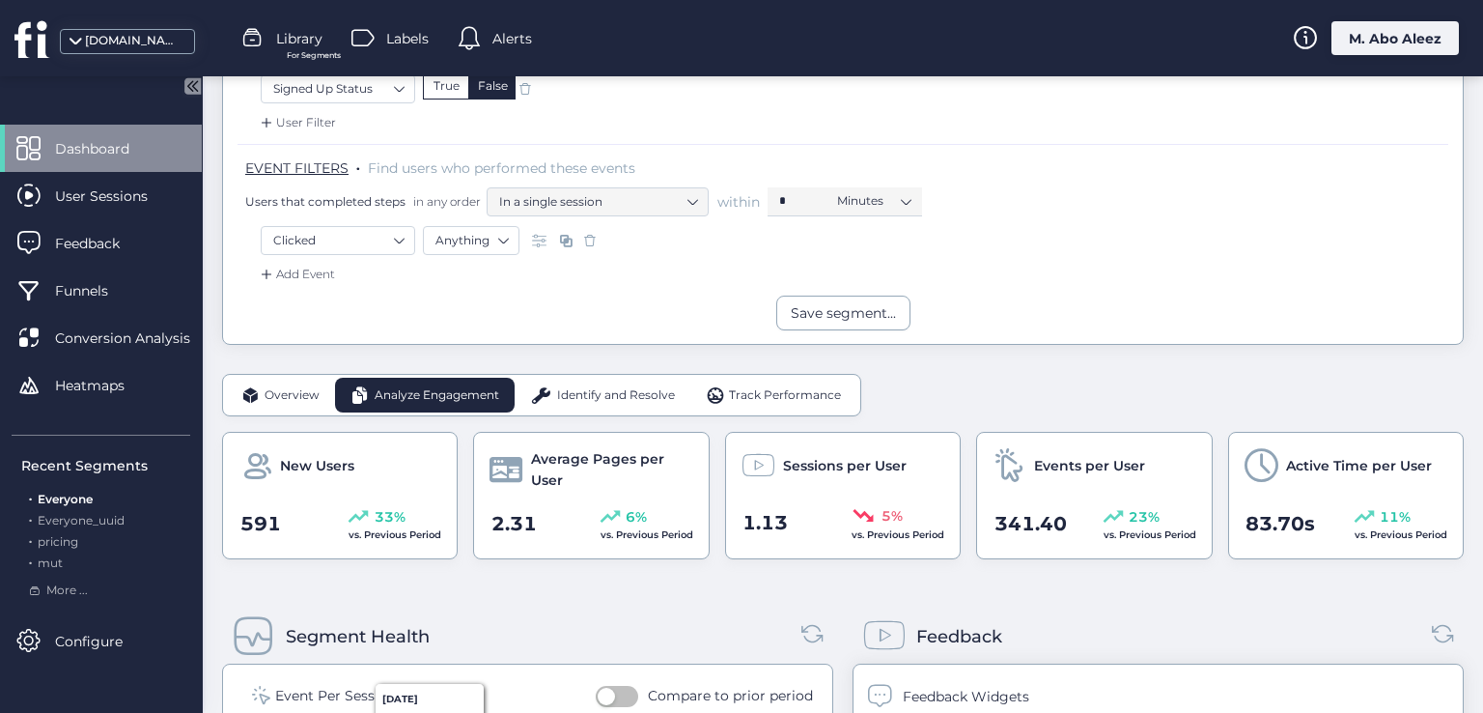
scroll to position [27, 0]
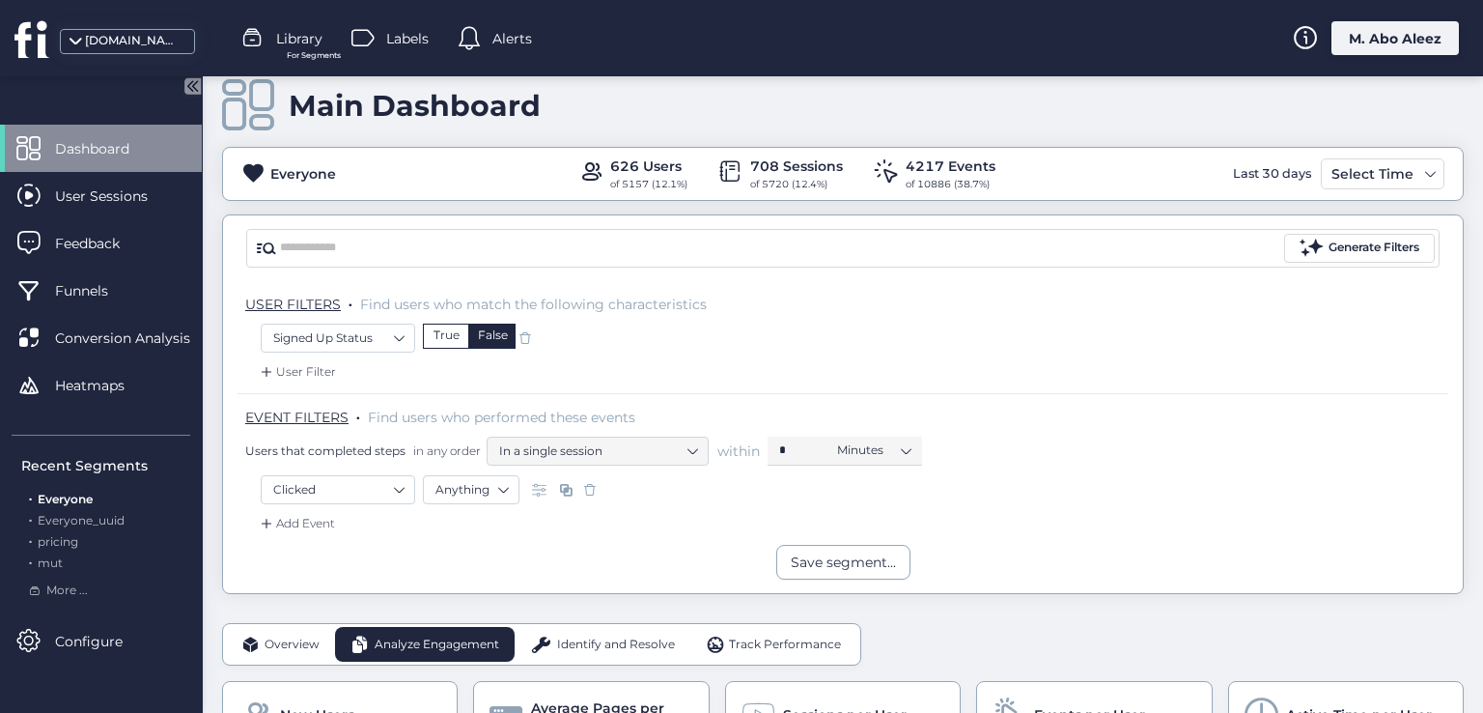
click at [284, 627] on div "Overview" at bounding box center [280, 644] width 109 height 35
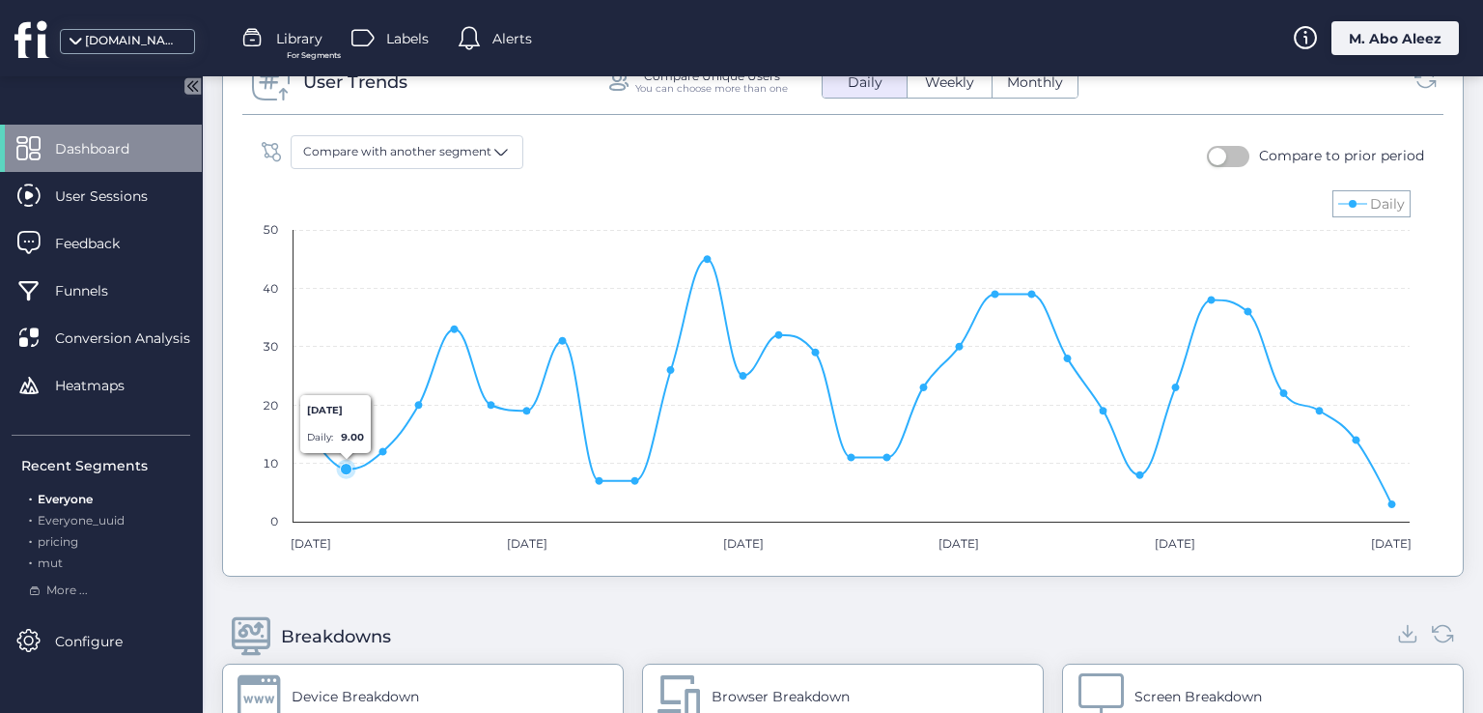
scroll to position [1282, 0]
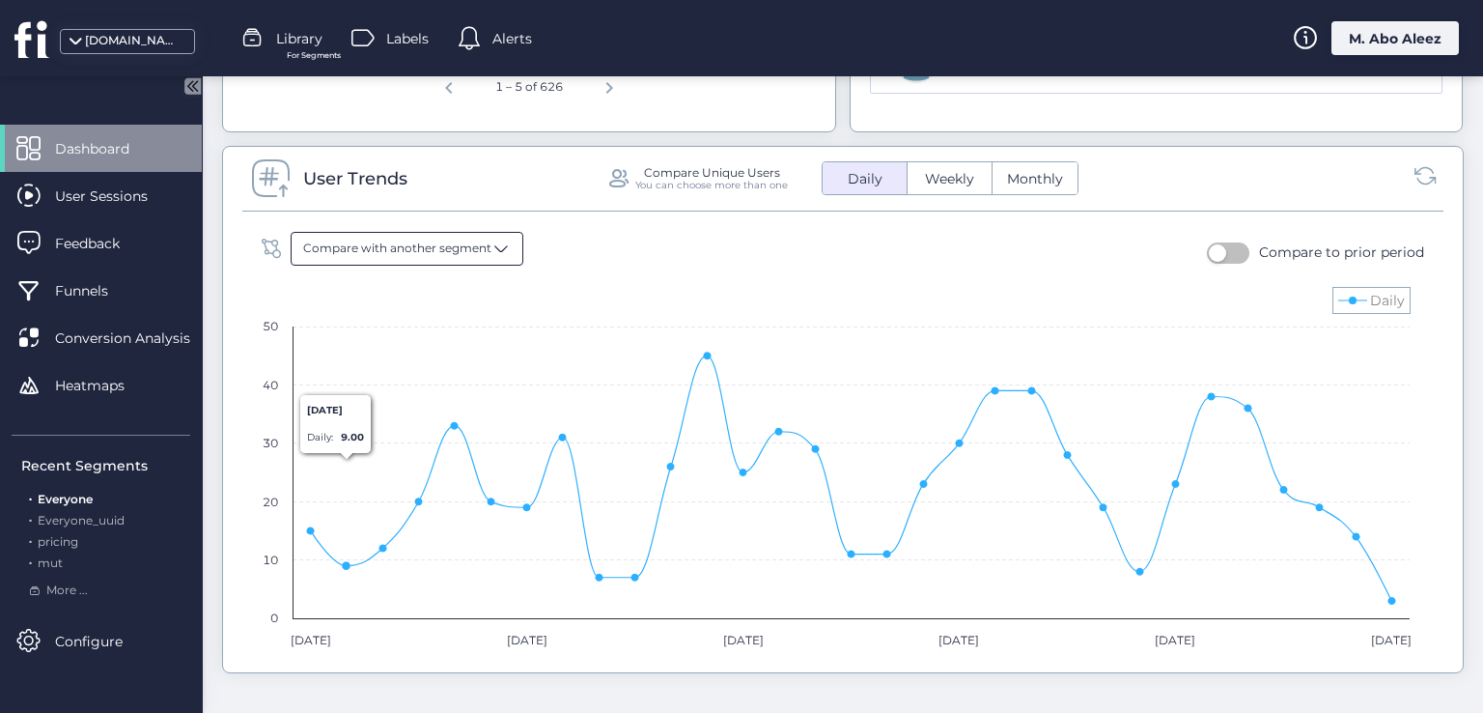
click at [381, 259] on div "Compare with another segment" at bounding box center [407, 249] width 233 height 34
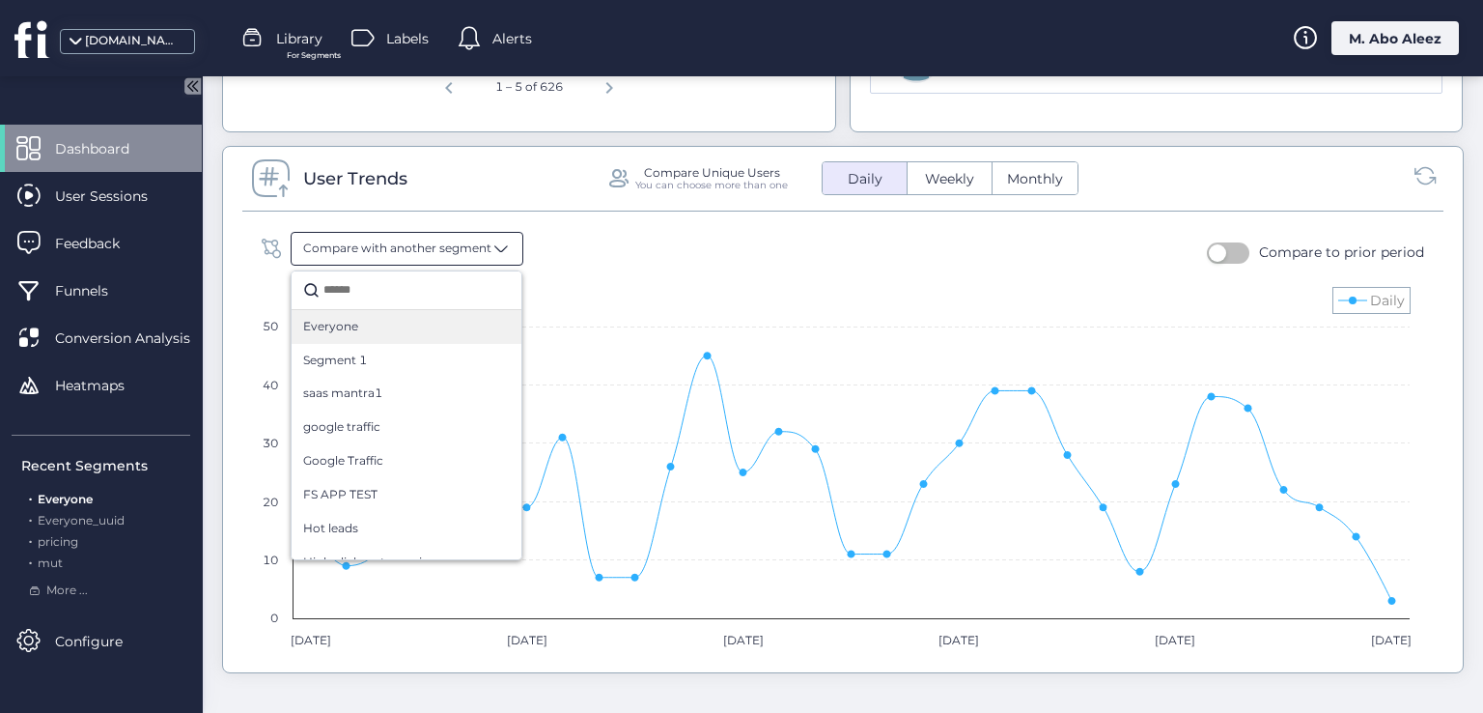
click at [406, 328] on div "Everyone" at bounding box center [406, 327] width 207 height 18
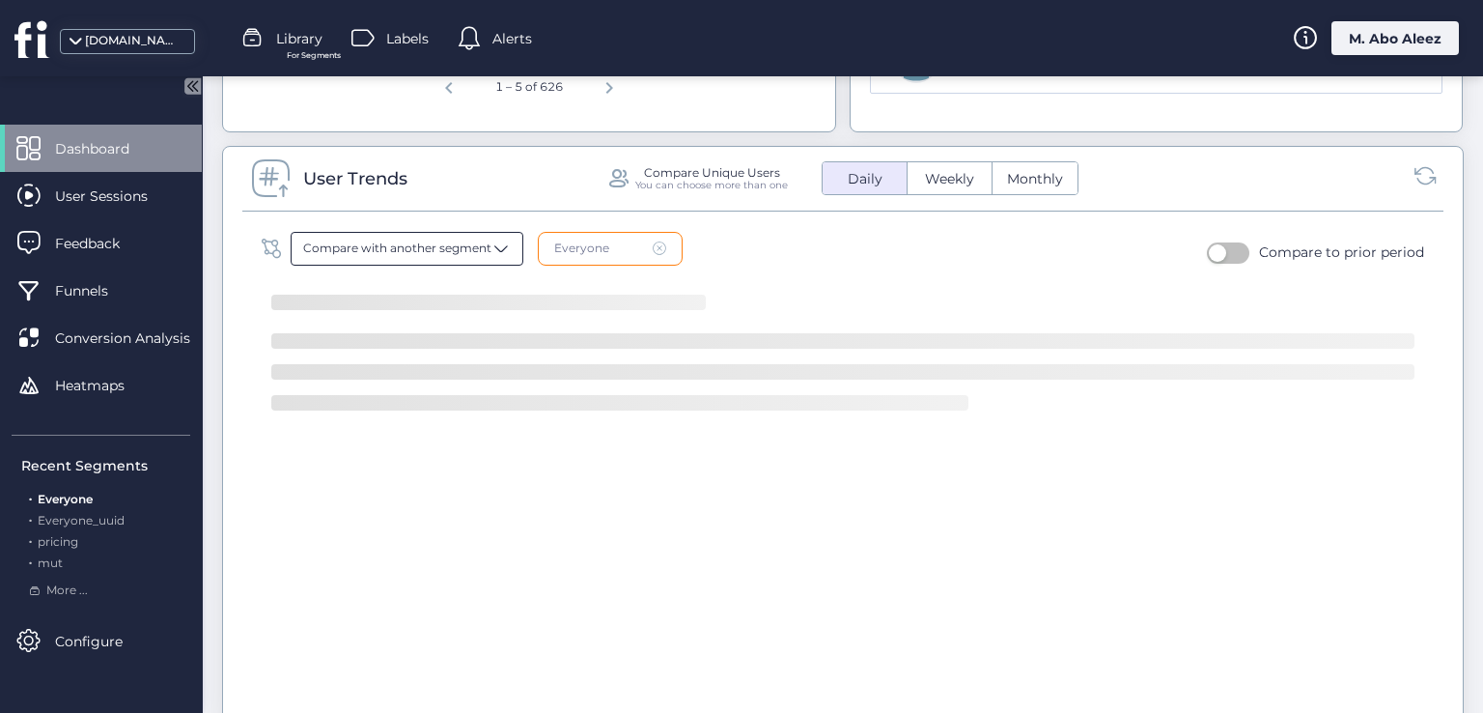
click at [423, 259] on div "Compare with another segment" at bounding box center [407, 249] width 233 height 34
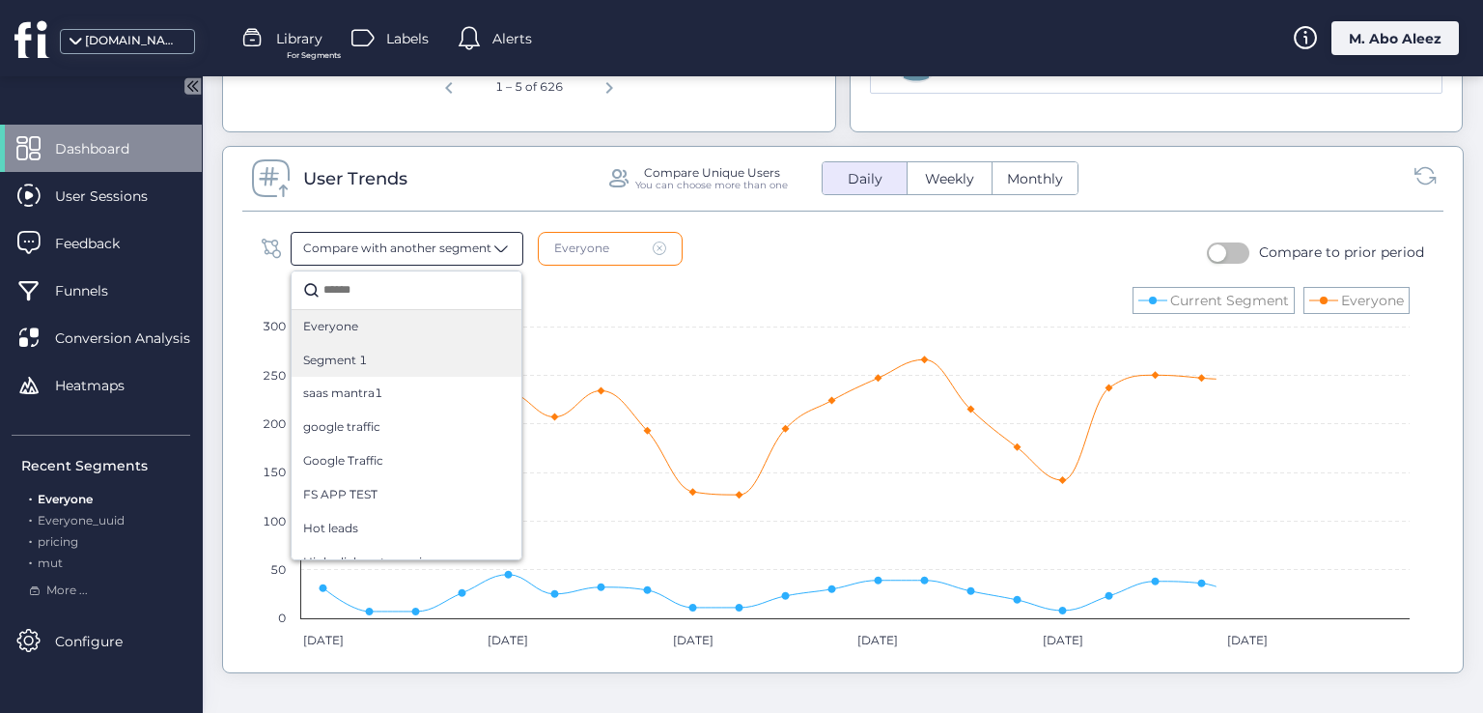
click at [405, 377] on div "saas mantra1" at bounding box center [407, 394] width 230 height 34
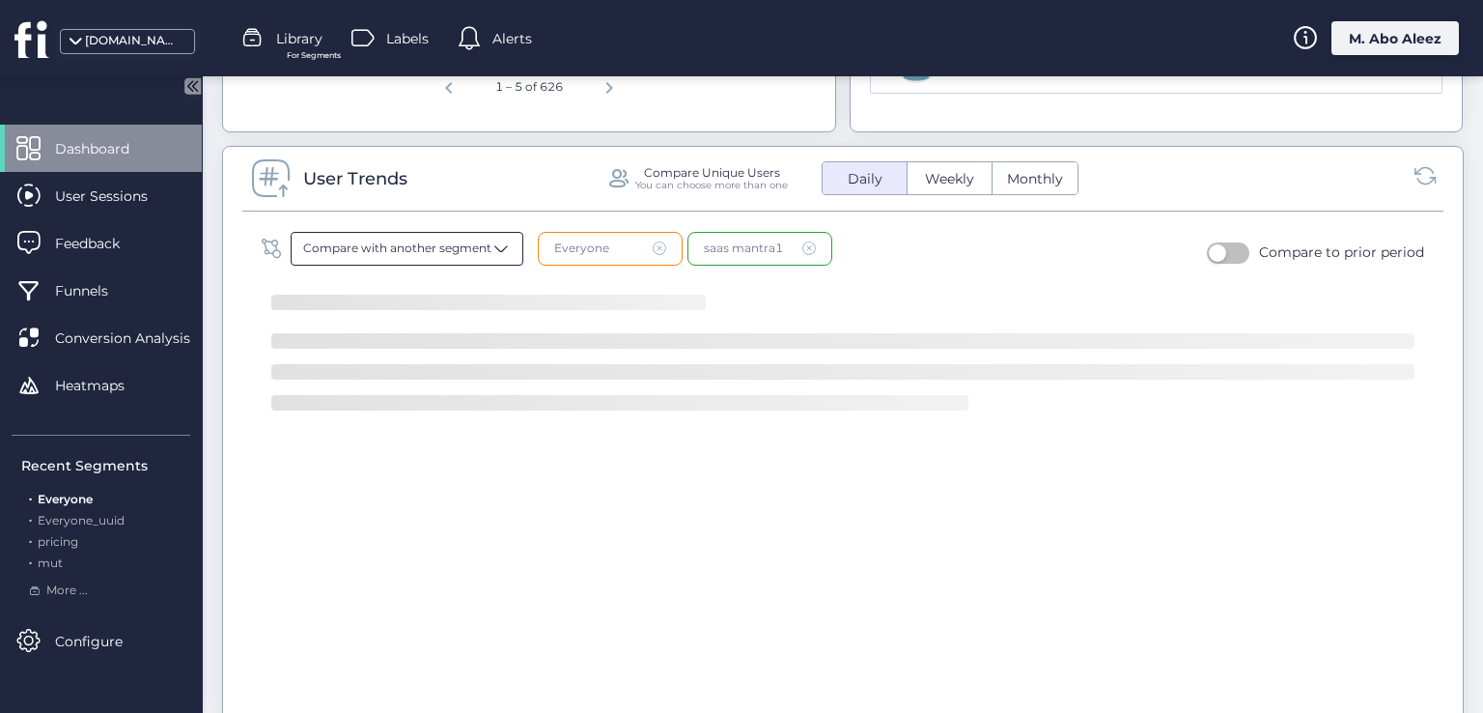
click at [431, 246] on span "Compare with another segment" at bounding box center [397, 248] width 188 height 18
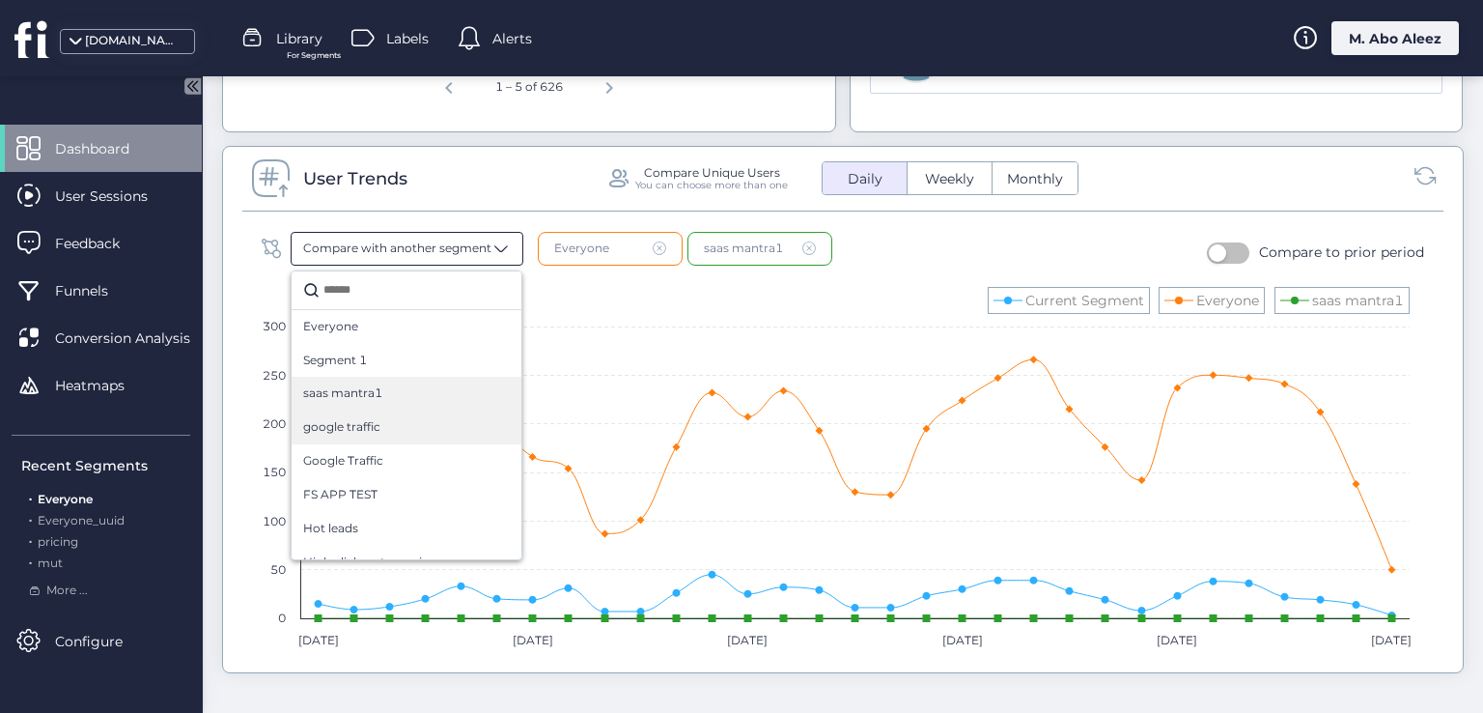
click at [429, 411] on div "google traffic" at bounding box center [407, 427] width 230 height 34
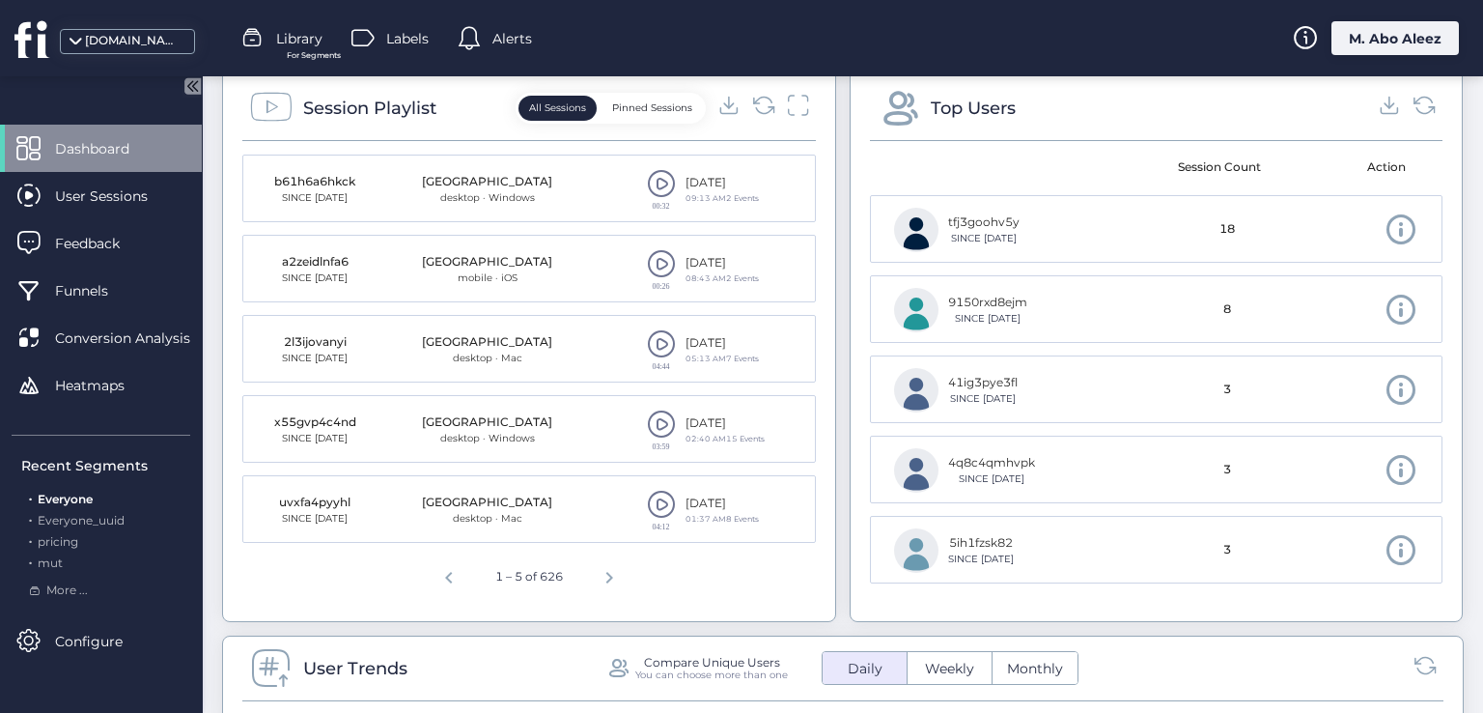
scroll to position [510, 0]
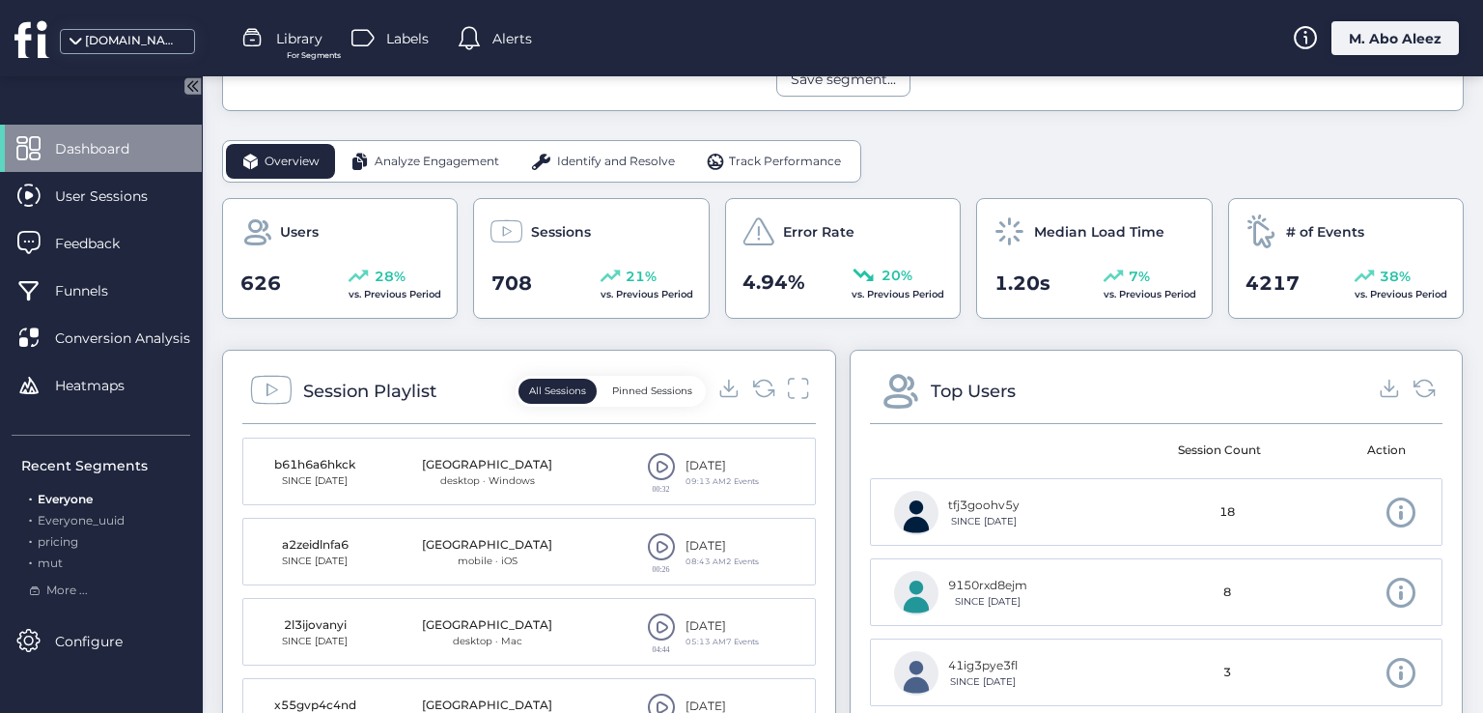
click at [408, 163] on span "Analyze Engagement" at bounding box center [437, 162] width 125 height 18
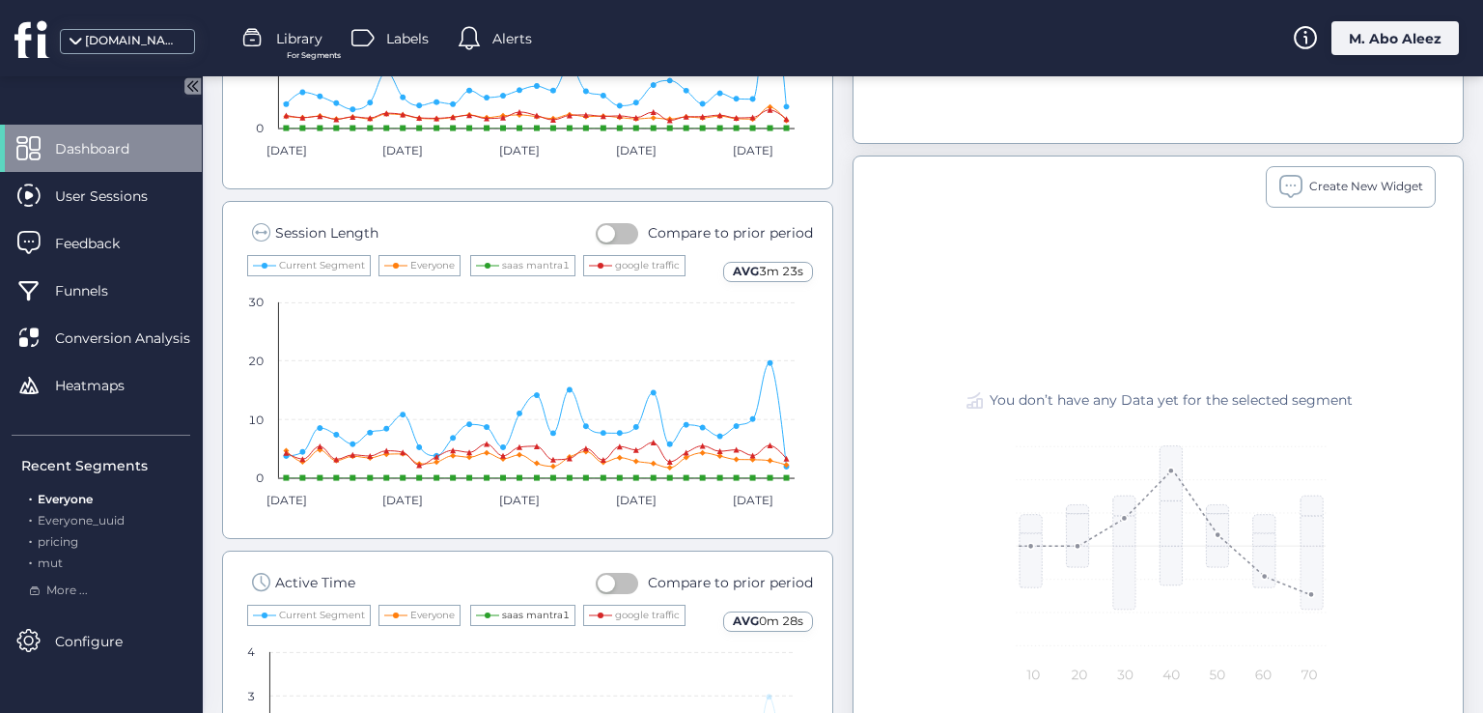
scroll to position [1089, 0]
click at [625, 607] on text "google traffic" at bounding box center [647, 613] width 65 height 13
click at [637, 610] on text "google traffic" at bounding box center [647, 613] width 65 height 13
click at [537, 609] on text "saas mantra1" at bounding box center [536, 613] width 68 height 13
click at [536, 609] on text "saas mantra1" at bounding box center [536, 613] width 68 height 13
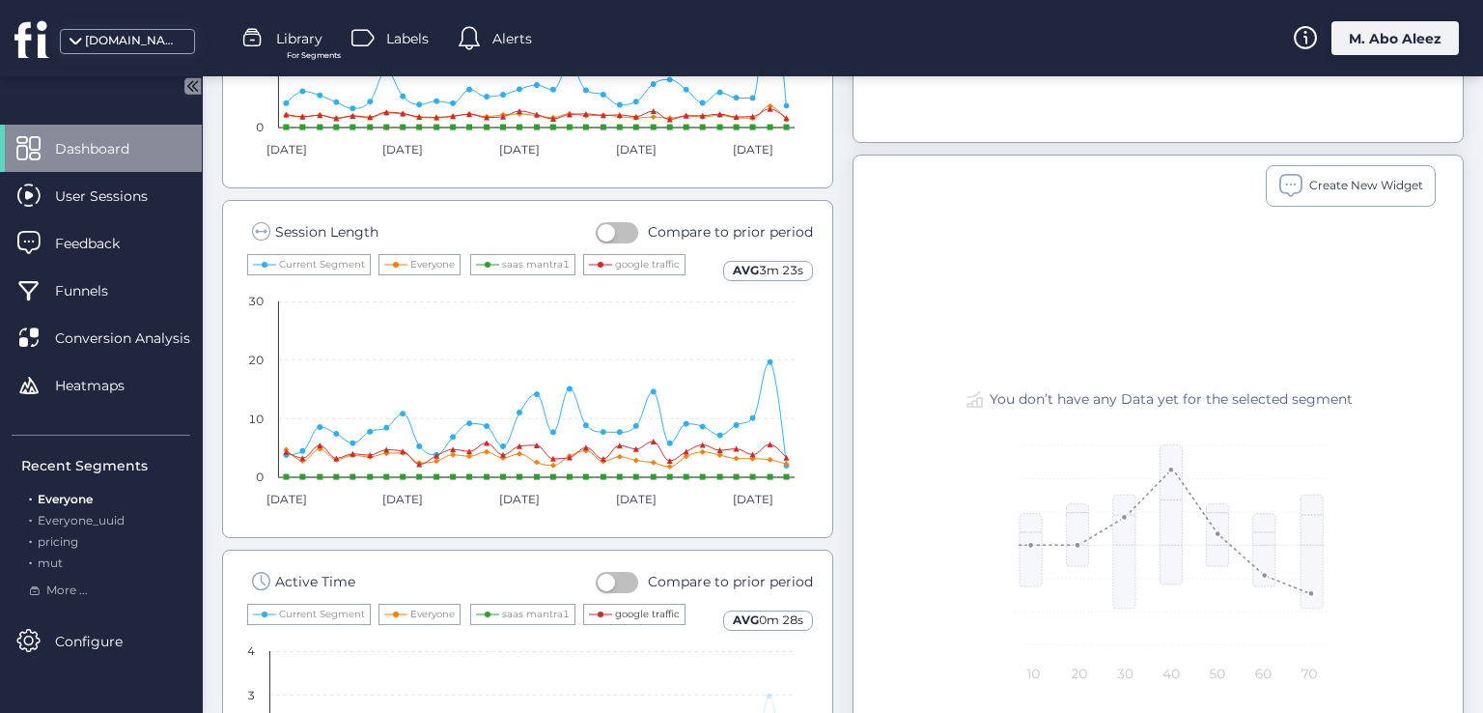
click at [626, 607] on text "google traffic" at bounding box center [647, 613] width 65 height 13
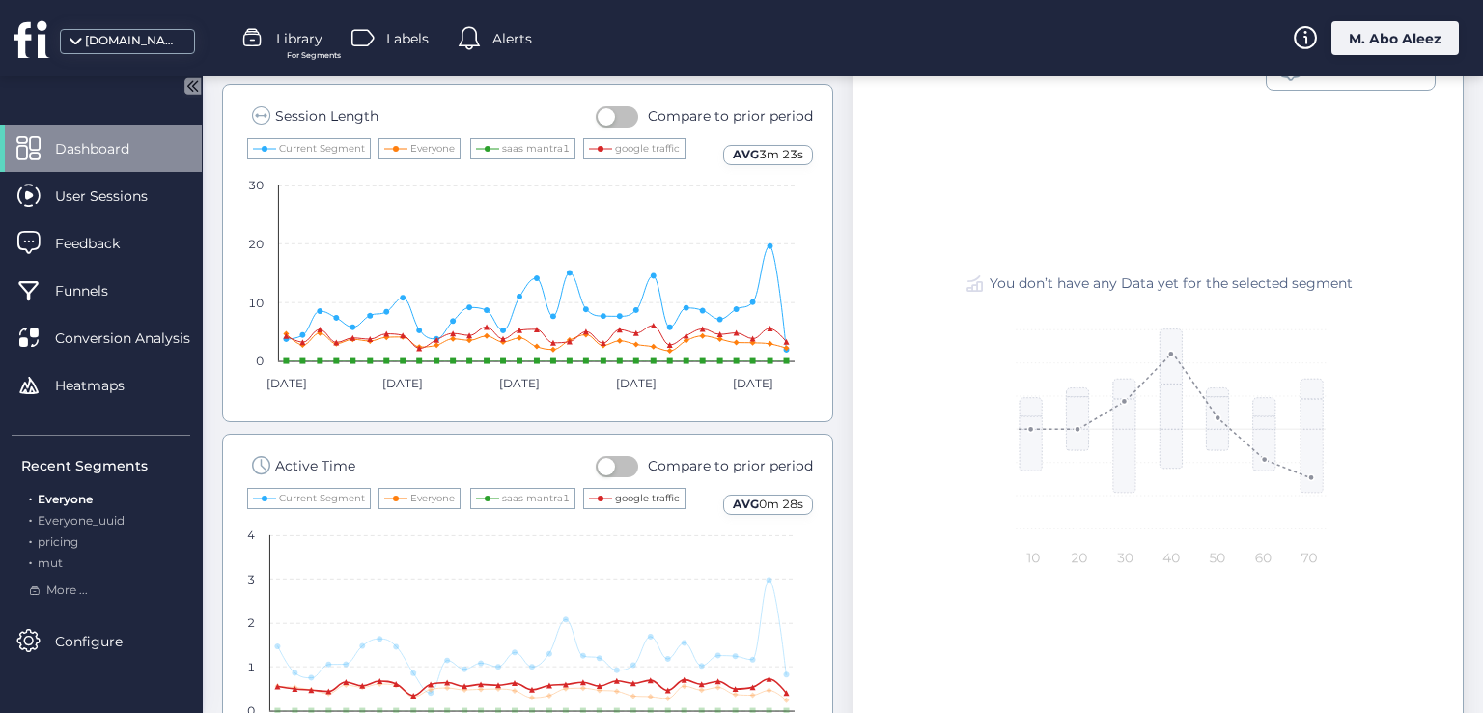
scroll to position [1329, 0]
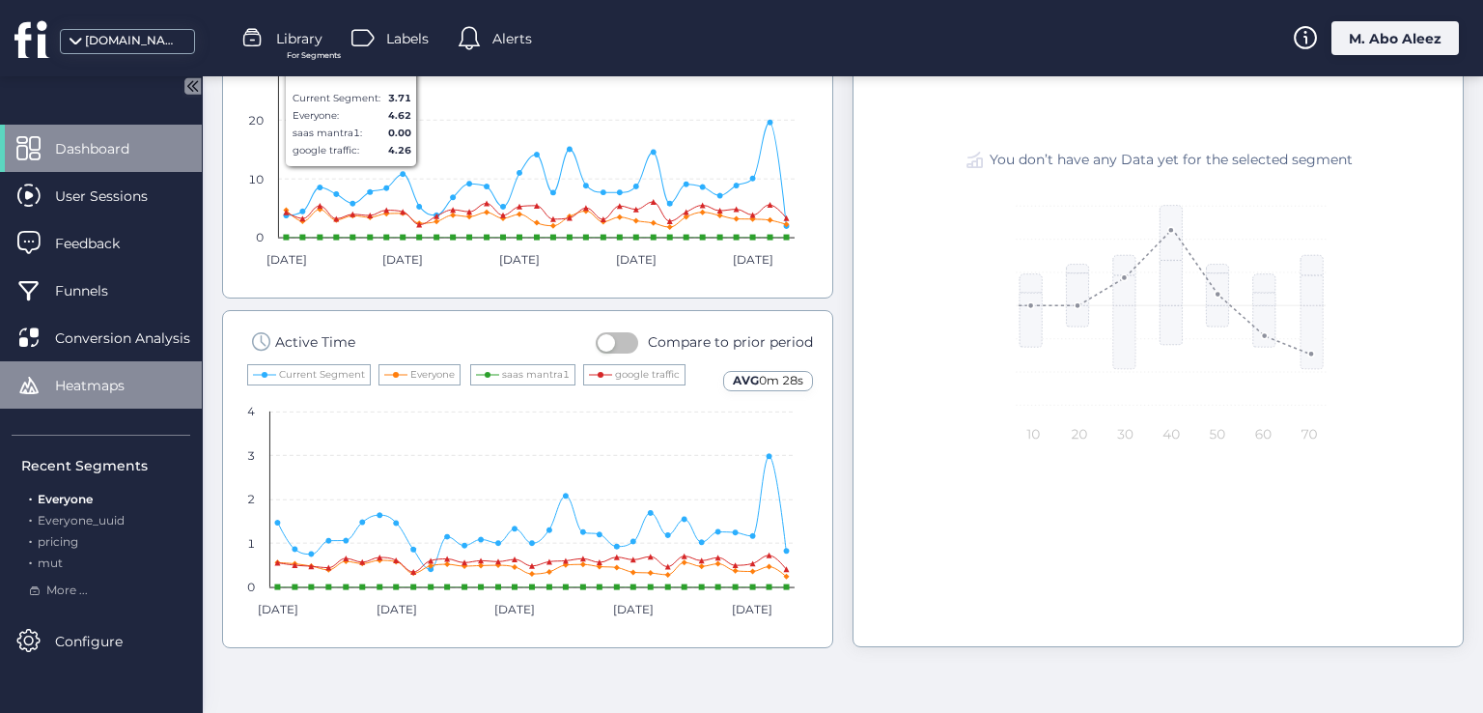
drag, startPoint x: 103, startPoint y: 345, endPoint x: 119, endPoint y: 372, distance: 31.1
click at [103, 348] on span "Conversion Analysis" at bounding box center [137, 337] width 164 height 21
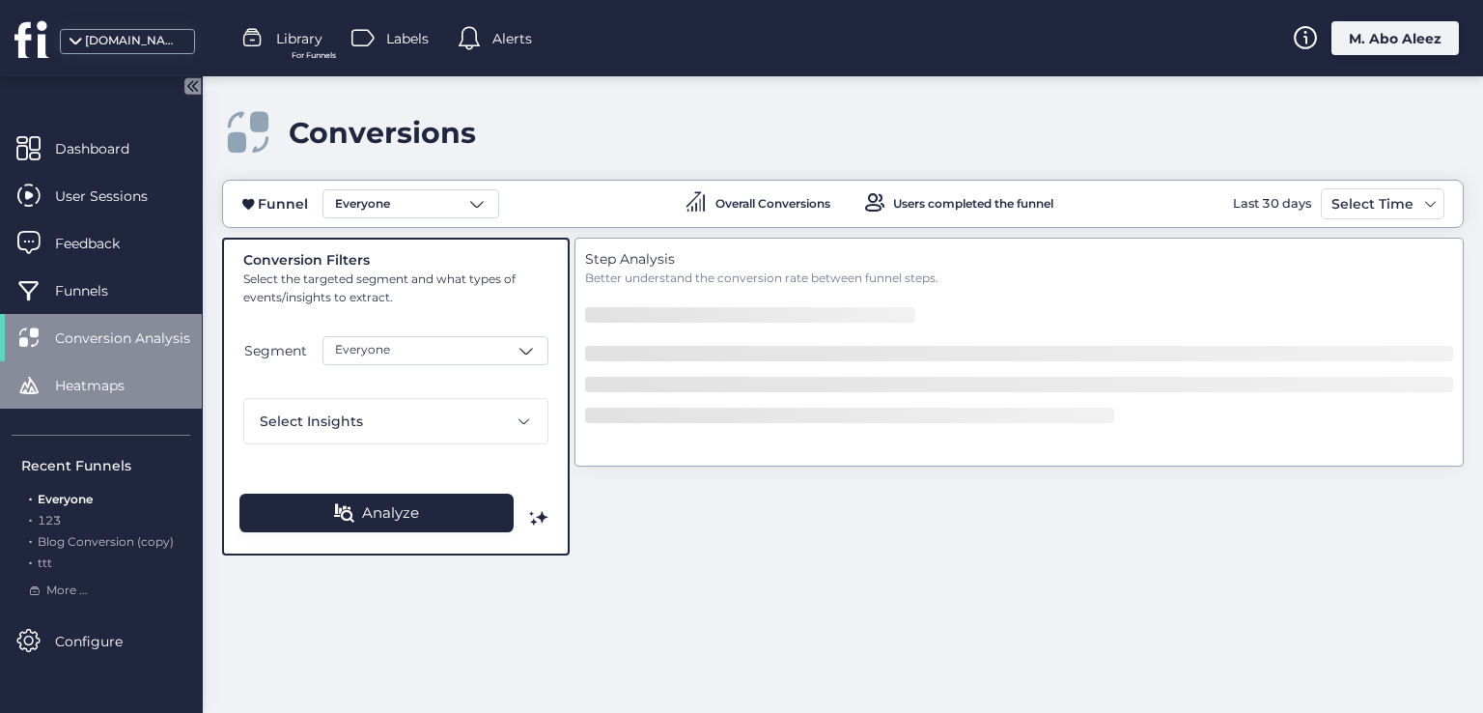
click at [121, 397] on div "Heatmaps" at bounding box center [101, 384] width 202 height 47
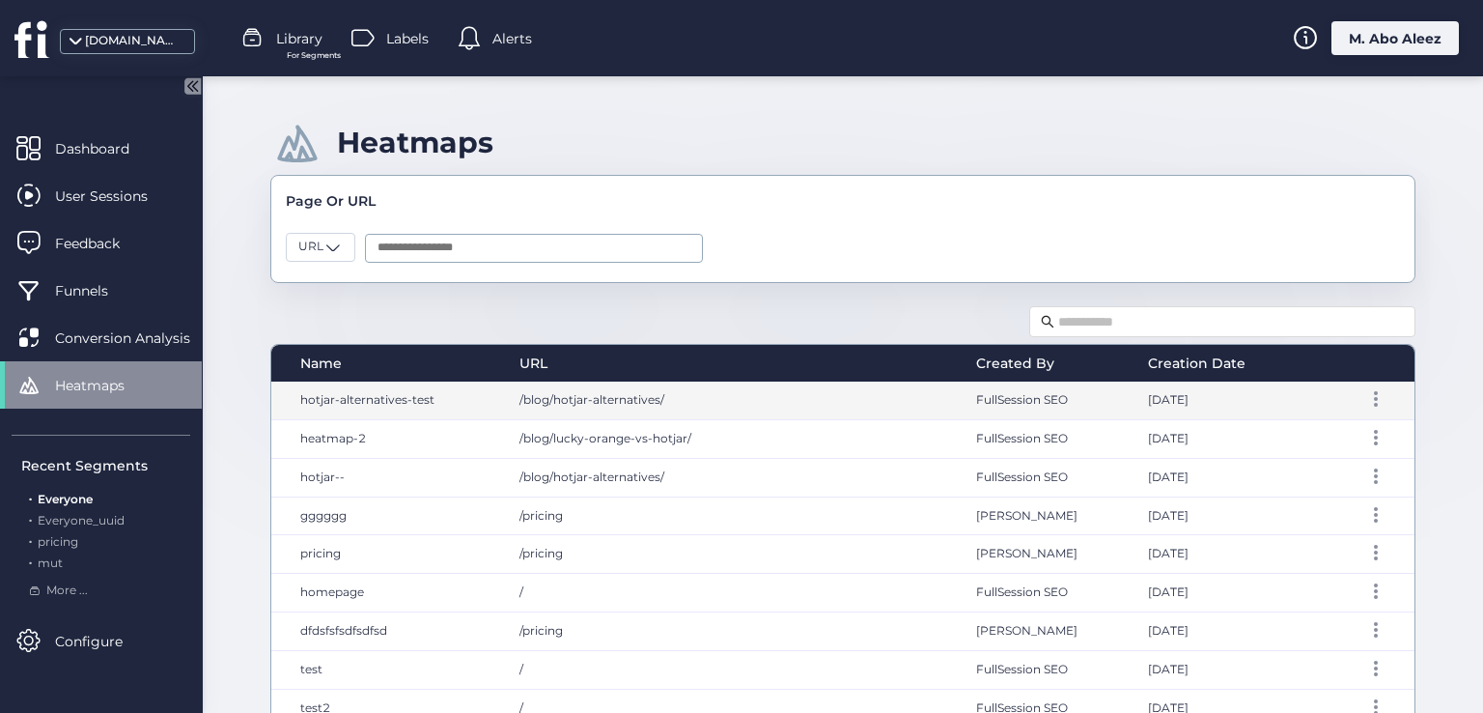
click at [683, 391] on div "/blog/hotjar-alternatives/" at bounding box center [729, 400] width 458 height 38
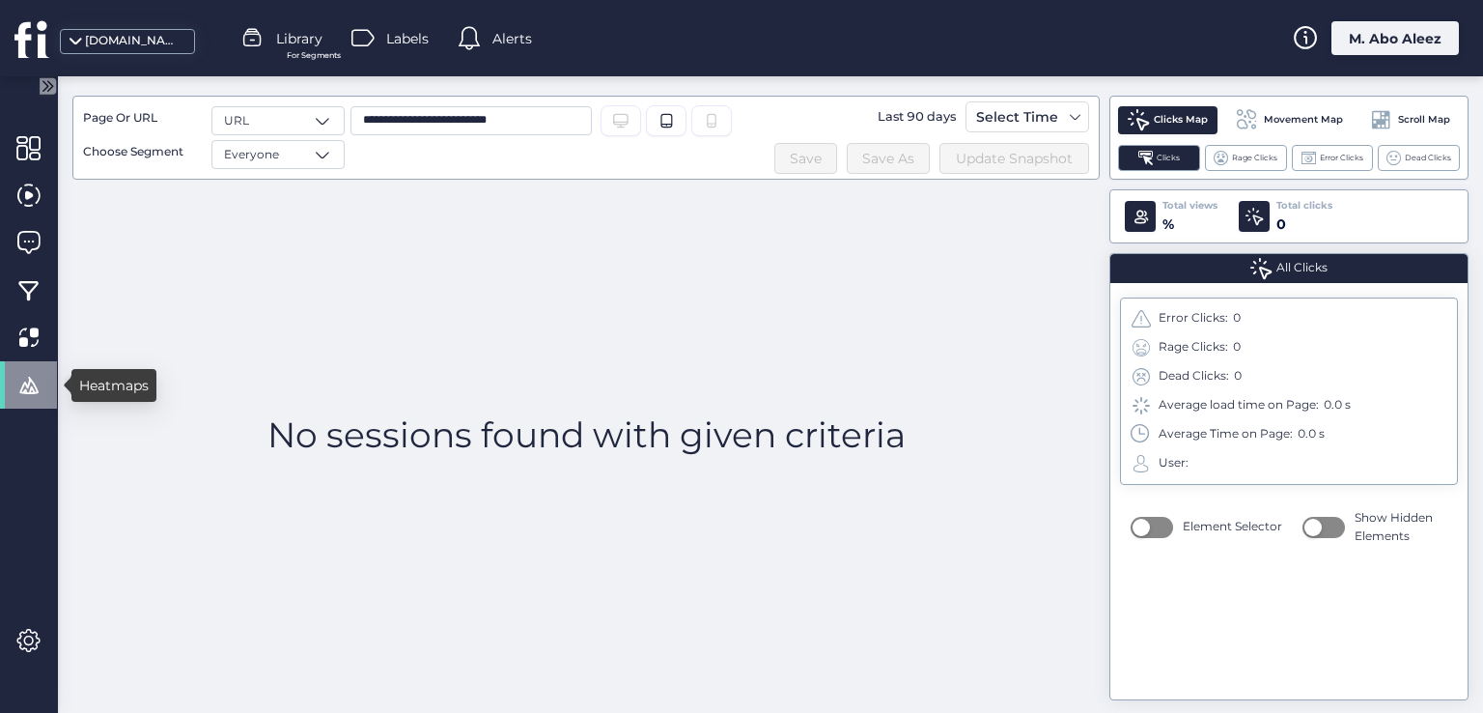
click at [28, 383] on span at bounding box center [28, 385] width 24 height 24
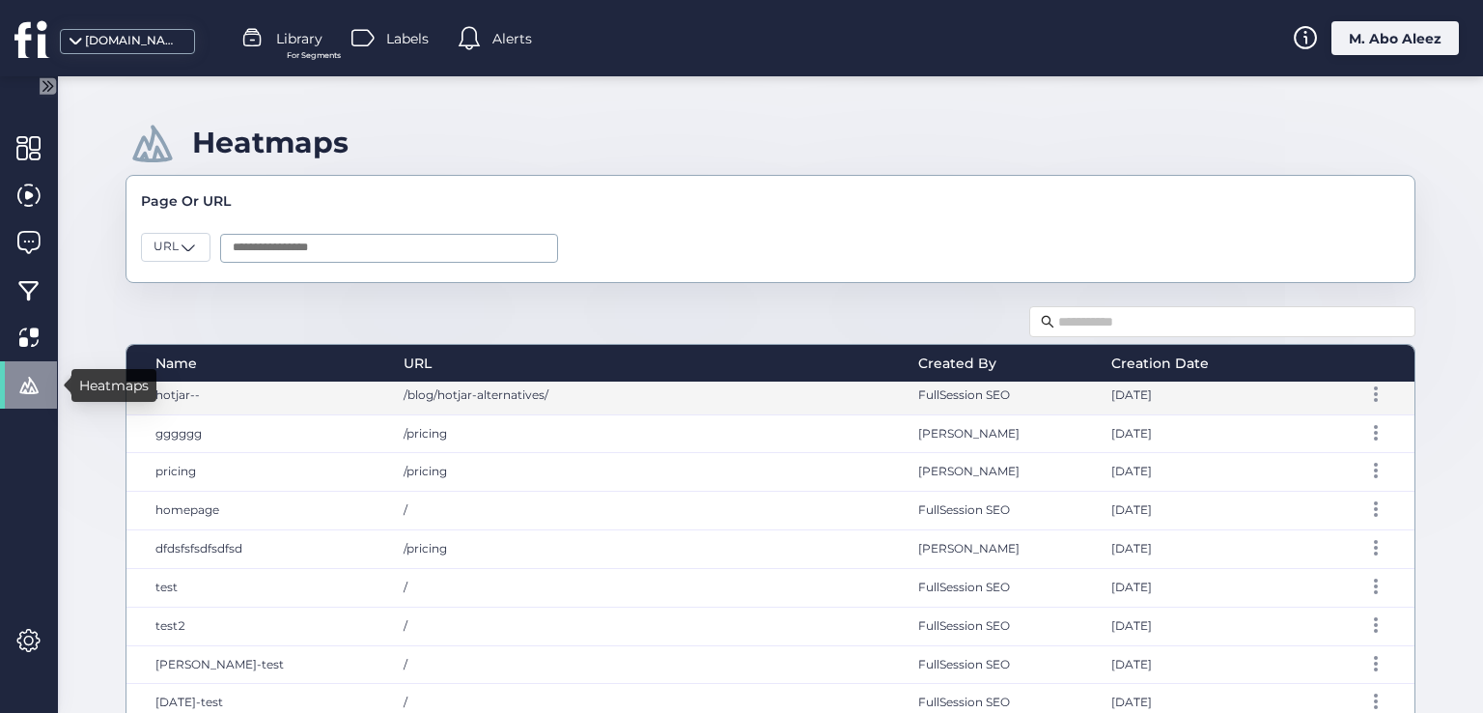
scroll to position [290, 0]
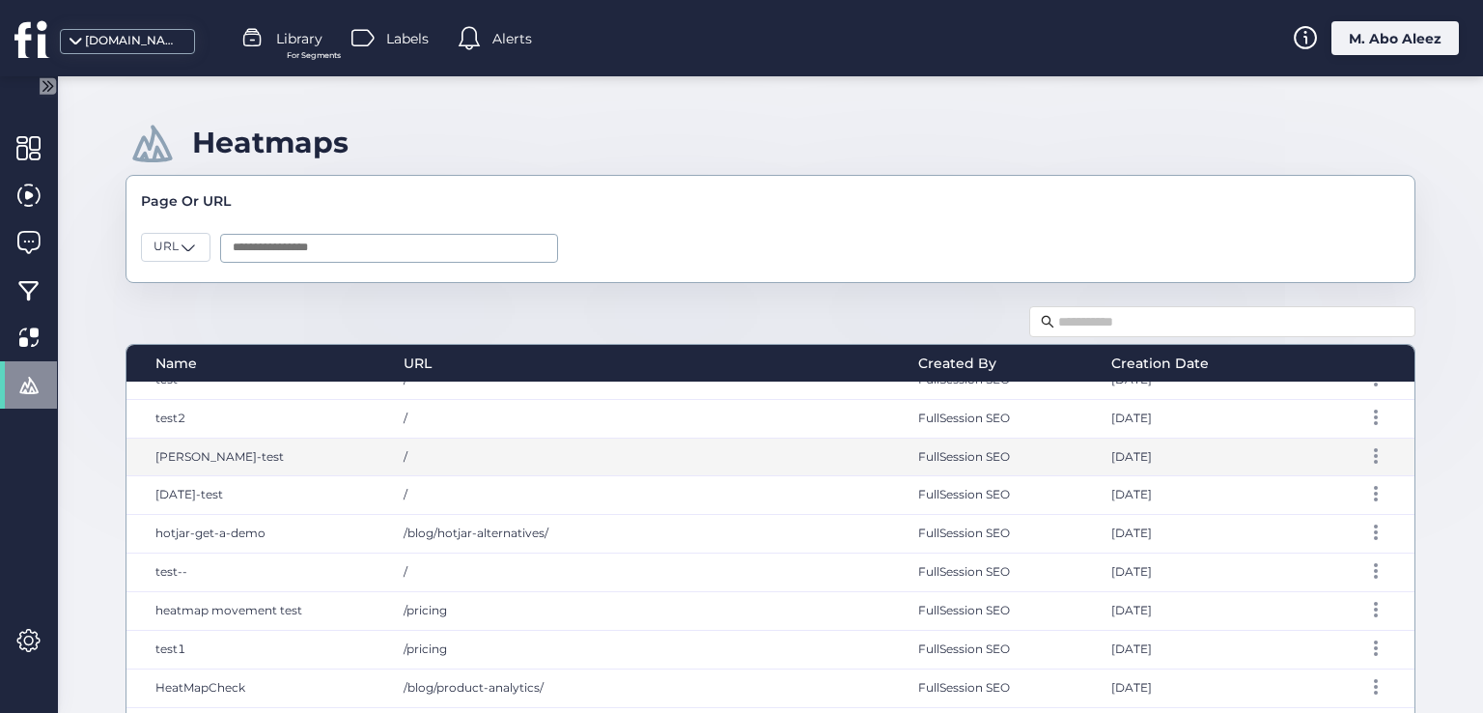
click at [498, 449] on div "/" at bounding box center [642, 457] width 516 height 38
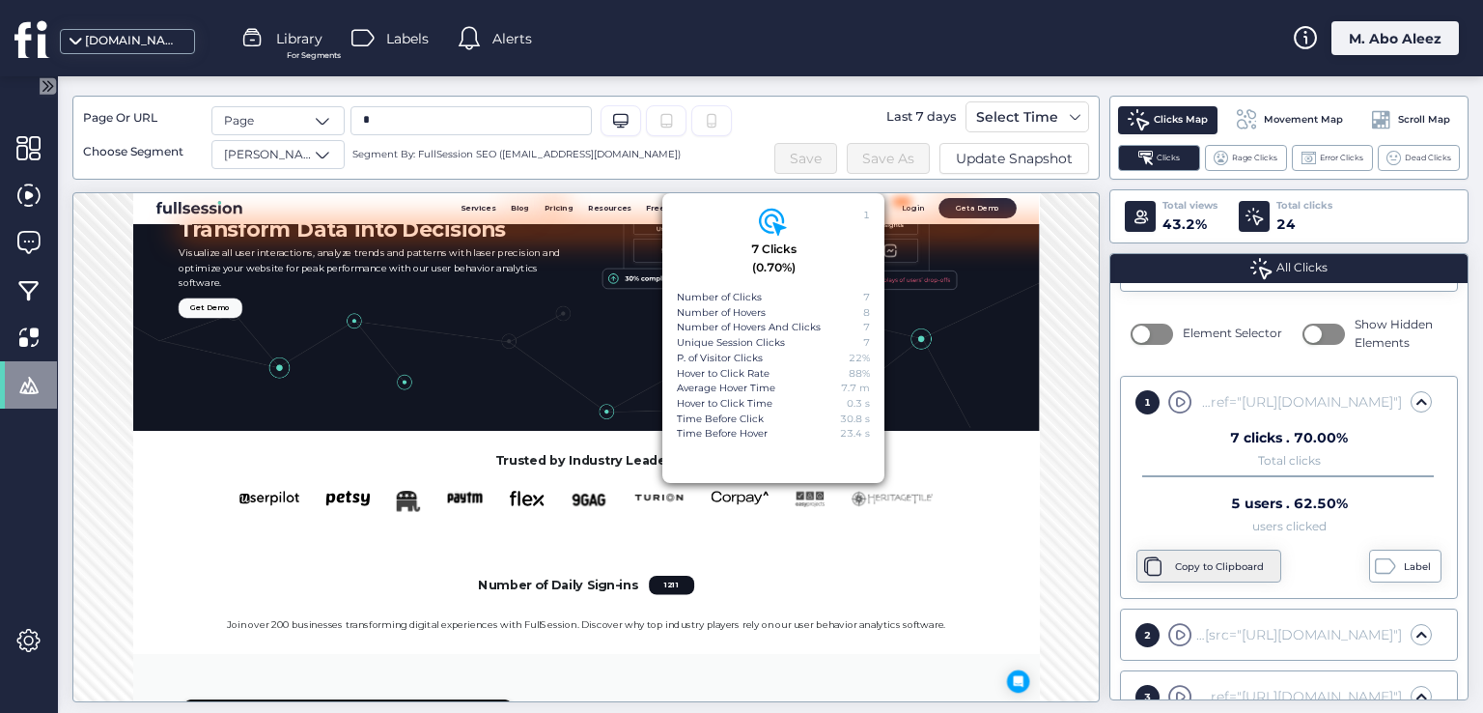
scroll to position [396, 0]
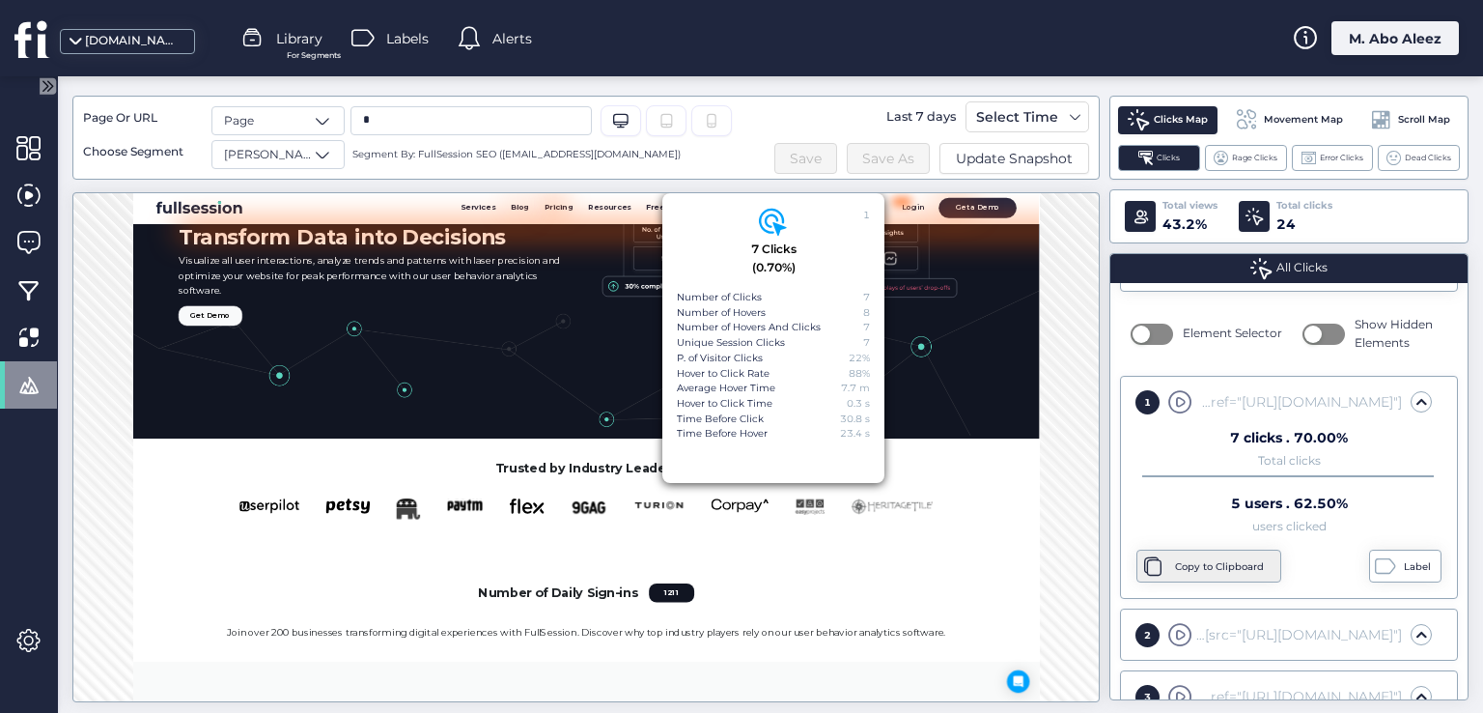
click at [1231, 559] on div "Copy to Clipboard" at bounding box center [1219, 566] width 89 height 15
click at [1404, 562] on div "Label" at bounding box center [1420, 566] width 32 height 15
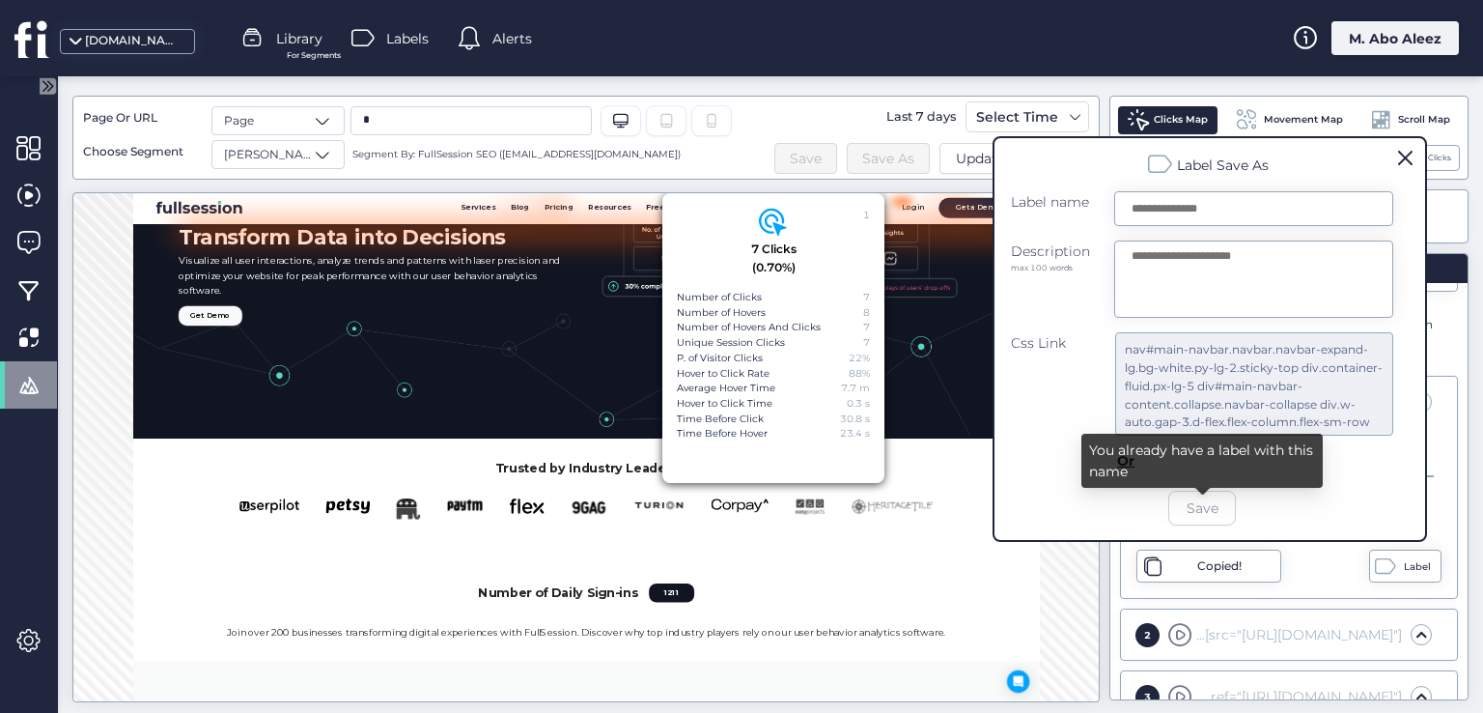
click at [1406, 167] on div "Label Save As Label name Description max 100 words Css Link nav#main-navbar.nav…" at bounding box center [1210, 339] width 434 height 406
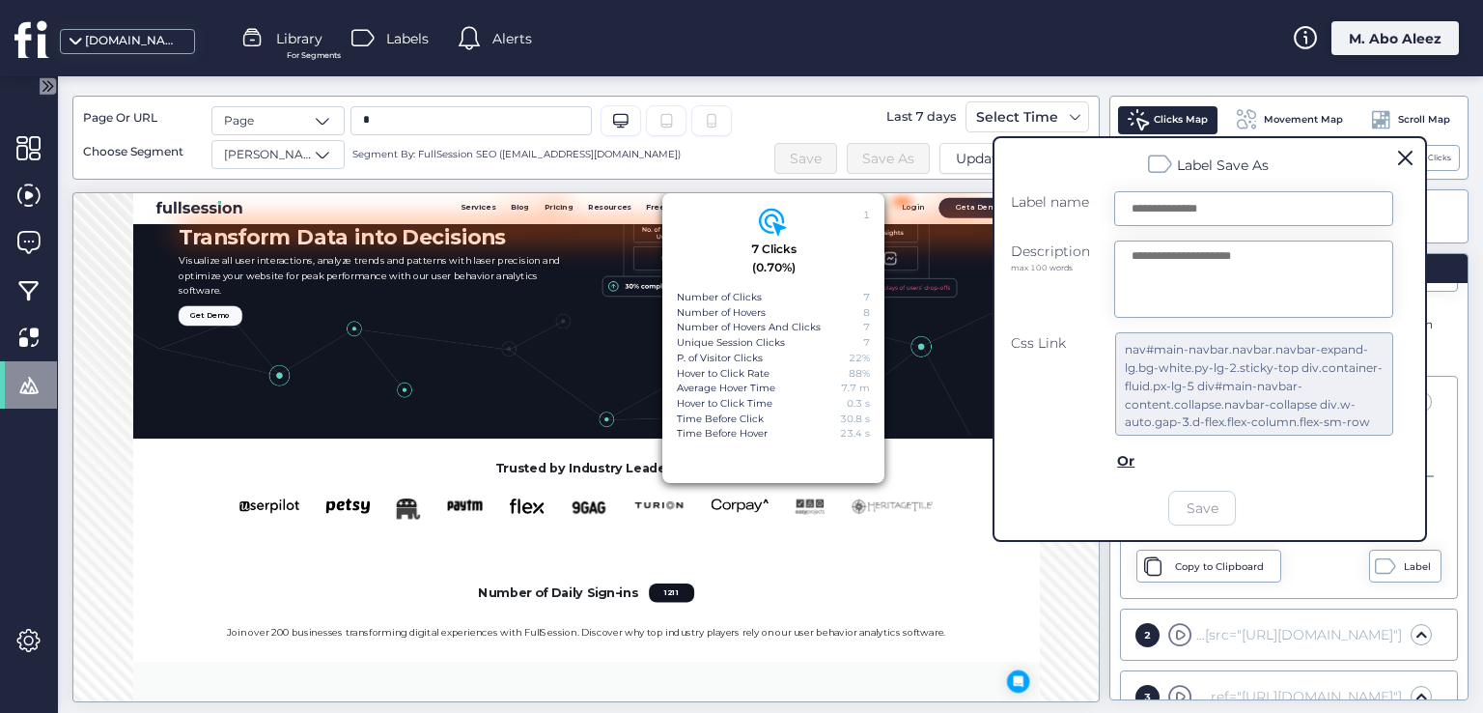
click at [1410, 155] on span at bounding box center [1405, 158] width 14 height 14
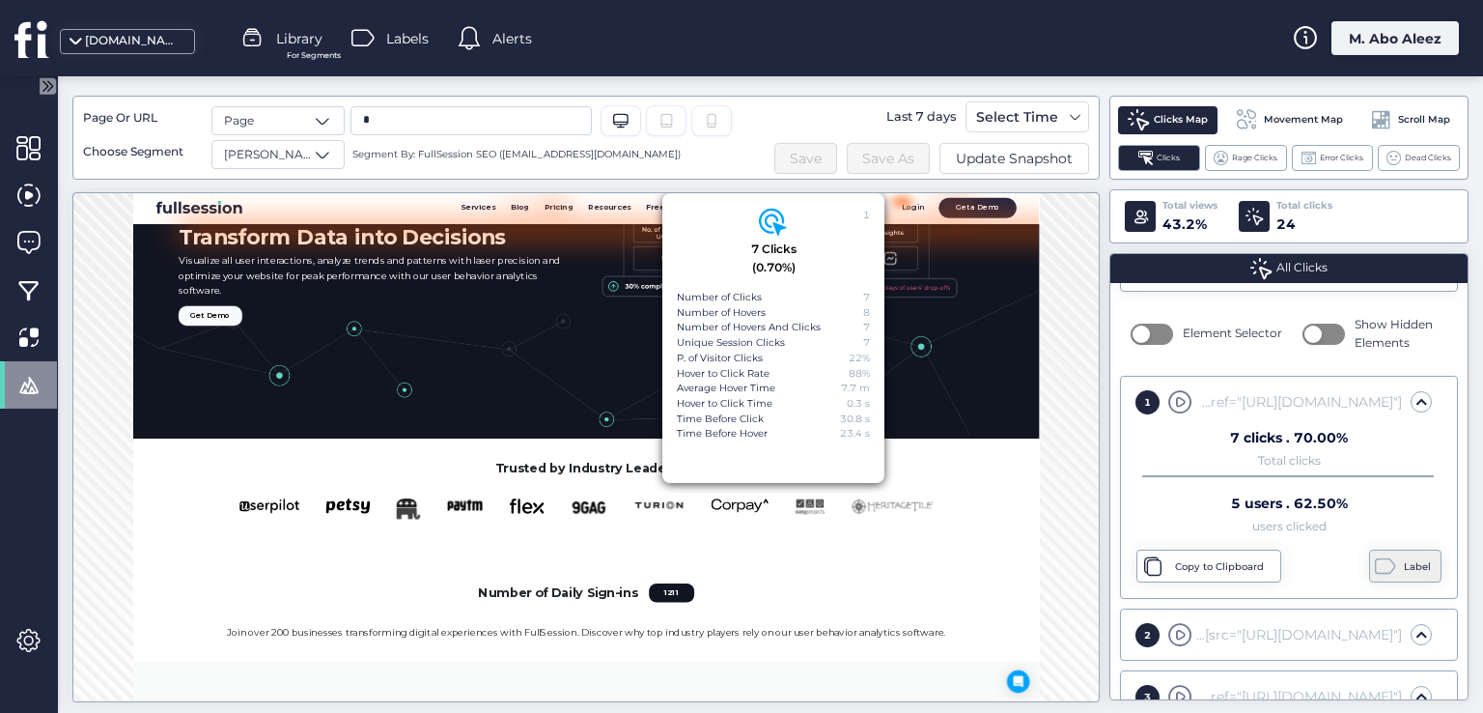
click at [1381, 560] on span at bounding box center [1385, 565] width 21 height 21
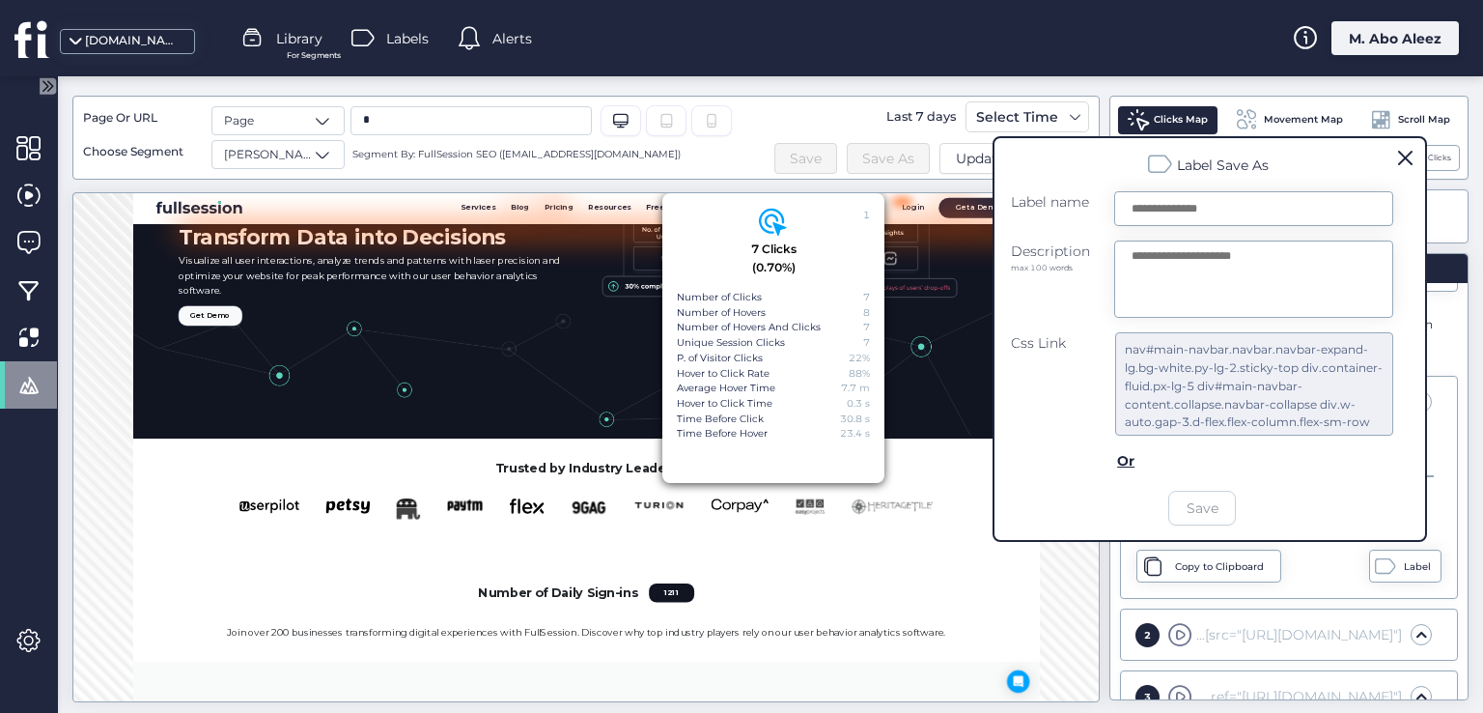
click at [1409, 155] on span at bounding box center [1405, 158] width 14 height 14
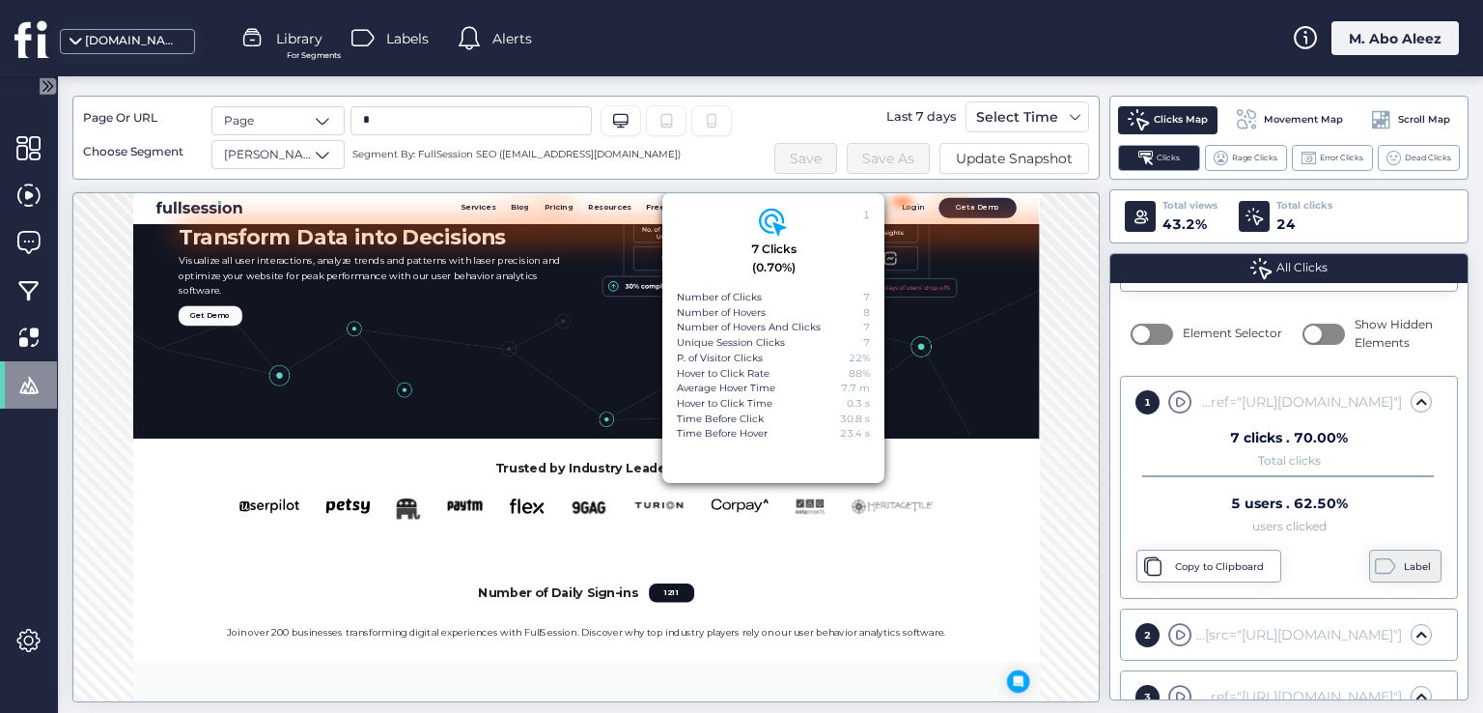
click at [1379, 566] on span at bounding box center [1385, 565] width 21 height 21
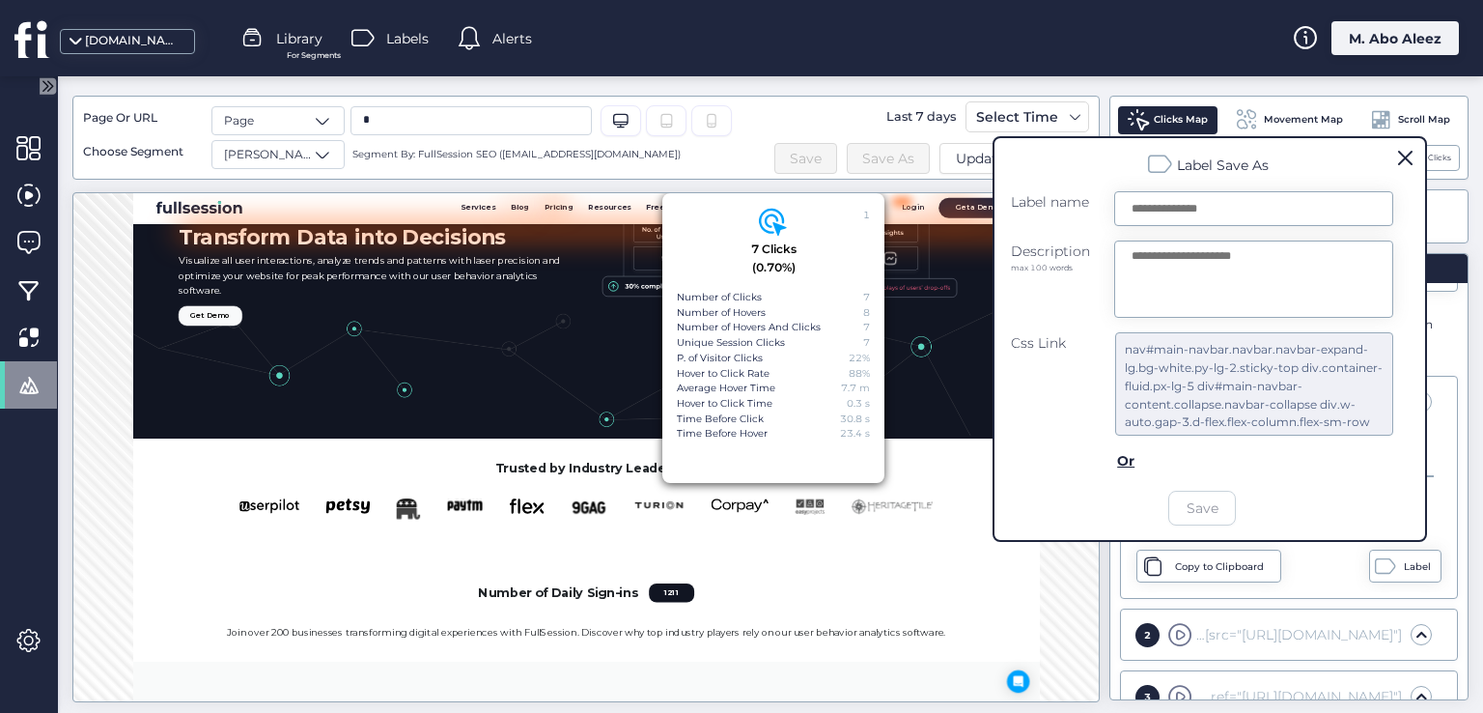
click at [1402, 159] on span at bounding box center [1405, 158] width 14 height 14
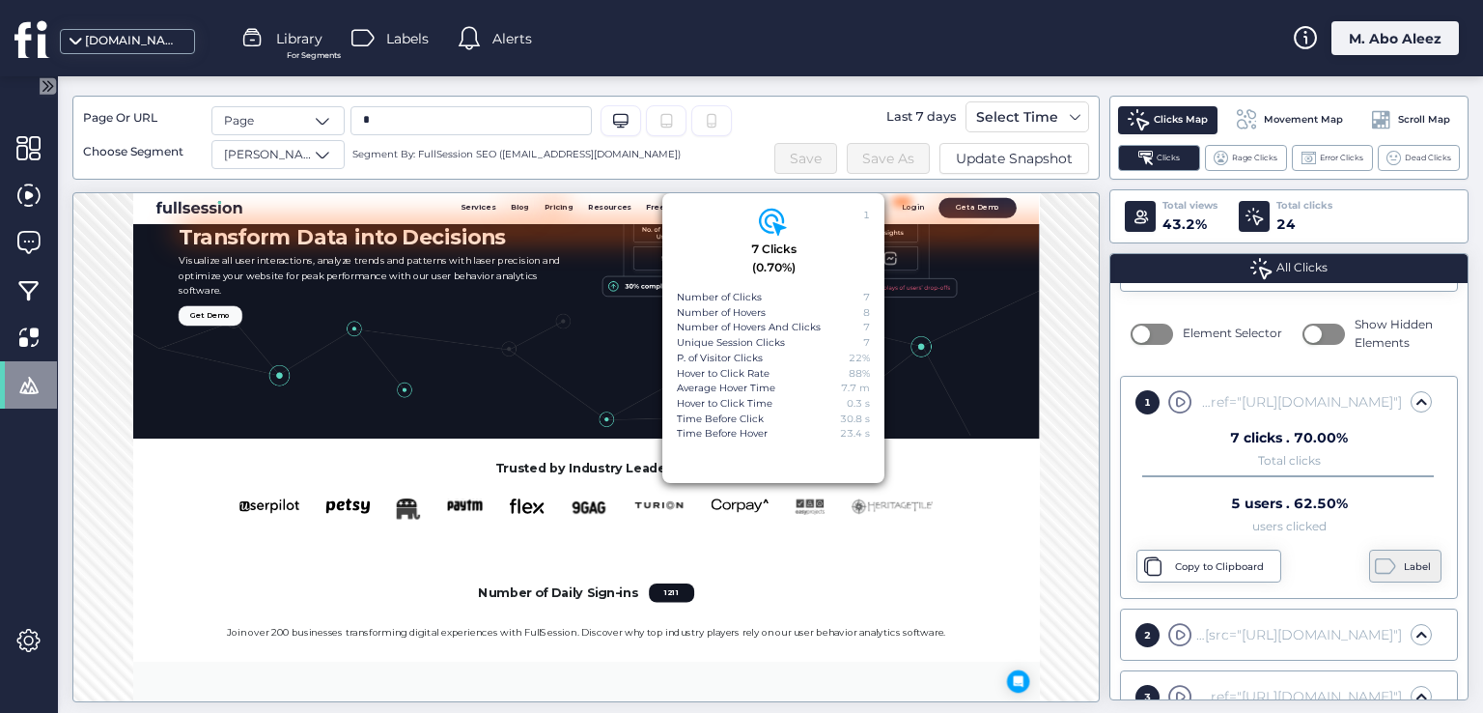
click at [1410, 562] on div "Label" at bounding box center [1420, 566] width 32 height 15
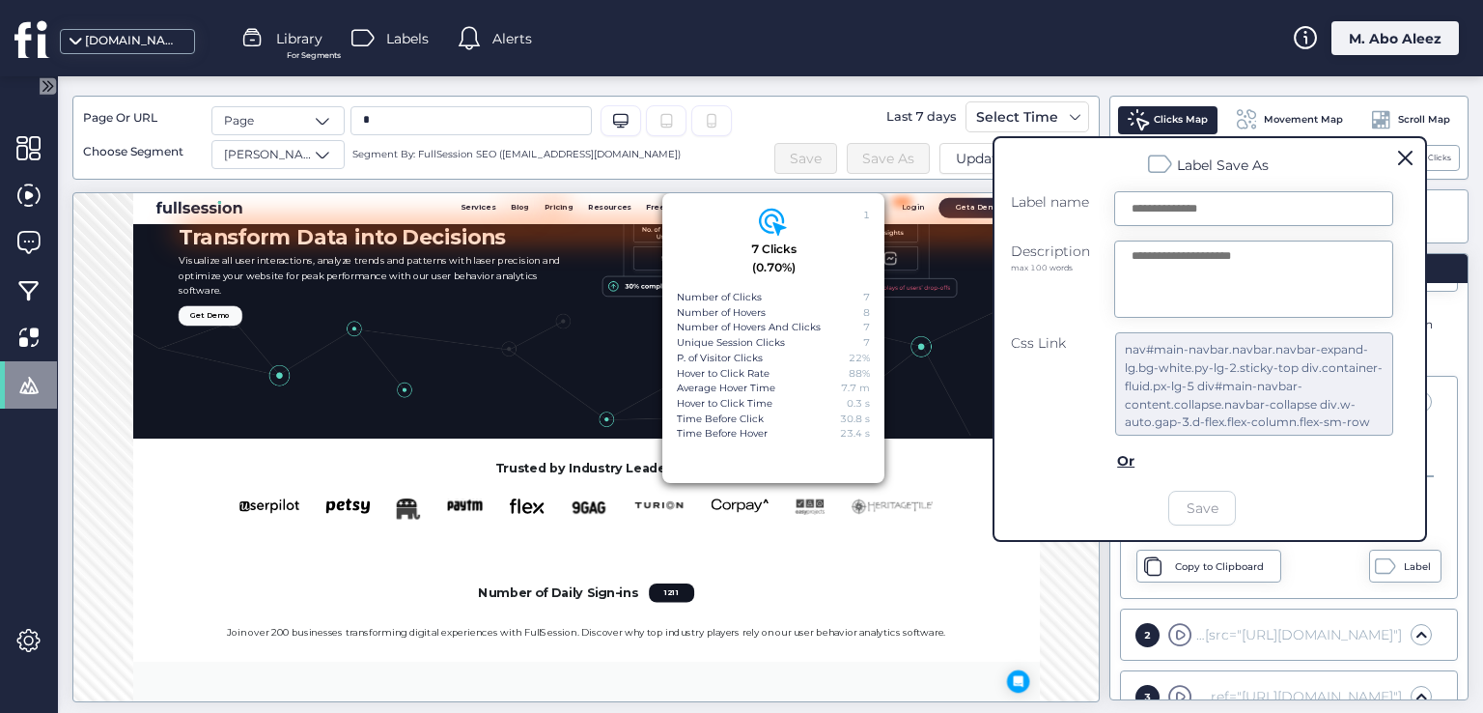
click at [1404, 163] on span at bounding box center [1405, 158] width 14 height 14
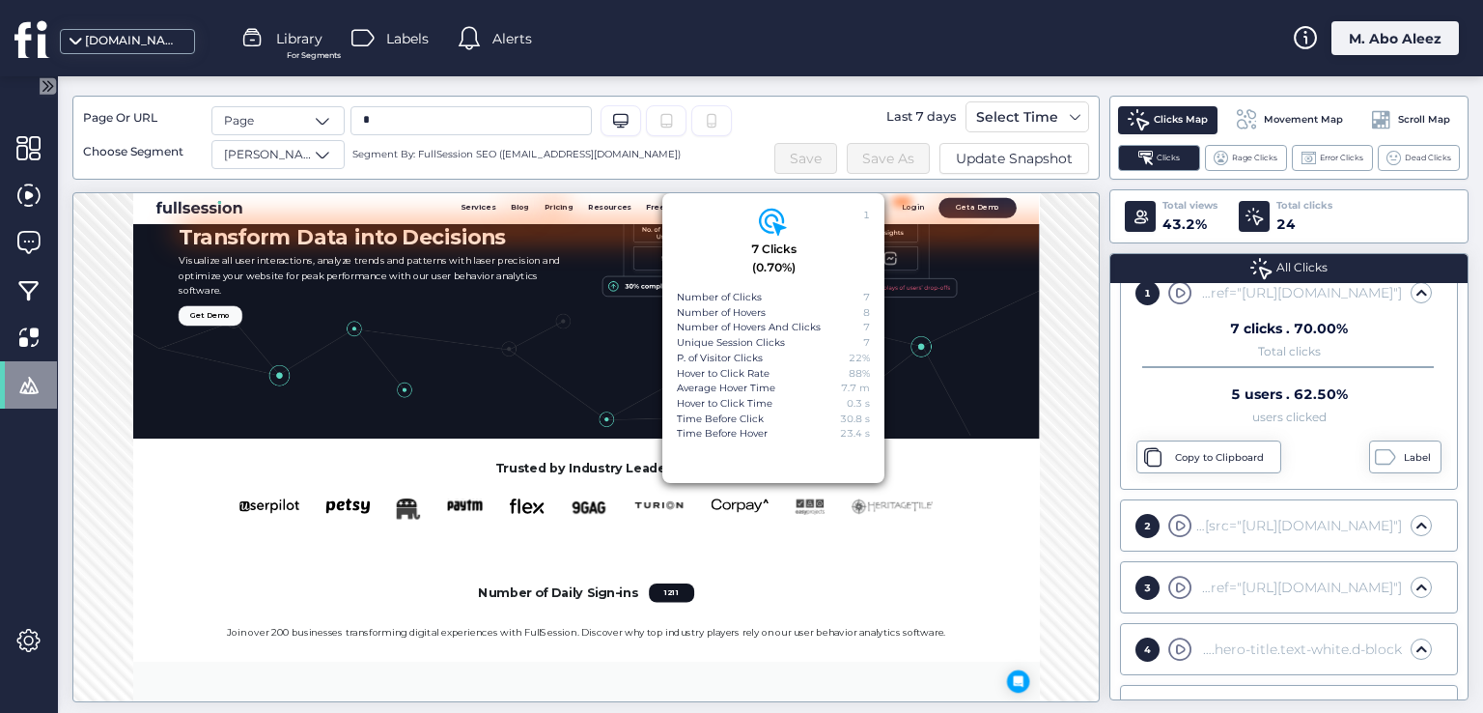
scroll to position [386, 0]
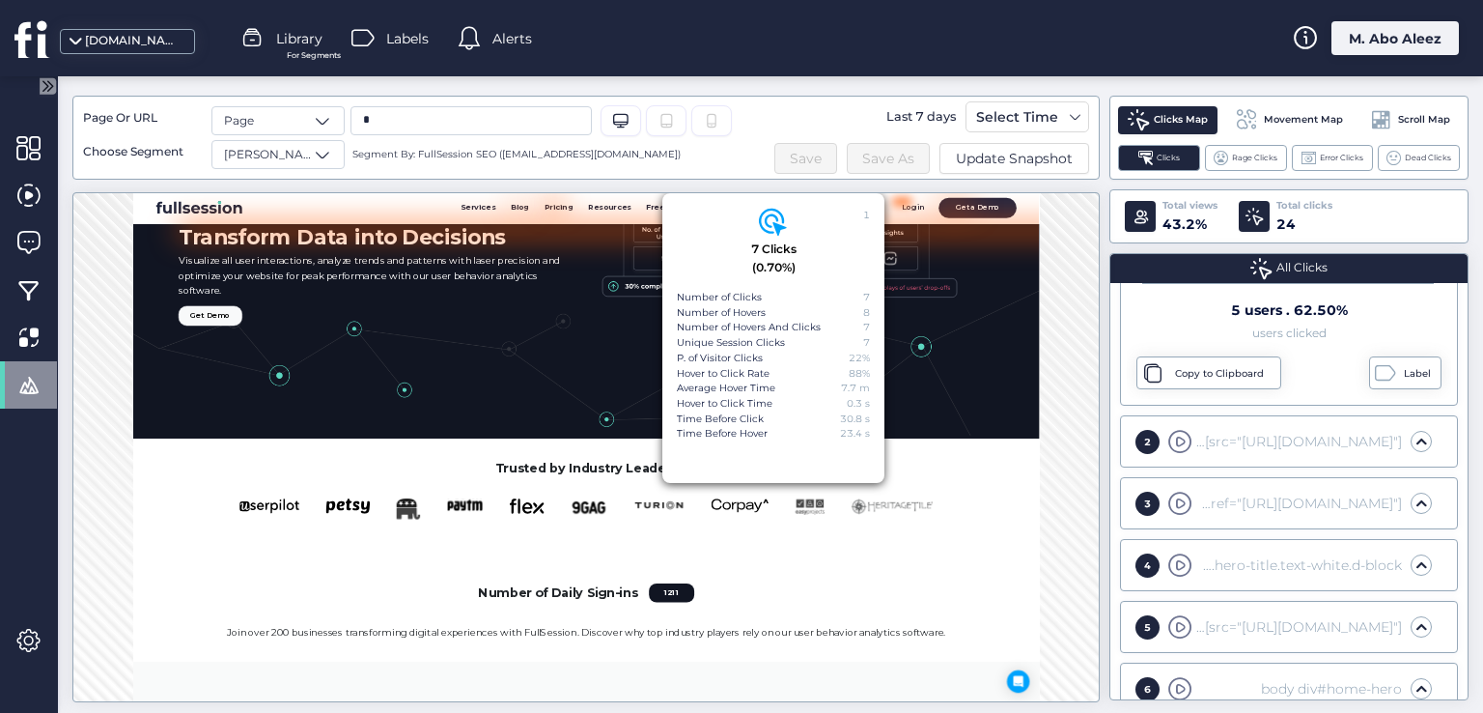
click at [1297, 430] on div "2 div#home-hero div.container-xl.px-5.h-100 div.row.h-100 div.col-12.col-xl-6.d…" at bounding box center [1279, 442] width 305 height 24
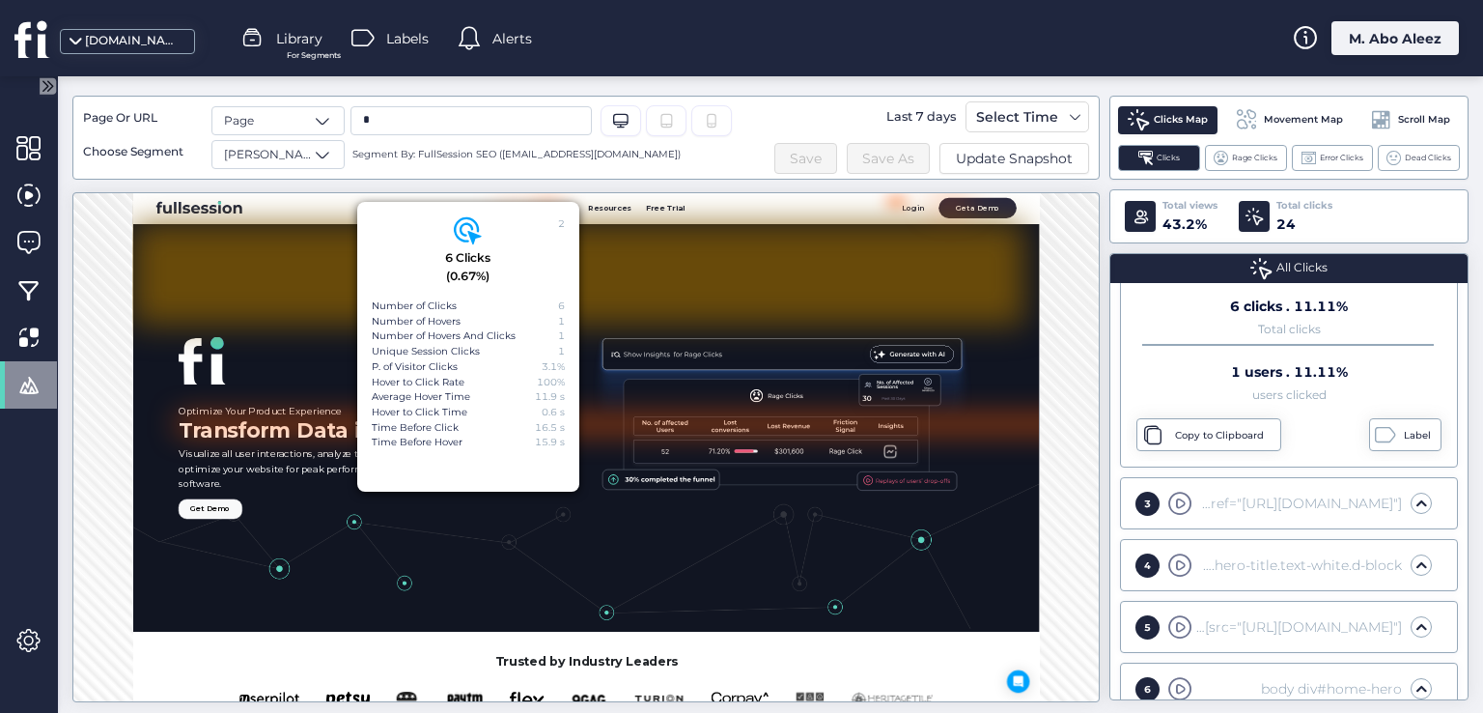
scroll to position [0, 0]
click at [1386, 427] on div "Label" at bounding box center [1405, 434] width 72 height 33
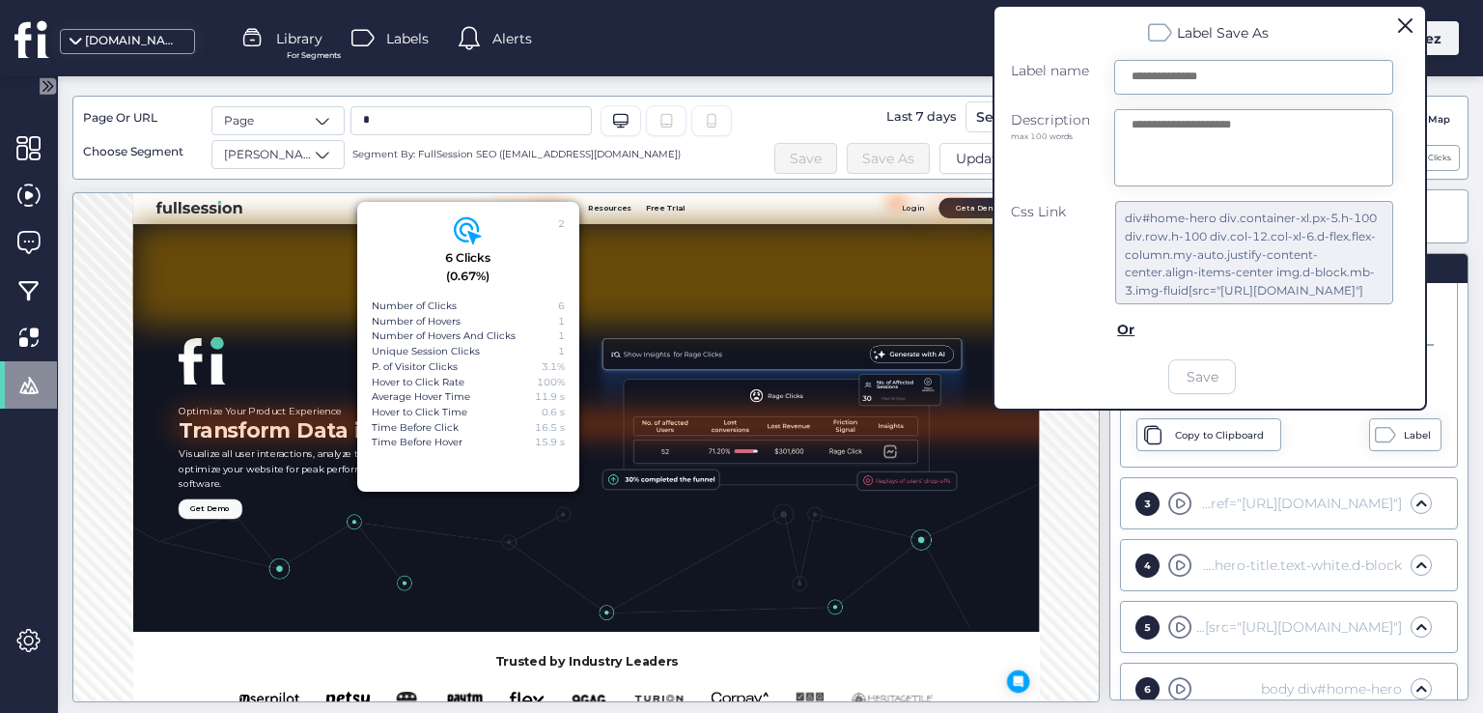
click at [1404, 23] on span at bounding box center [1405, 25] width 14 height 14
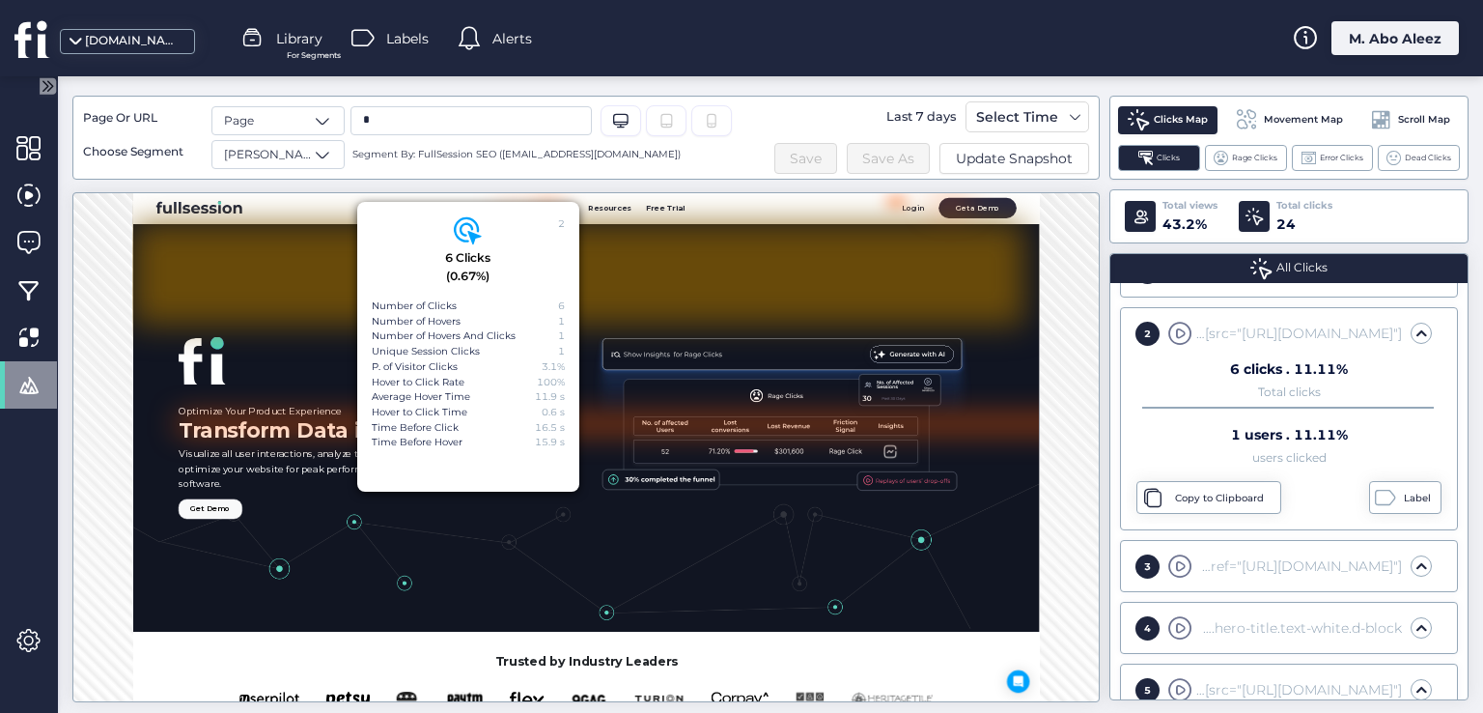
scroll to position [290, 0]
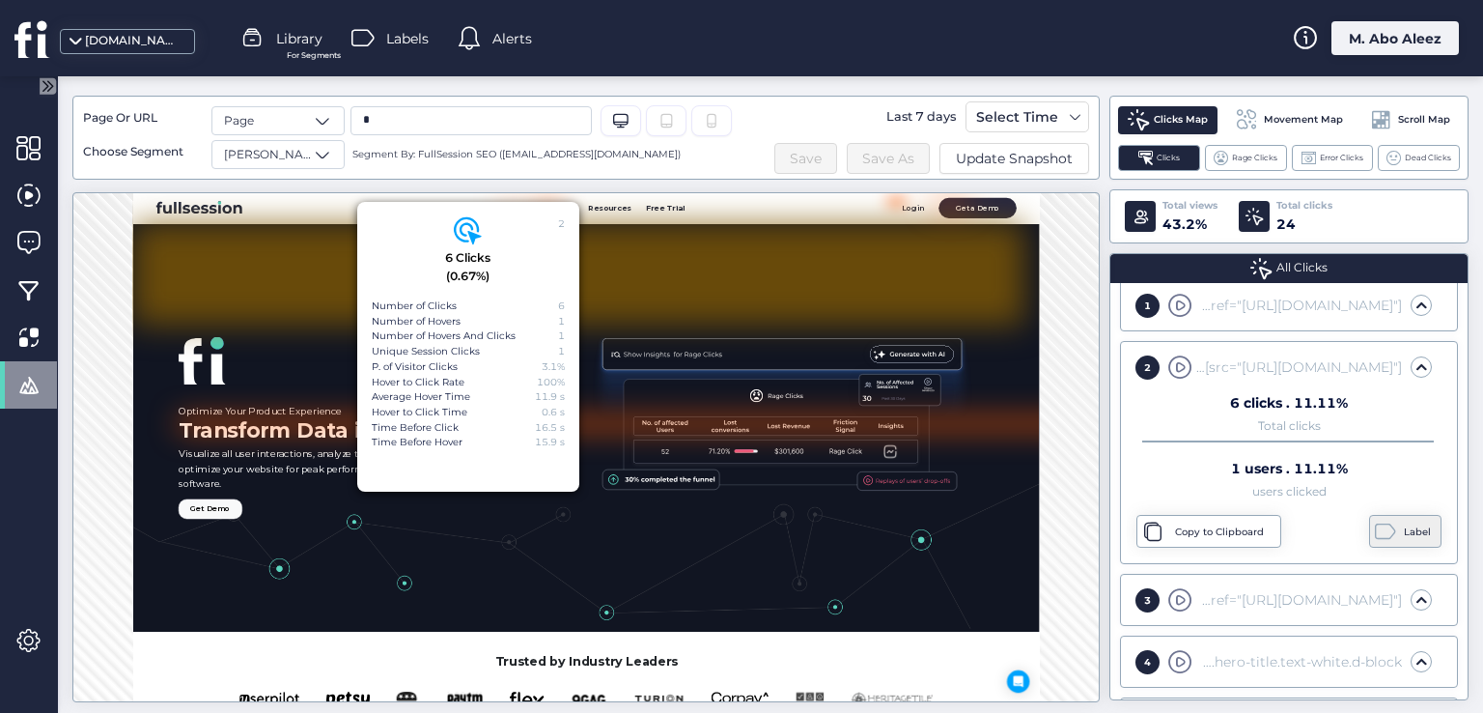
click at [1407, 538] on div "Label" at bounding box center [1405, 531] width 72 height 33
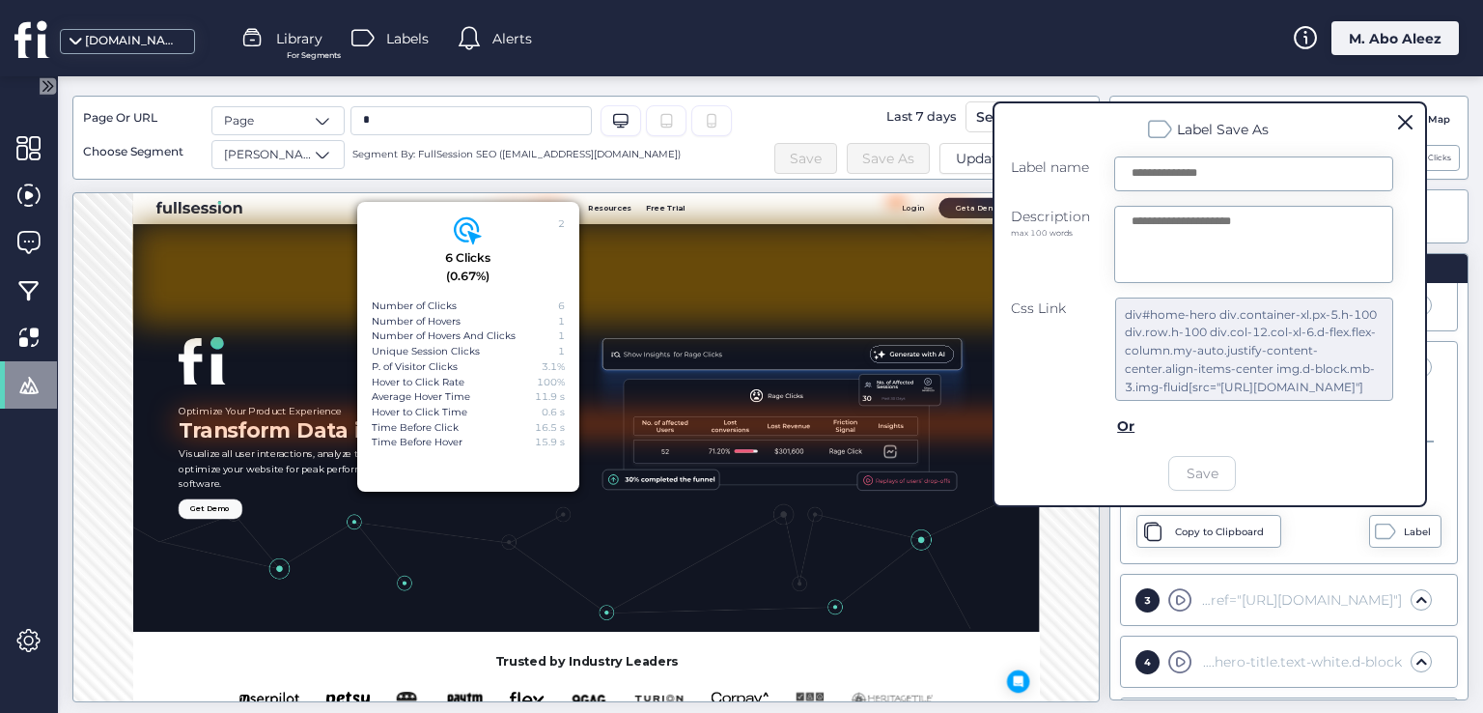
click at [1410, 128] on span at bounding box center [1405, 122] width 14 height 14
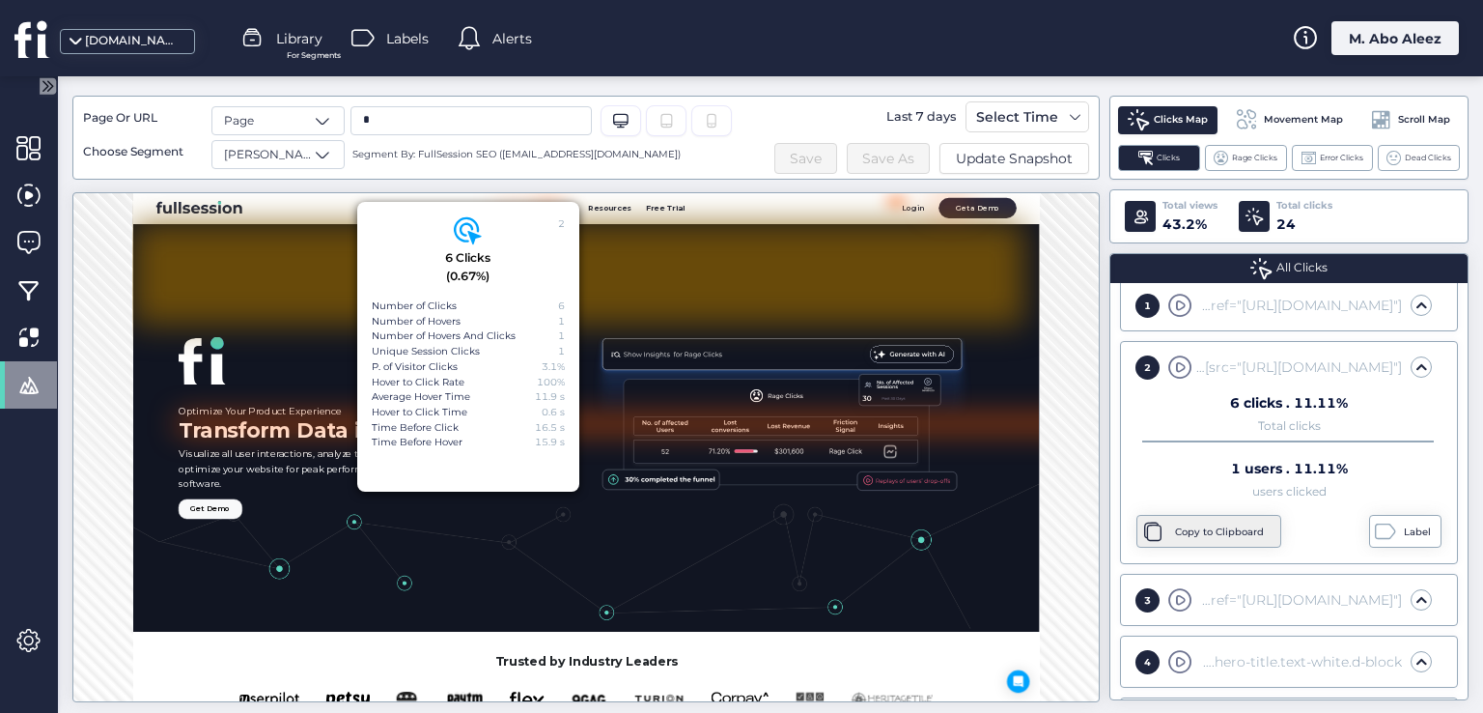
click at [1237, 515] on div "Copy to Clipboard" at bounding box center [1208, 531] width 145 height 33
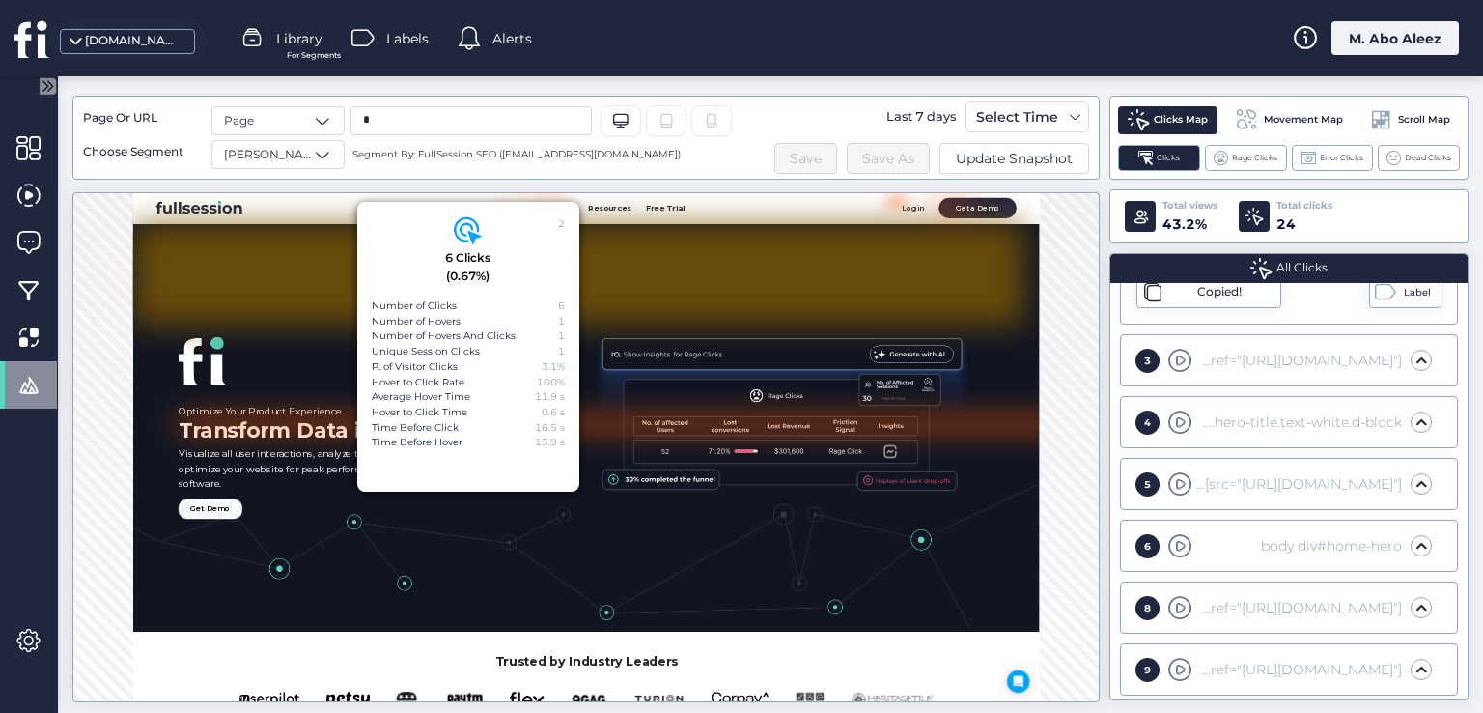
click at [1272, 581] on div "8 div.container-fluid.px-lg-5 div#main-navbar-content.collapse.navbar-collapse …" at bounding box center [1289, 607] width 338 height 52
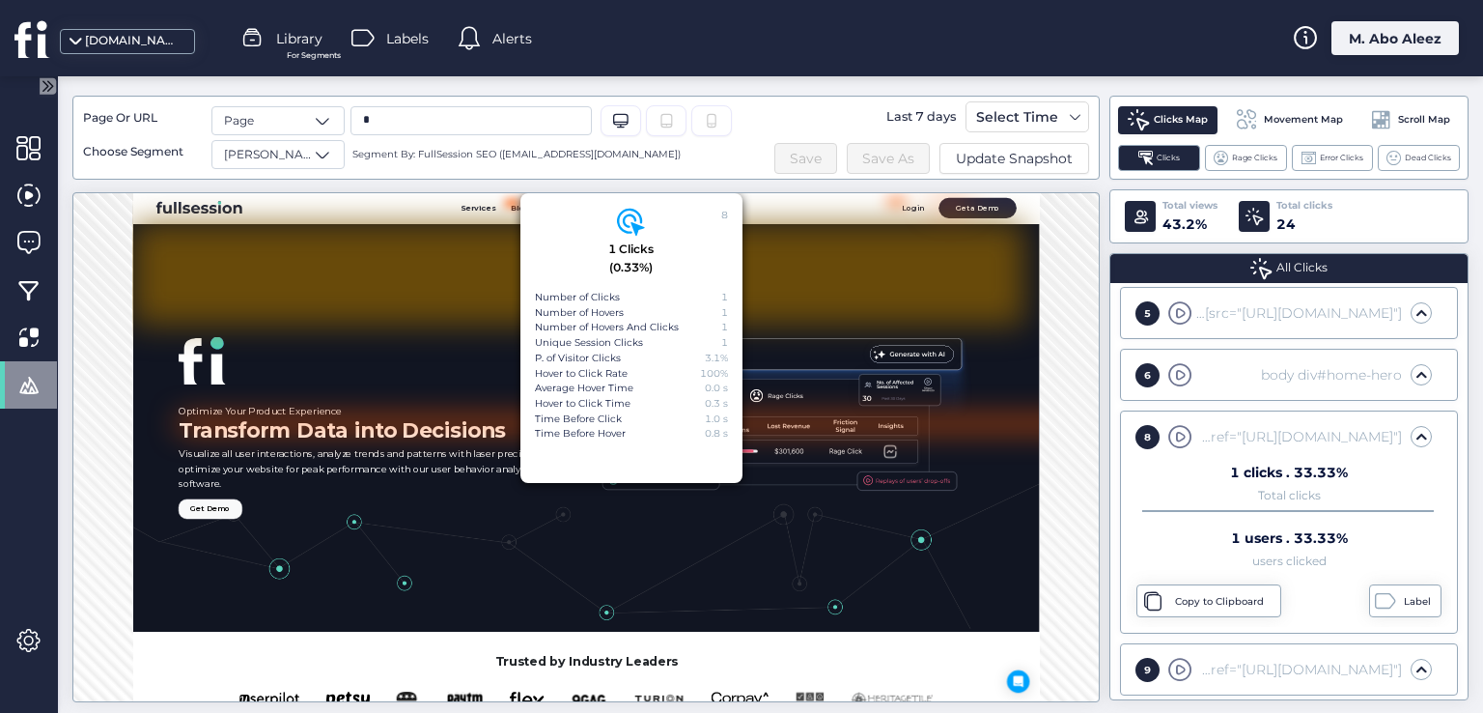
click at [1257, 379] on div "body div#home-hero" at bounding box center [1299, 374] width 206 height 21
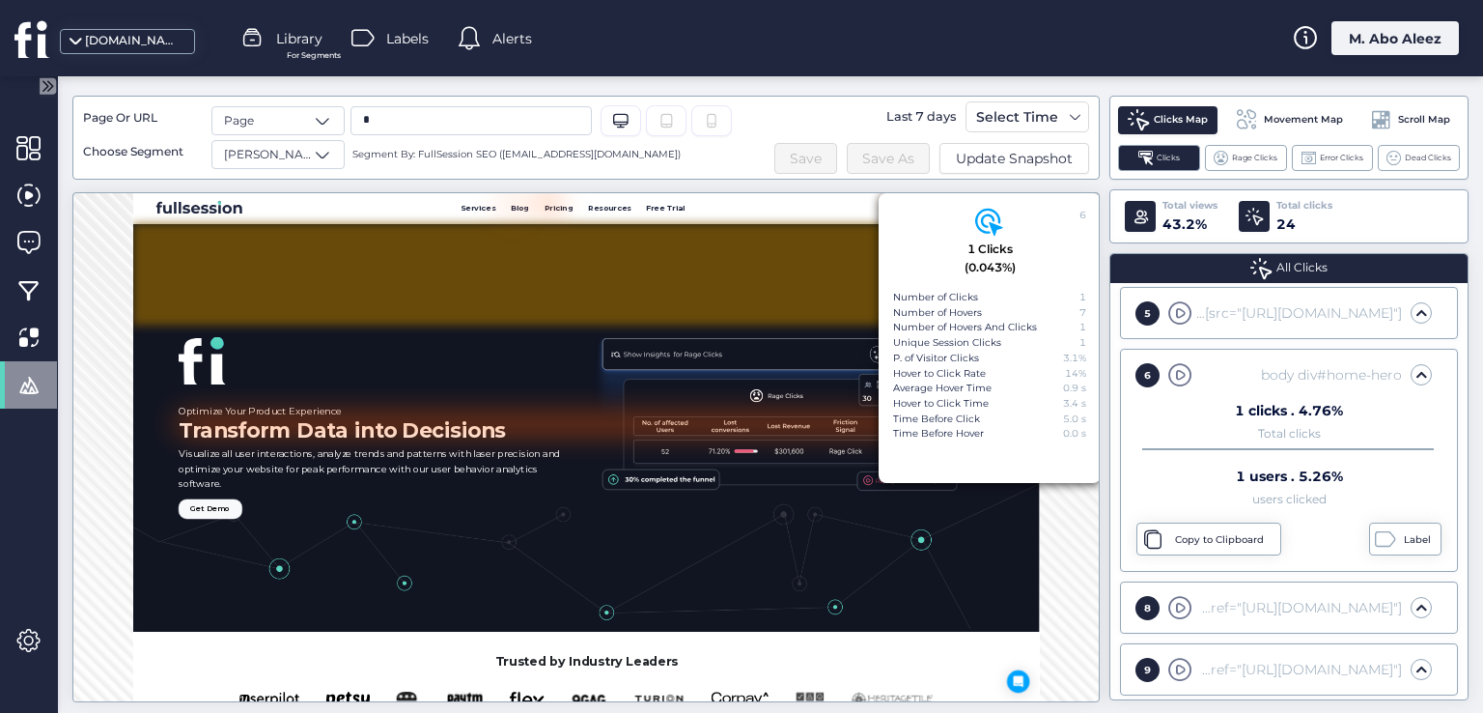
click at [1027, 320] on div "Number of Hovers And Clicks" at bounding box center [965, 327] width 144 height 15
click at [1169, 531] on div "Copy to Clipboard" at bounding box center [1208, 538] width 145 height 33
click at [1411, 532] on div "Label" at bounding box center [1420, 539] width 32 height 15
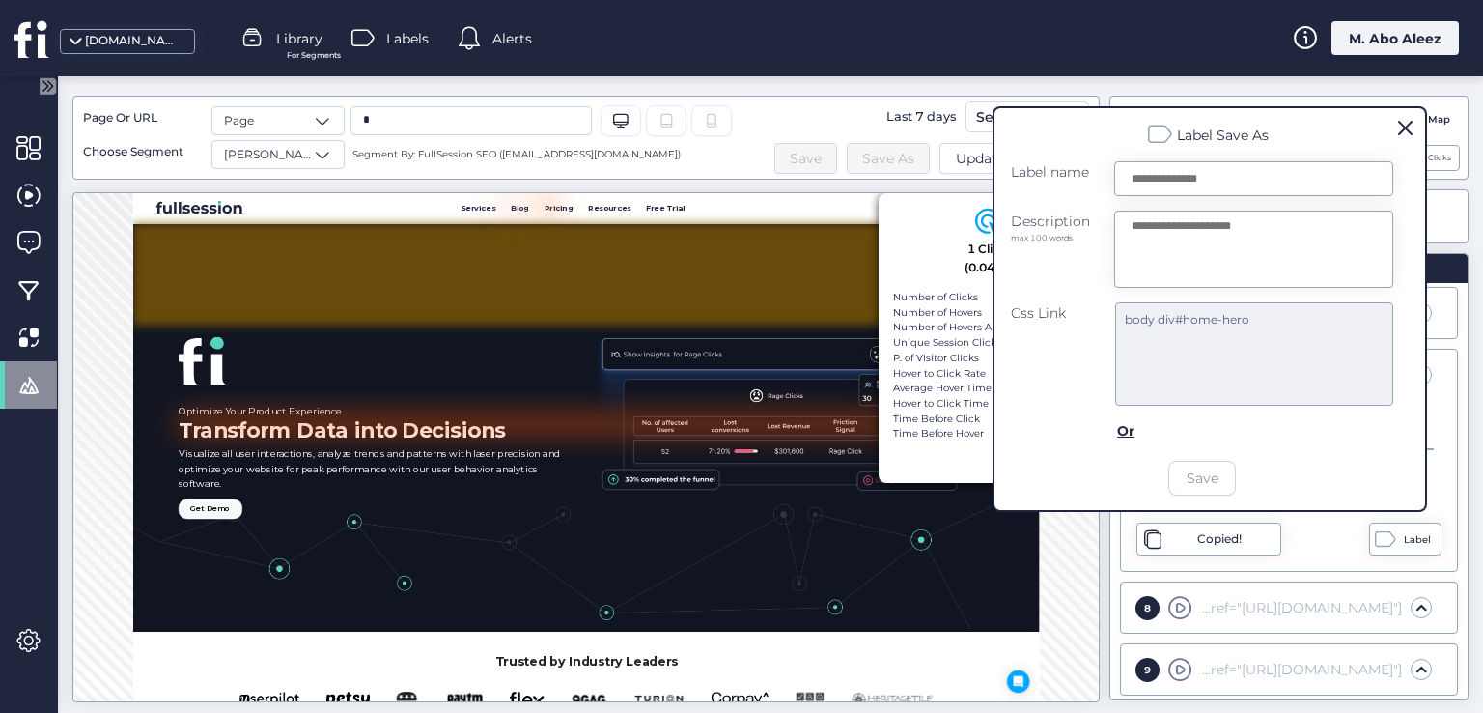
click at [1402, 128] on span at bounding box center [1405, 128] width 14 height 14
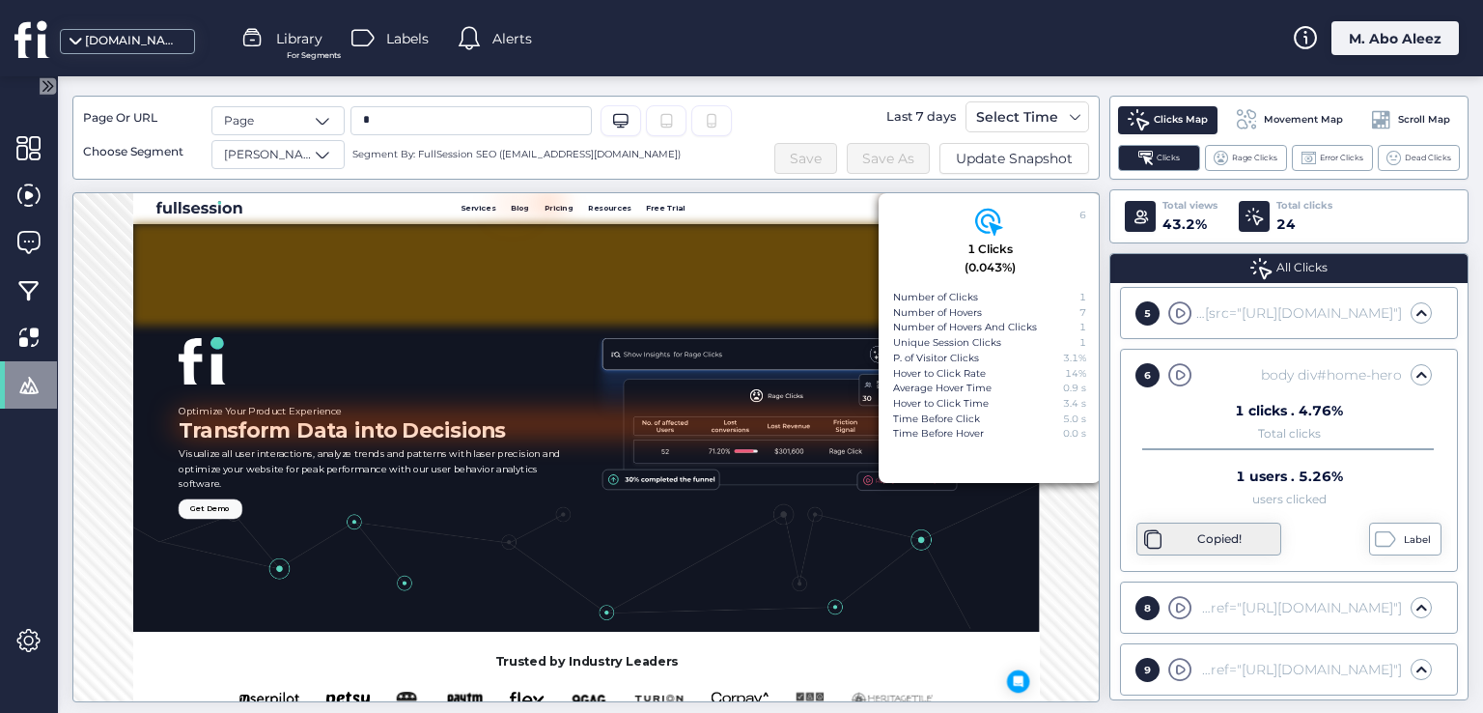
click at [1234, 530] on div "Copied!" at bounding box center [1219, 539] width 44 height 18
click at [1414, 532] on div "Label" at bounding box center [1420, 539] width 32 height 15
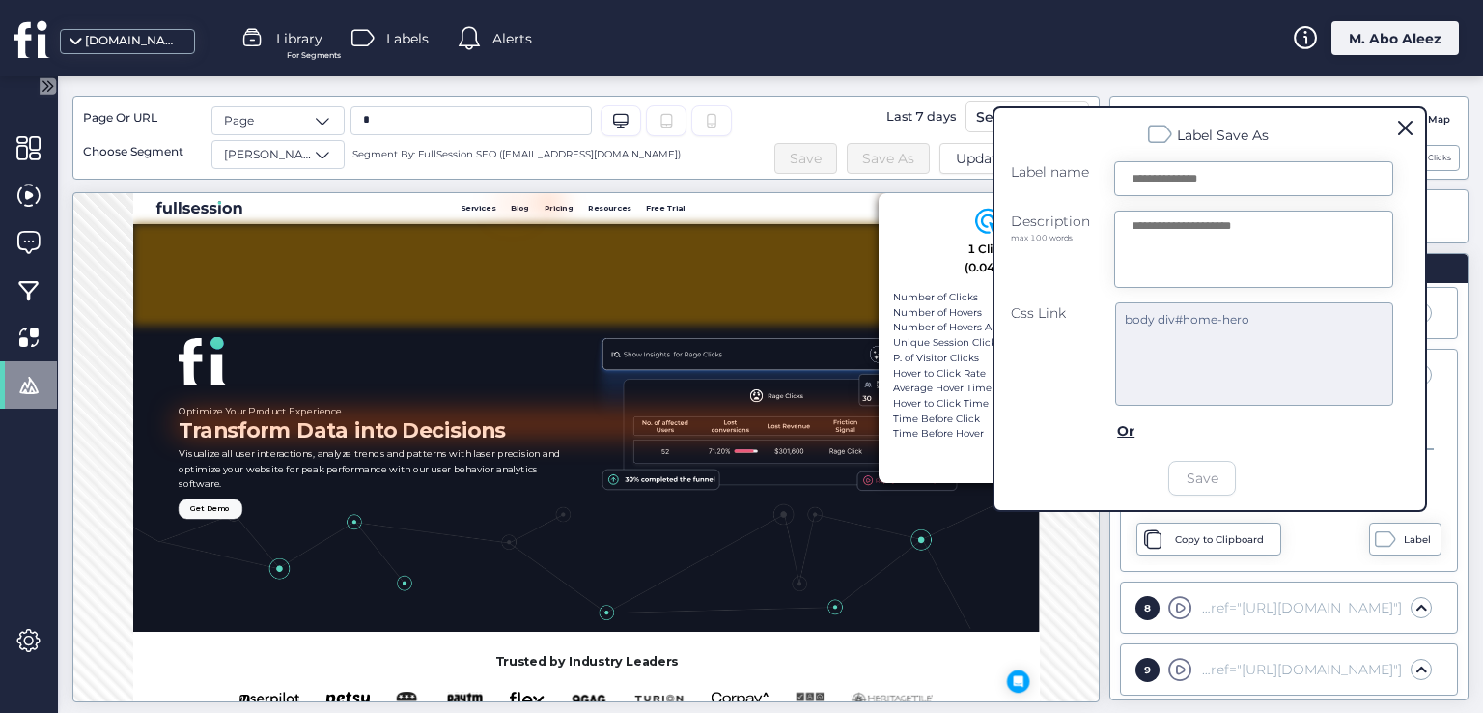
click at [1411, 125] on span at bounding box center [1405, 128] width 14 height 14
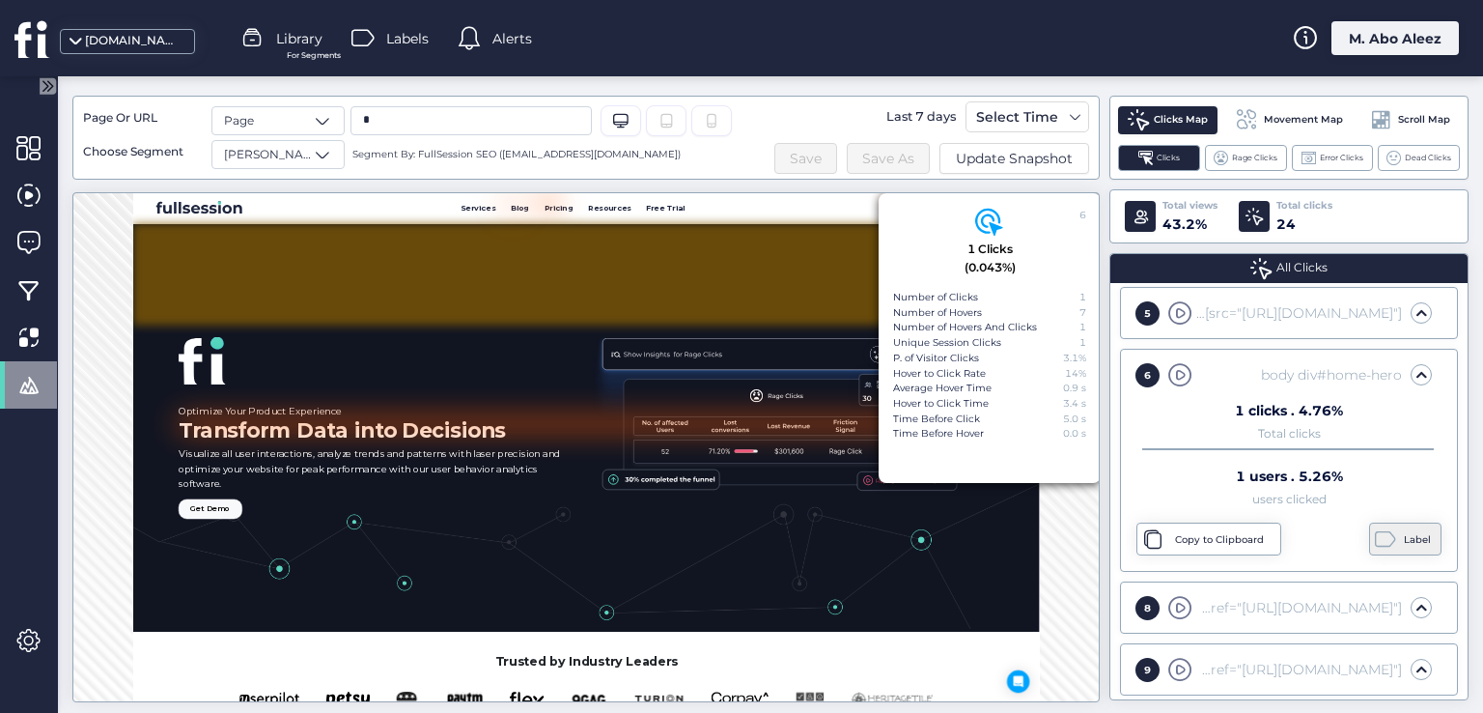
click at [1404, 535] on div "Label" at bounding box center [1420, 539] width 32 height 15
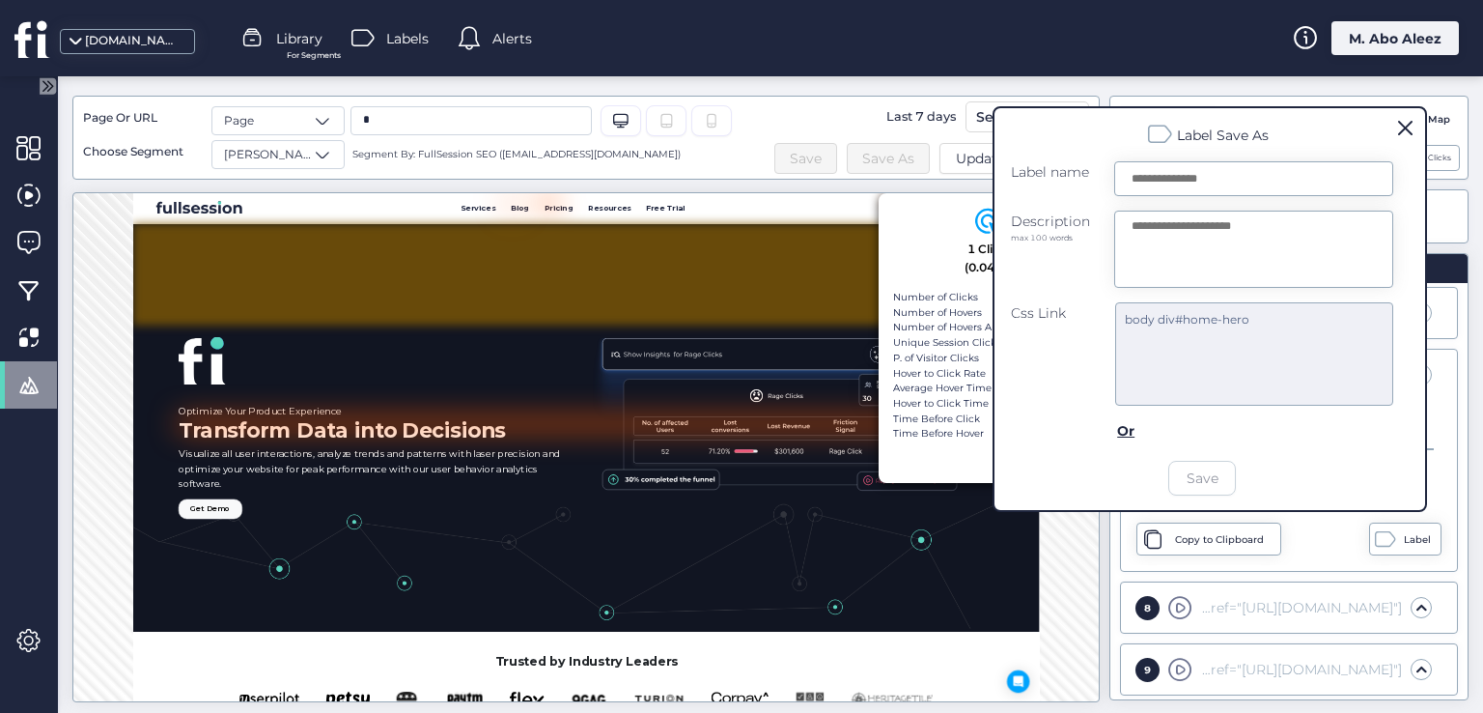
click at [1405, 123] on span at bounding box center [1405, 128] width 14 height 14
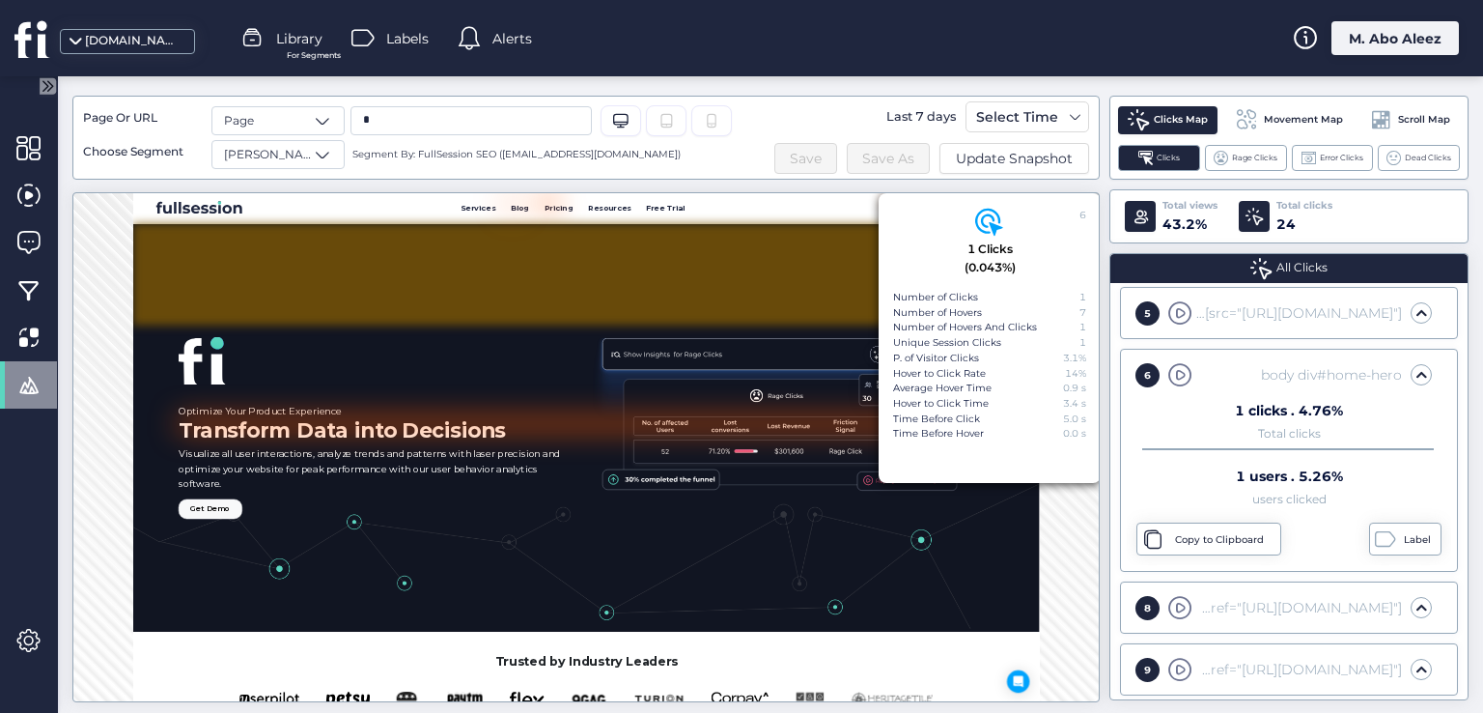
click at [1154, 448] on div at bounding box center [1288, 449] width 292 height 2
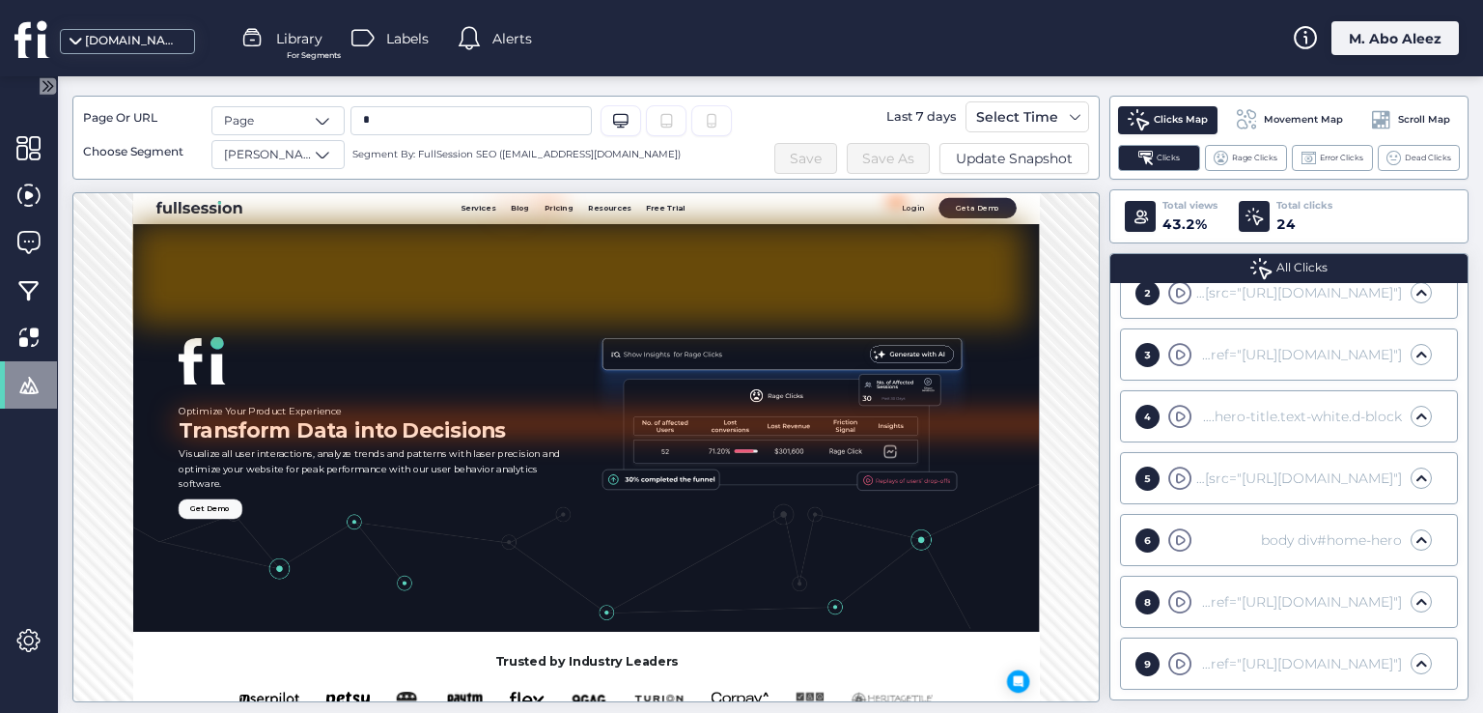
scroll to position [359, 0]
